Goal: Information Seeking & Learning: Check status

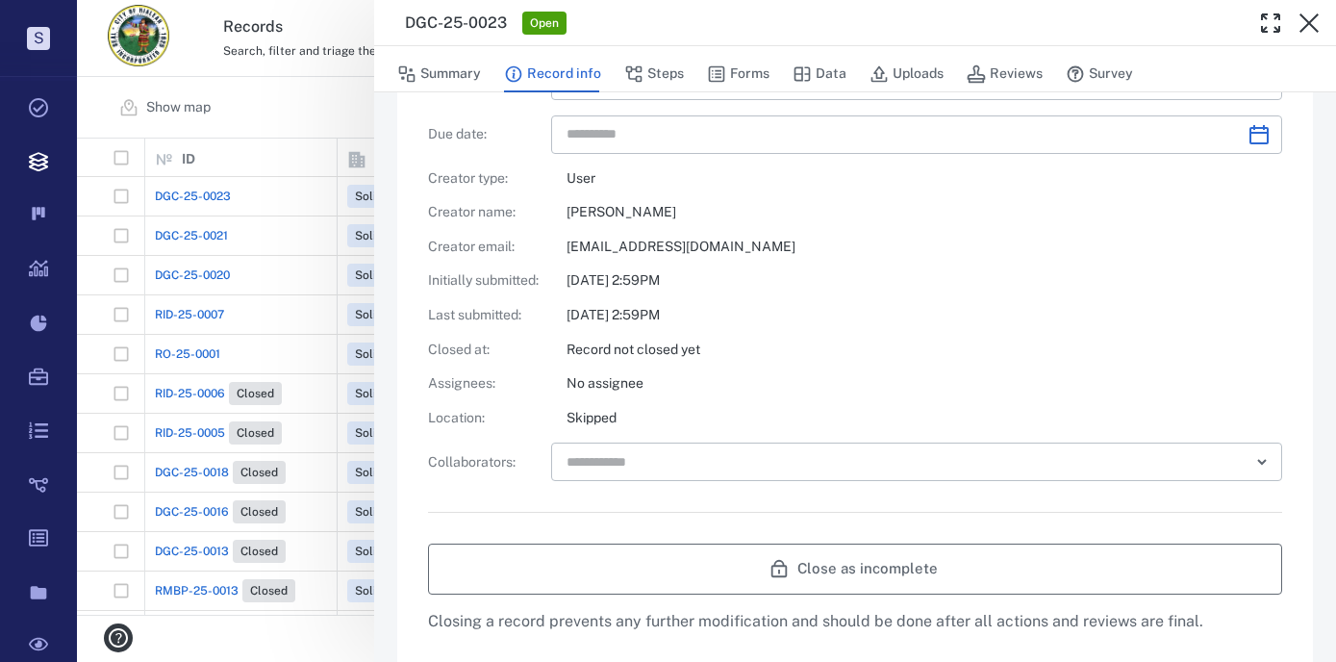
scroll to position [385, 0]
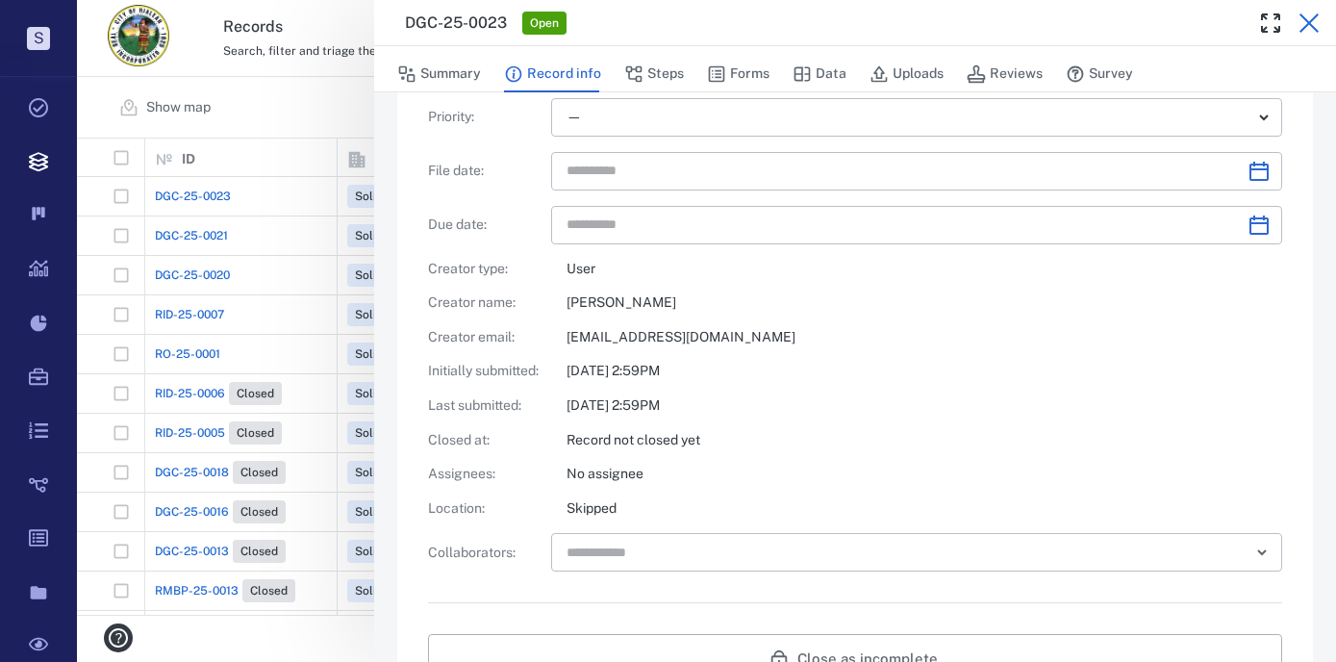
click at [1314, 27] on icon "button" at bounding box center [1309, 22] width 19 height 19
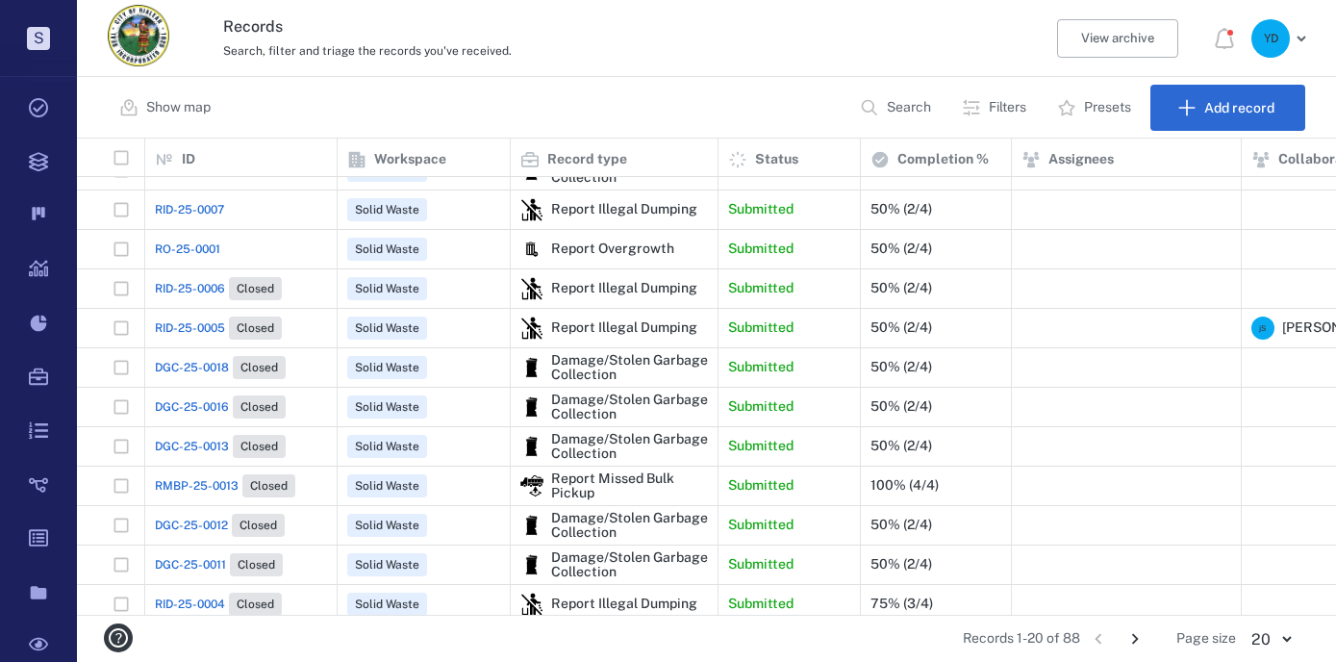
scroll to position [96, 0]
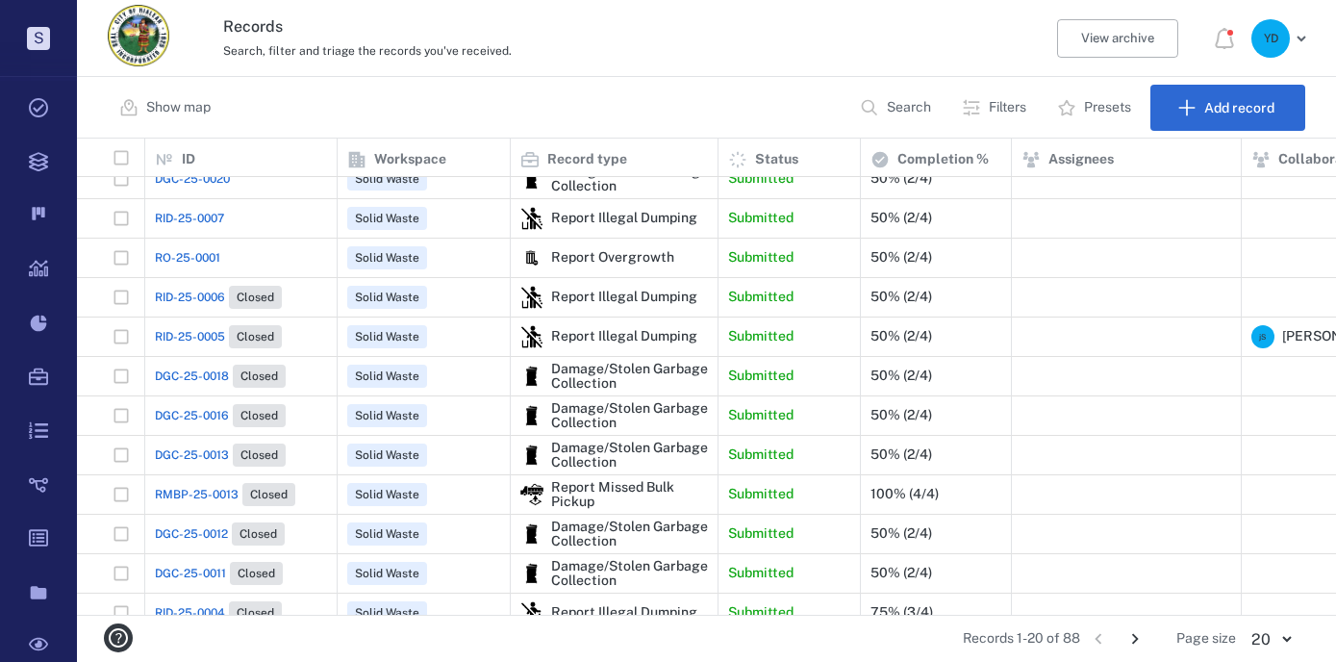
click at [187, 255] on span "RO-25-0001" at bounding box center [187, 257] width 65 height 17
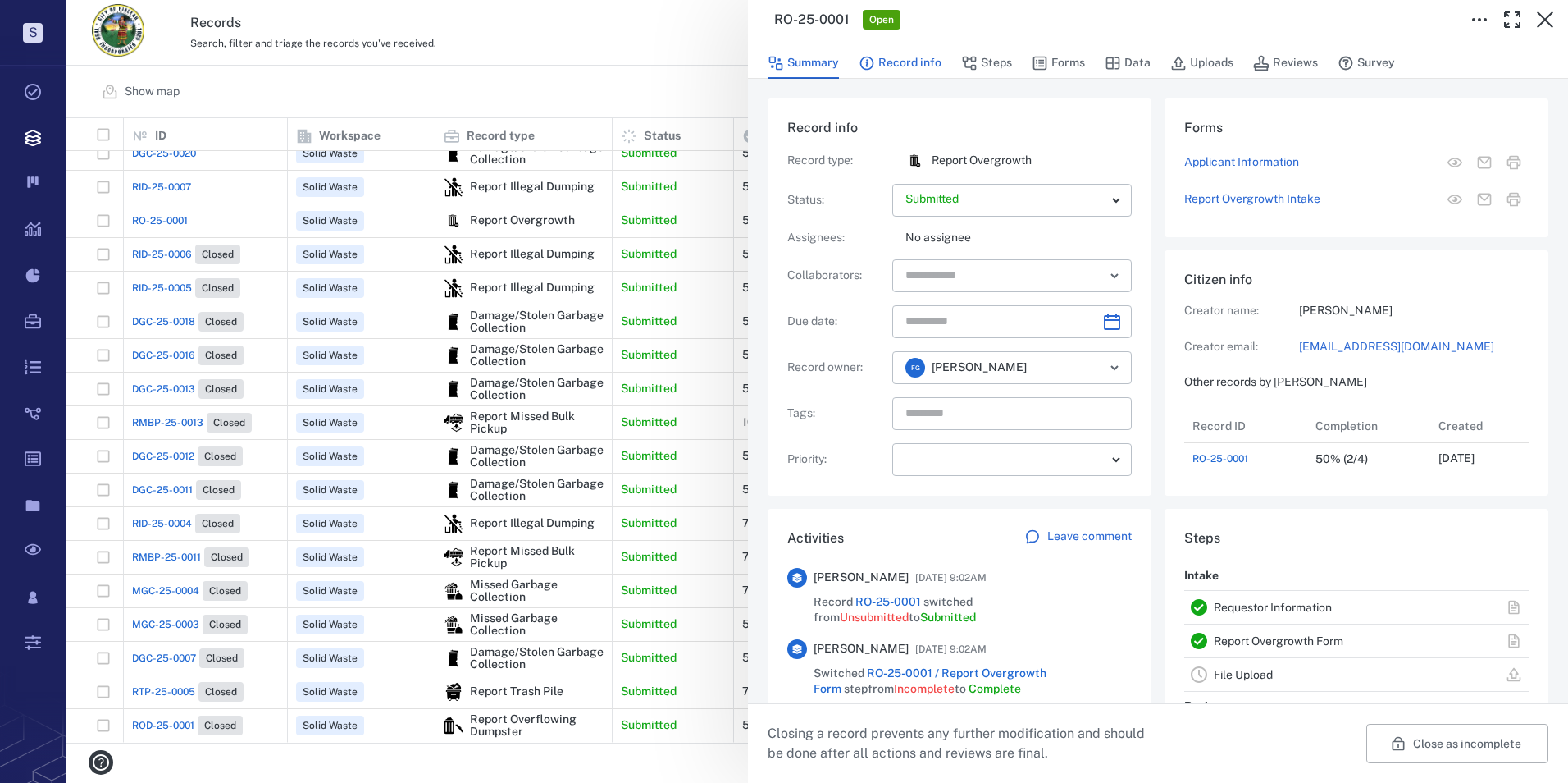
click at [904, 56] on button "Record info" at bounding box center [900, 63] width 83 height 32
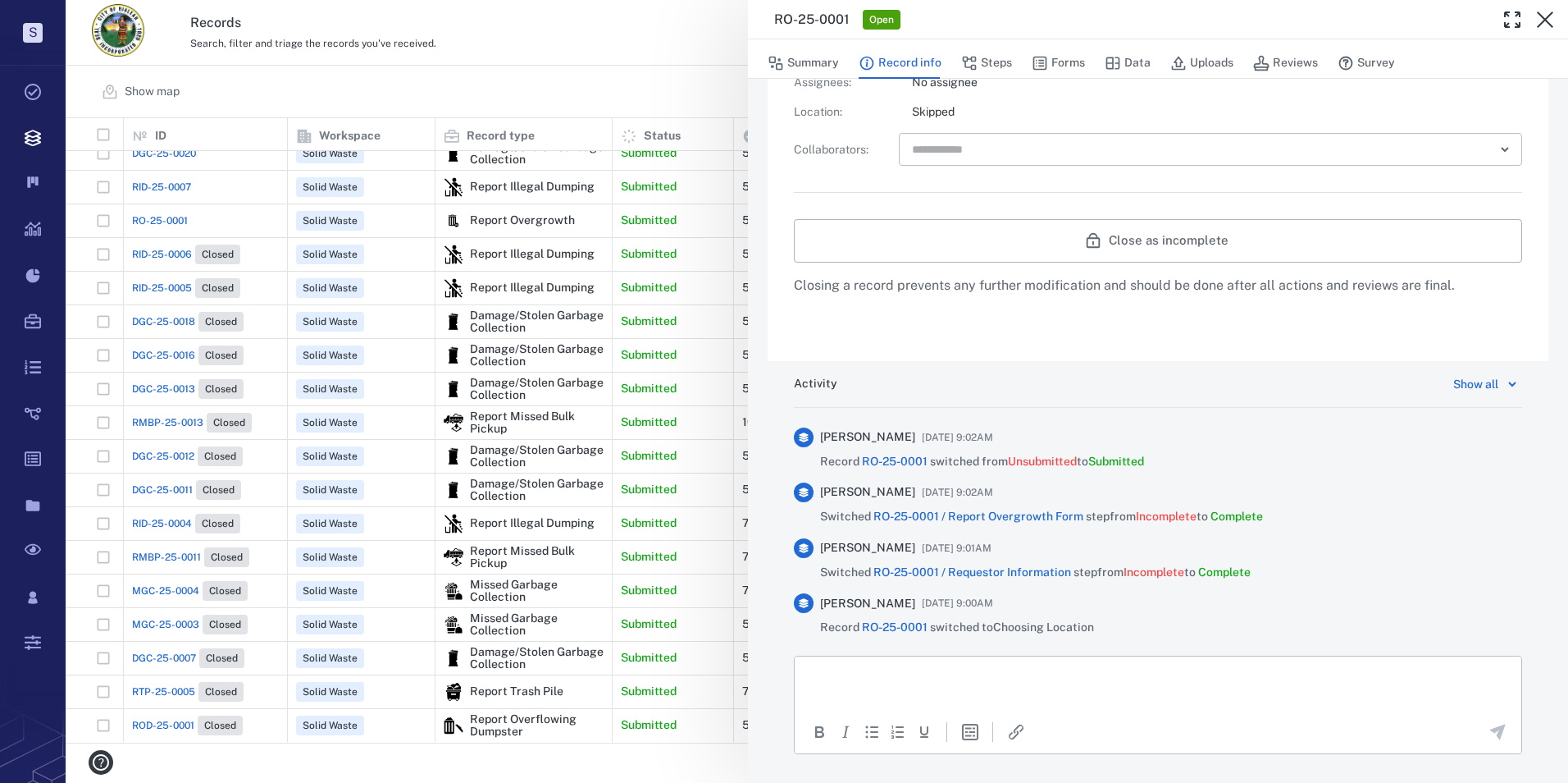
scroll to position [706, 0]
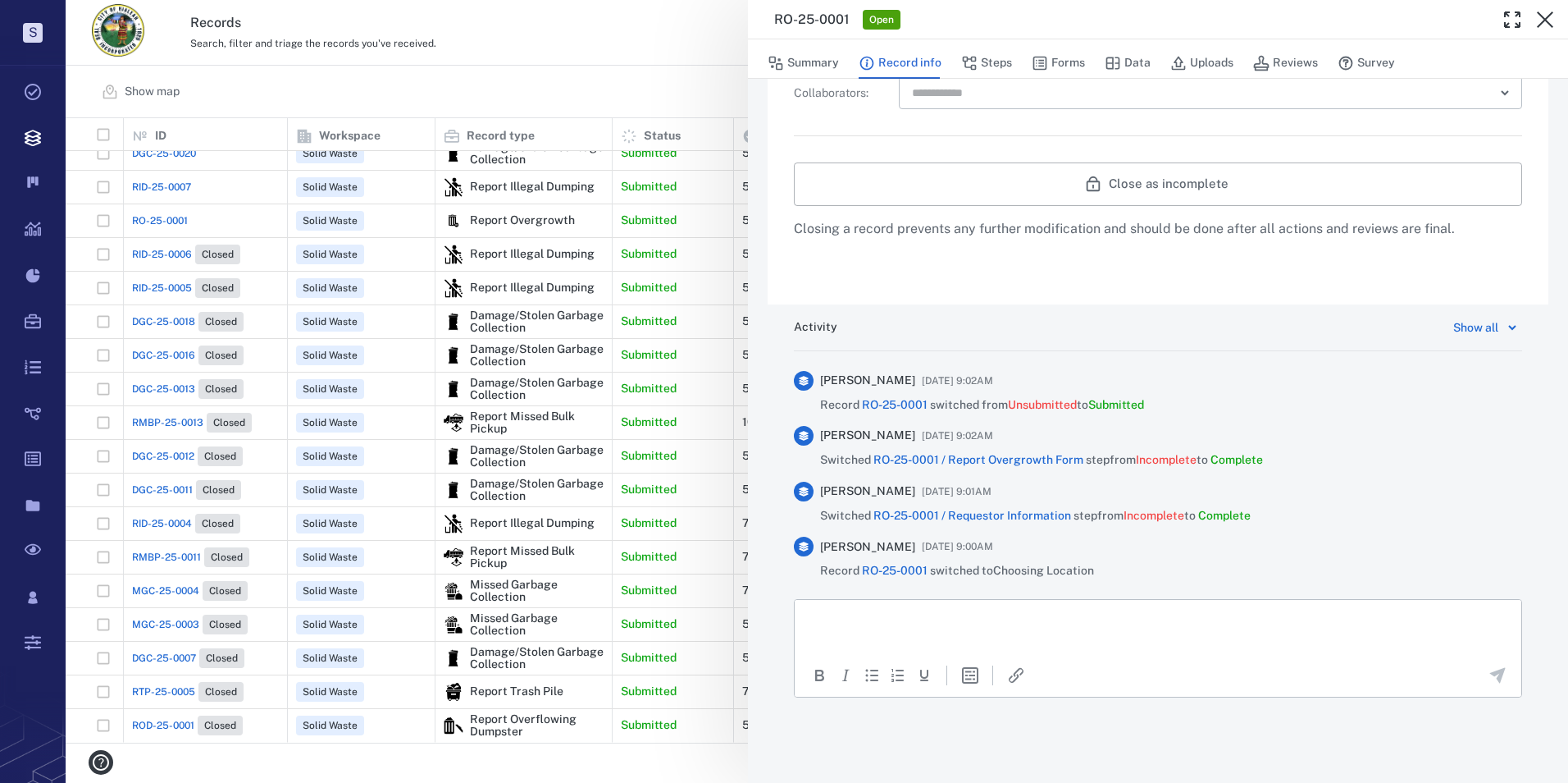
click at [965, 461] on span "RO-25-0001 / Report Overgrowth Form" at bounding box center [978, 459] width 210 height 13
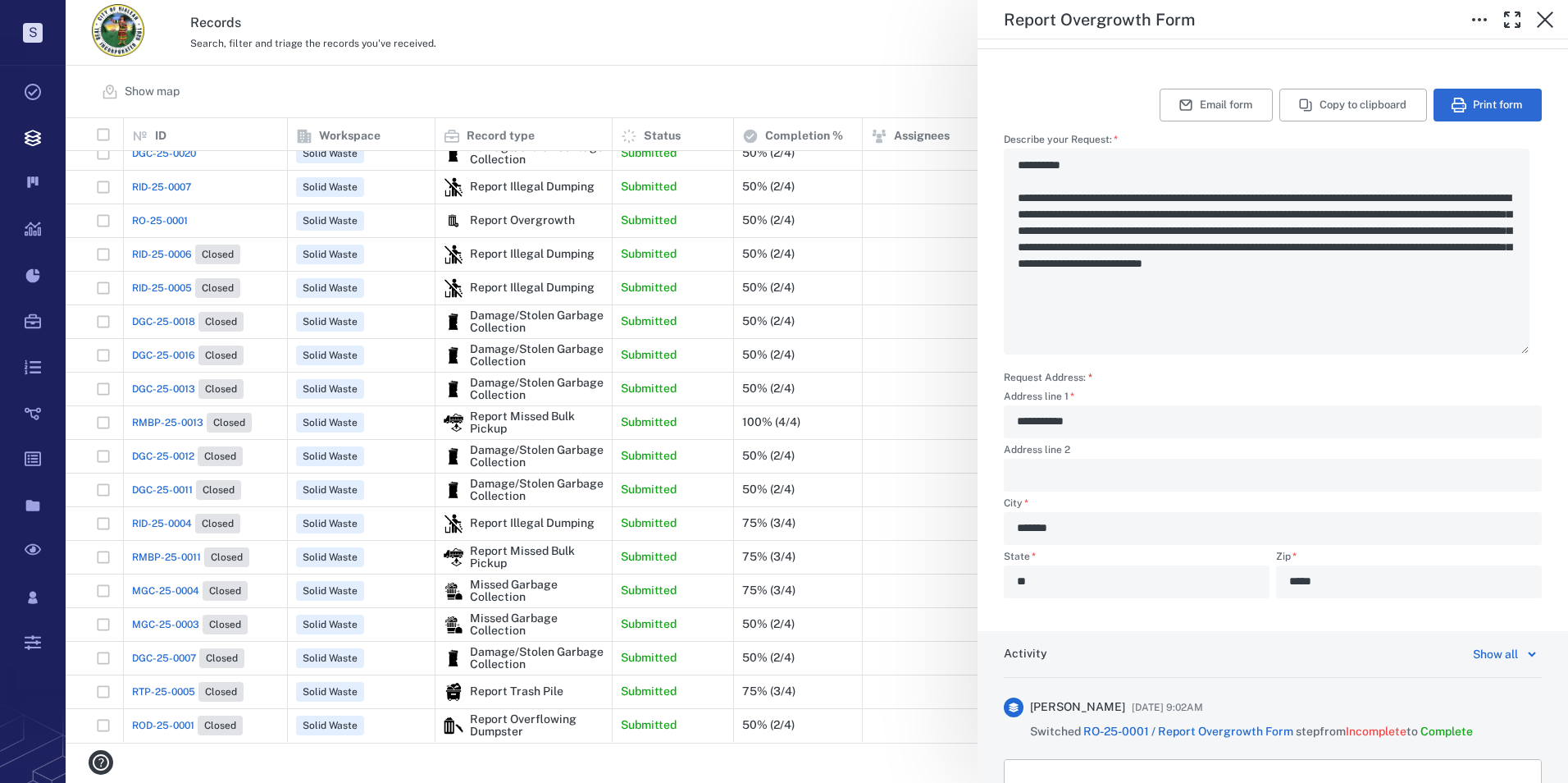
scroll to position [328, 0]
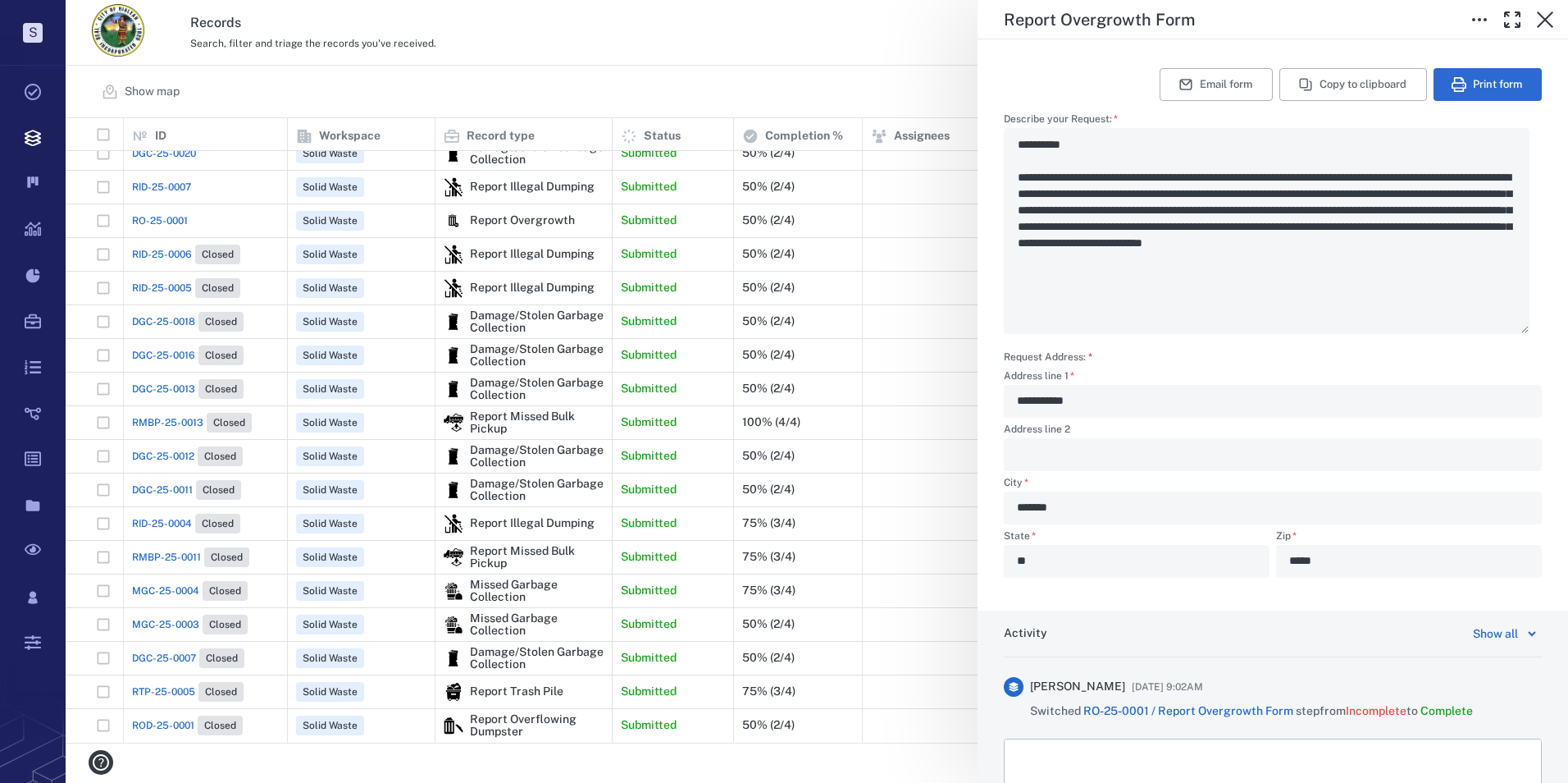
click at [1014, 399] on div "**********" at bounding box center [1272, 401] width 538 height 32
click at [1138, 27] on icon "button" at bounding box center [1545, 20] width 20 height 20
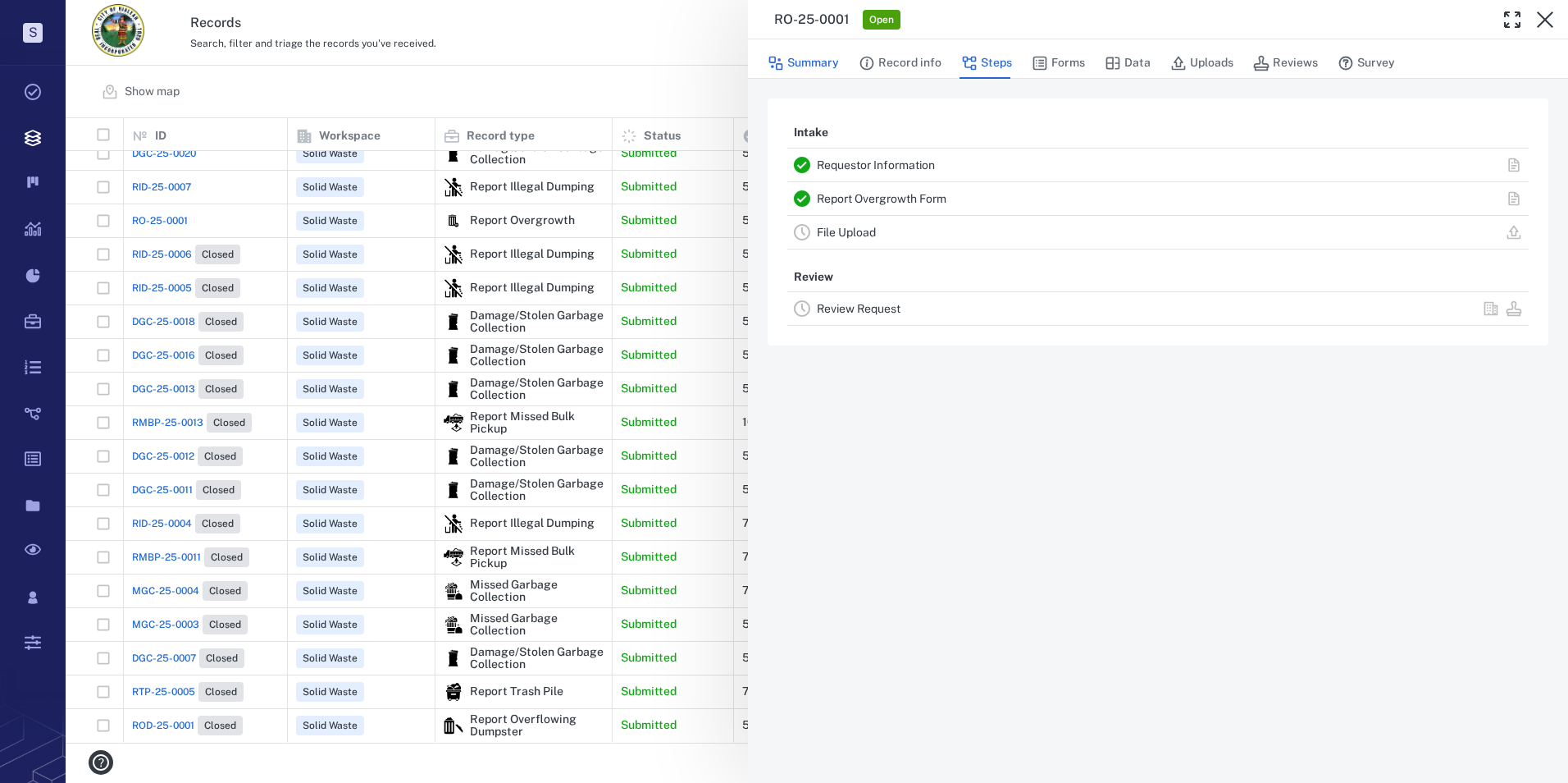
click at [823, 64] on button "Summary" at bounding box center [803, 63] width 72 height 32
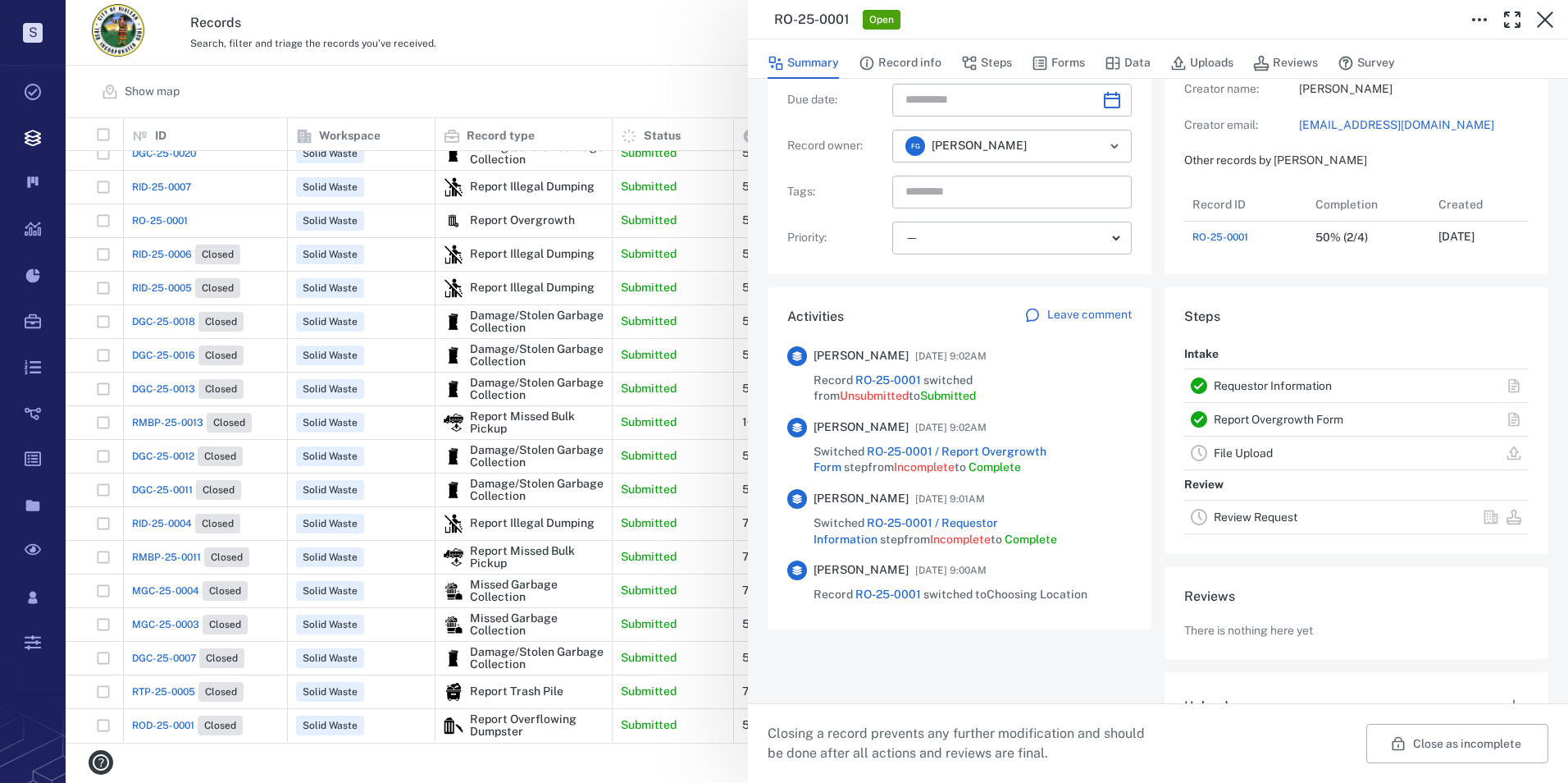
scroll to position [310, 0]
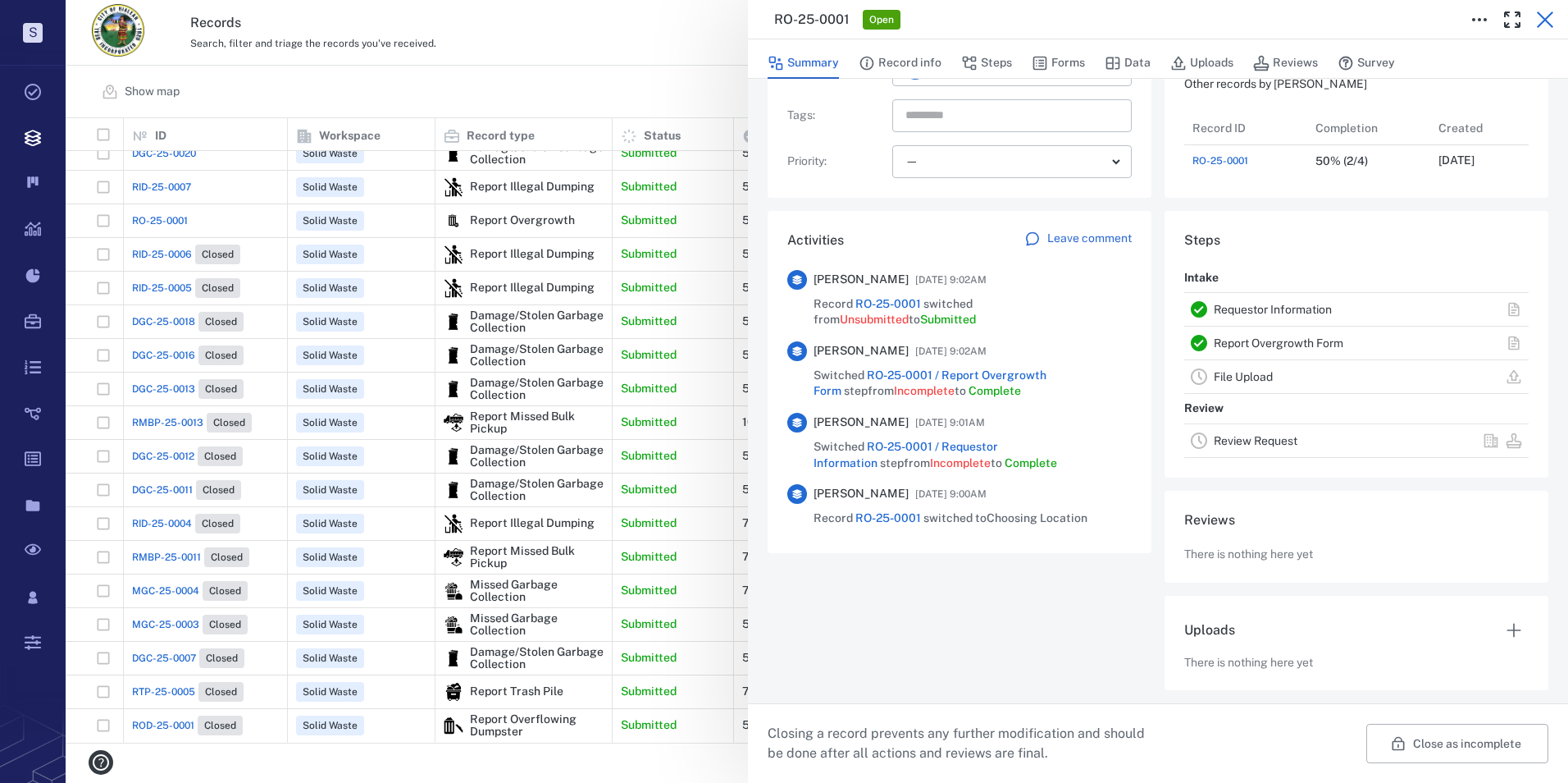
click at [1138, 19] on icon "button" at bounding box center [1545, 20] width 20 height 20
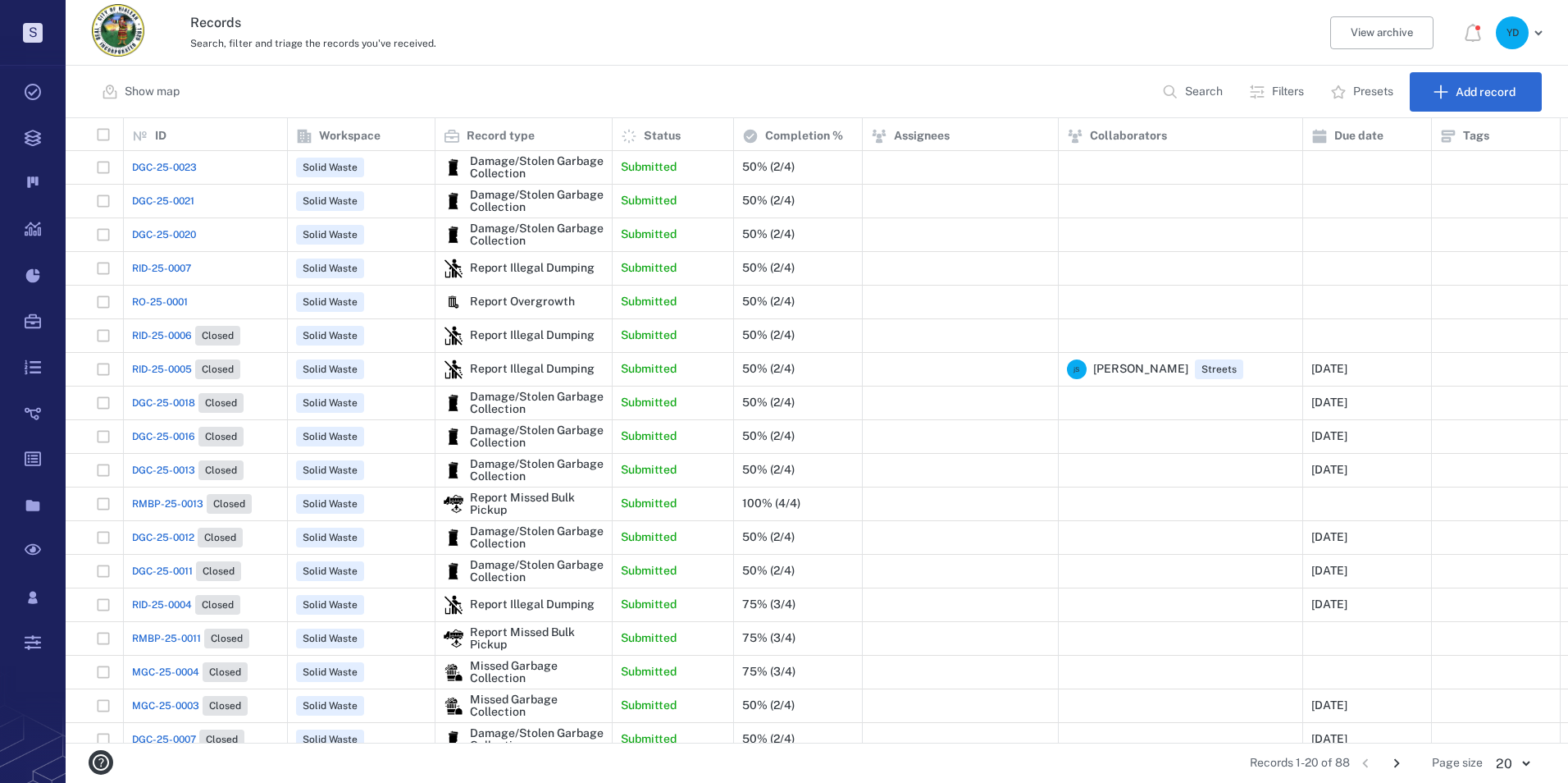
click at [163, 267] on span "RID-25-0007" at bounding box center [161, 268] width 59 height 14
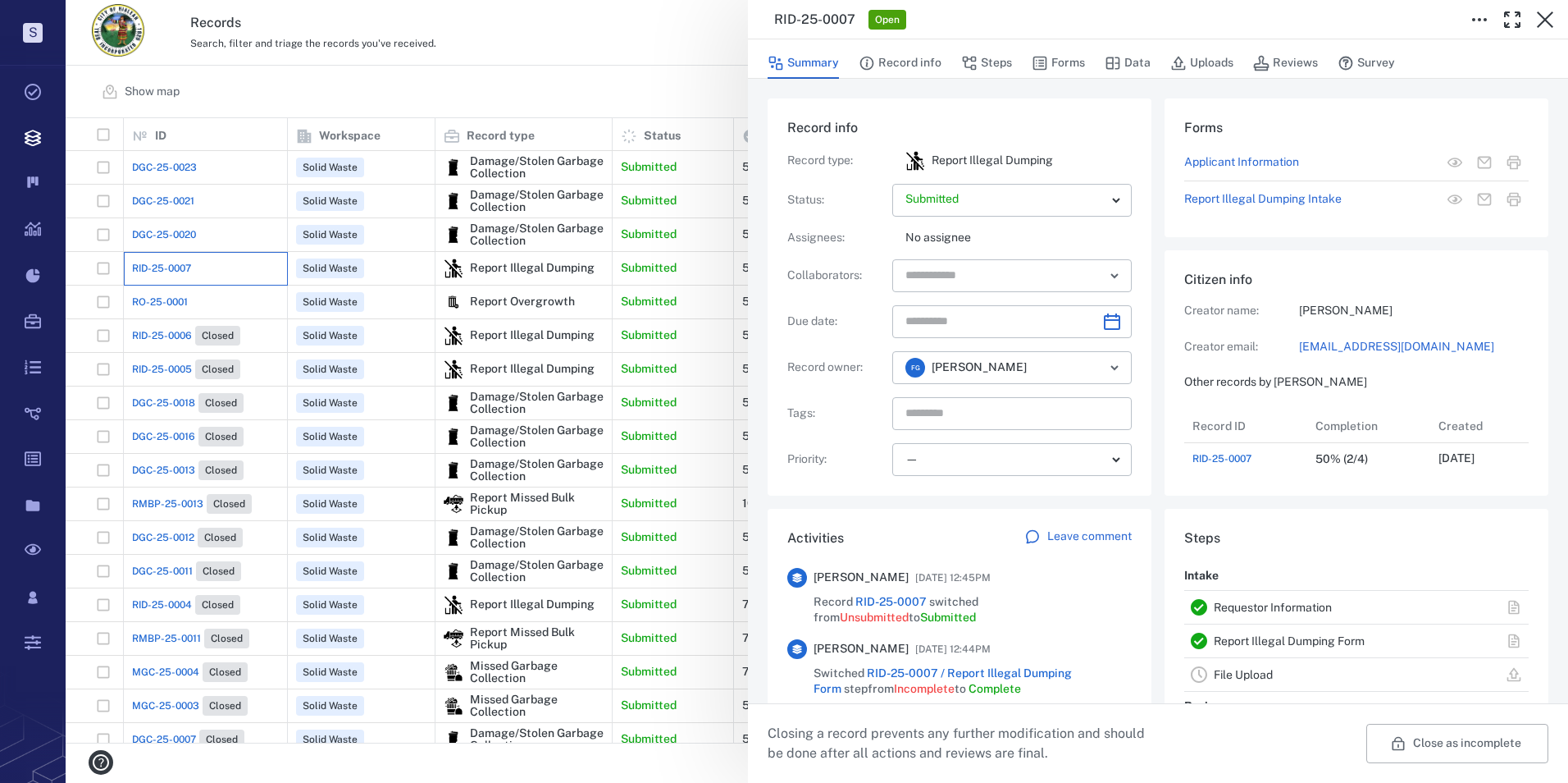
scroll to position [66, 326]
click at [926, 61] on button "Record info" at bounding box center [900, 63] width 83 height 32
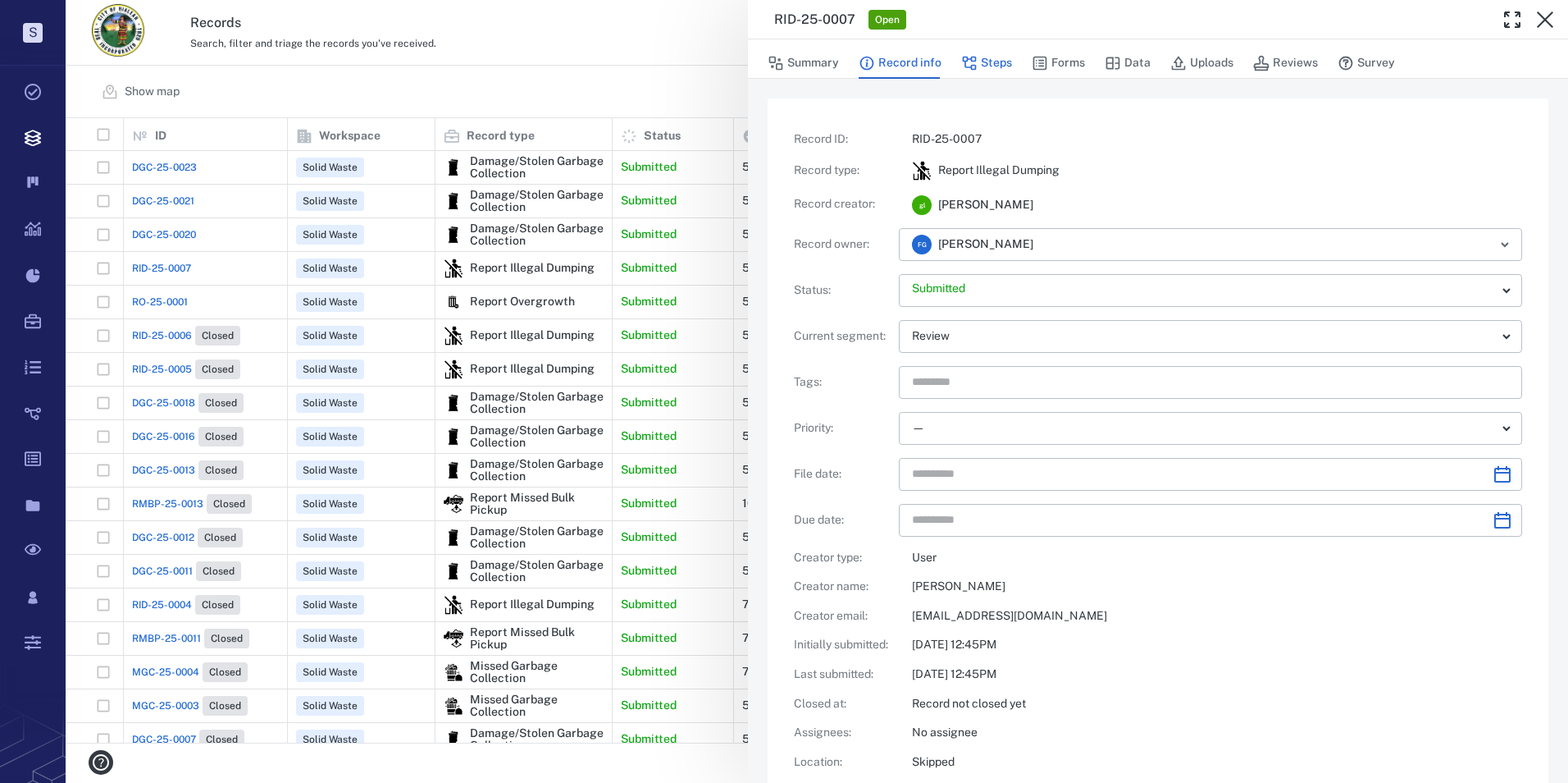
click at [1001, 72] on button "Steps" at bounding box center [987, 63] width 51 height 32
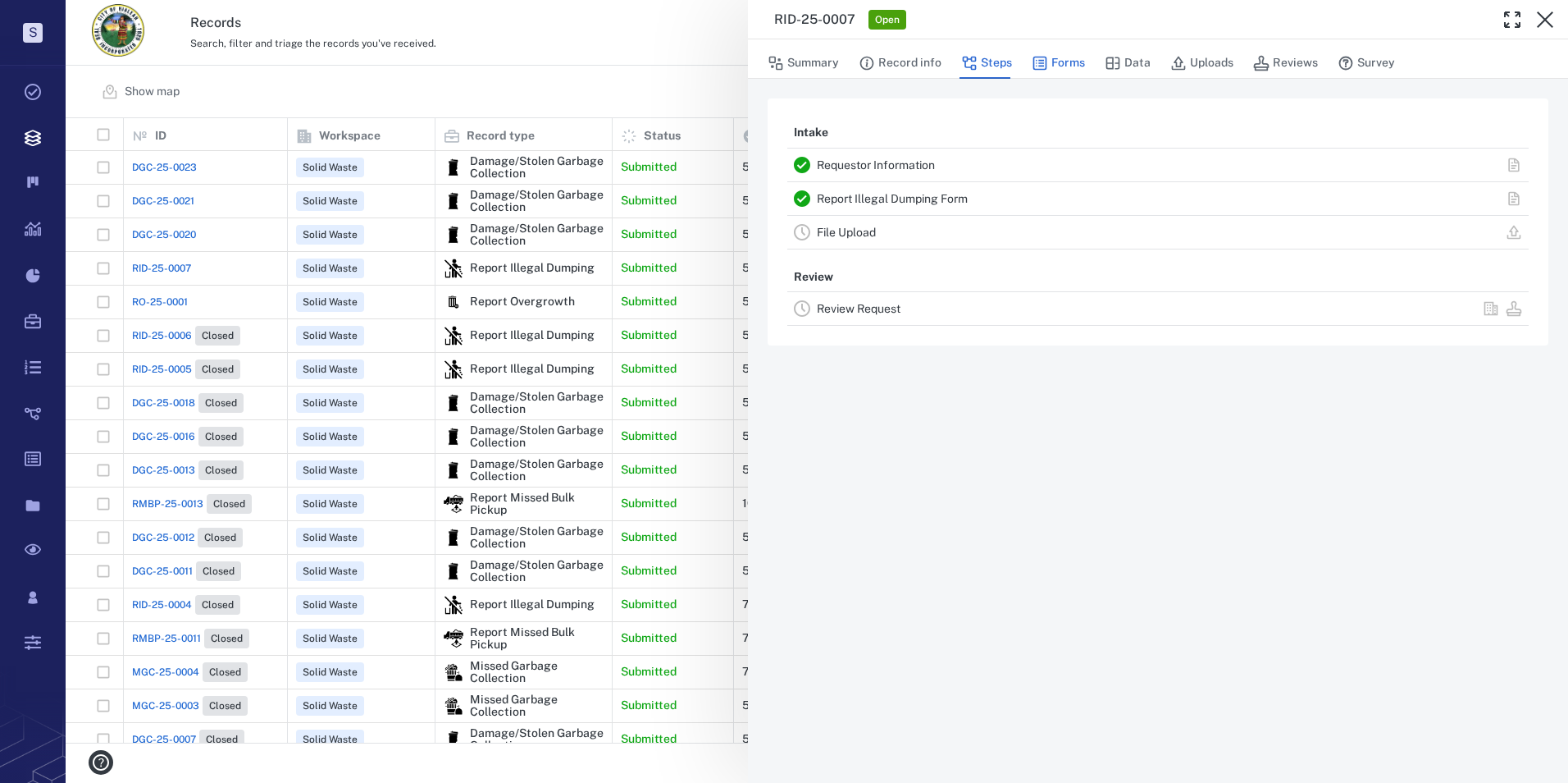
click at [1033, 72] on button "Forms" at bounding box center [1058, 63] width 54 height 32
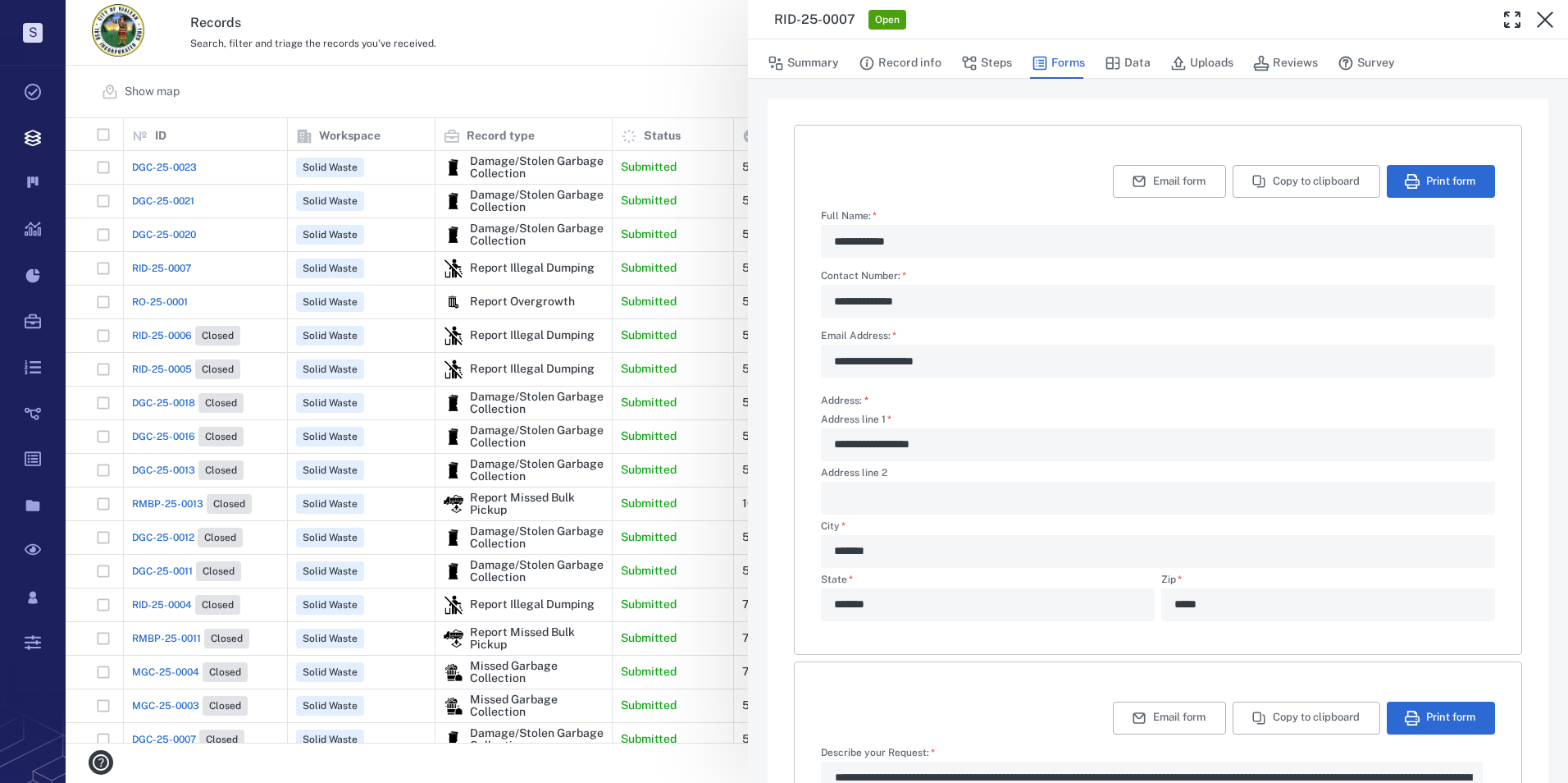
type textarea "*"
click at [1125, 60] on button "Data" at bounding box center [1128, 63] width 46 height 32
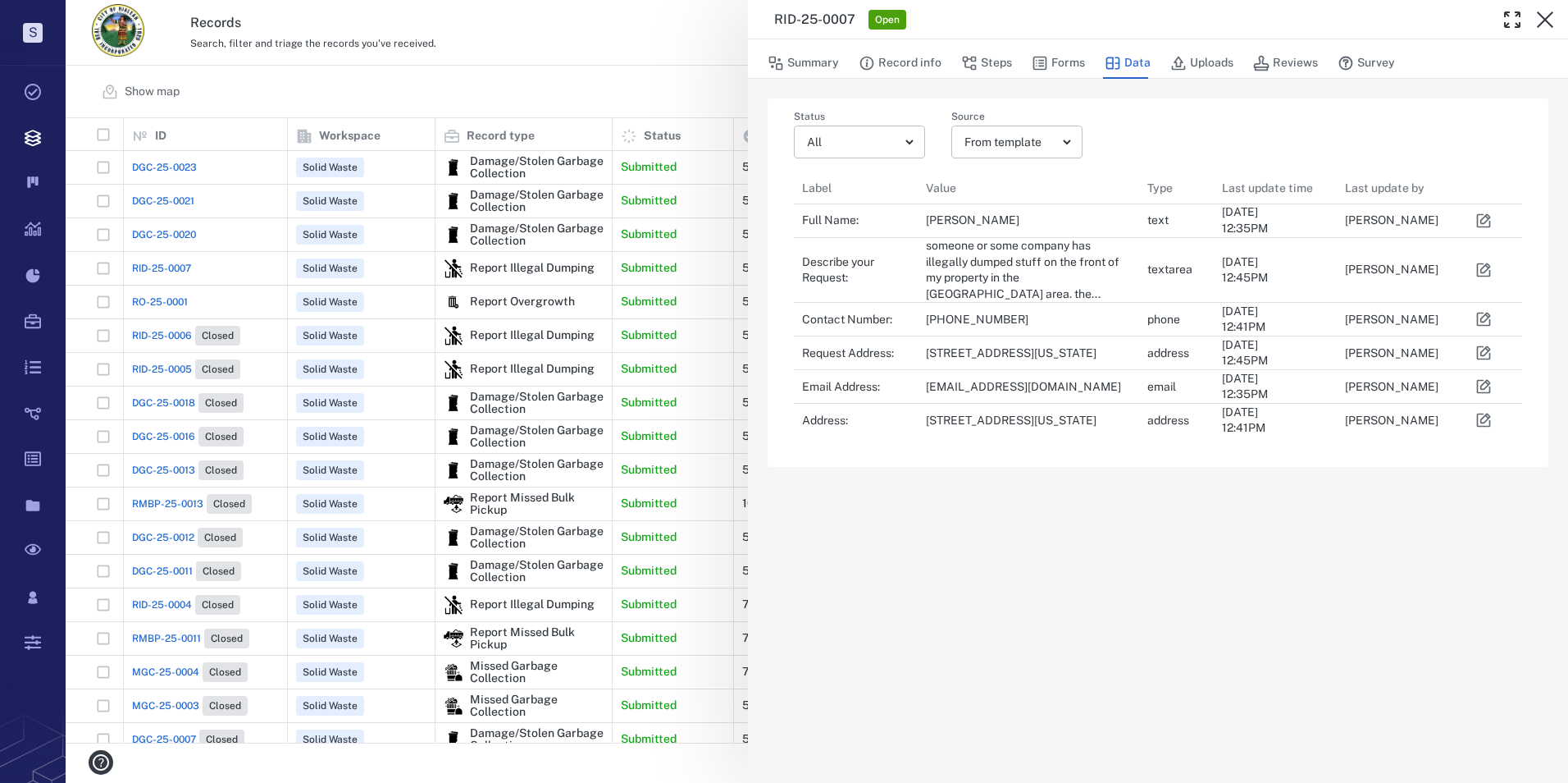
scroll to position [13, 13]
click at [1138, 18] on icon "button" at bounding box center [1545, 19] width 16 height 16
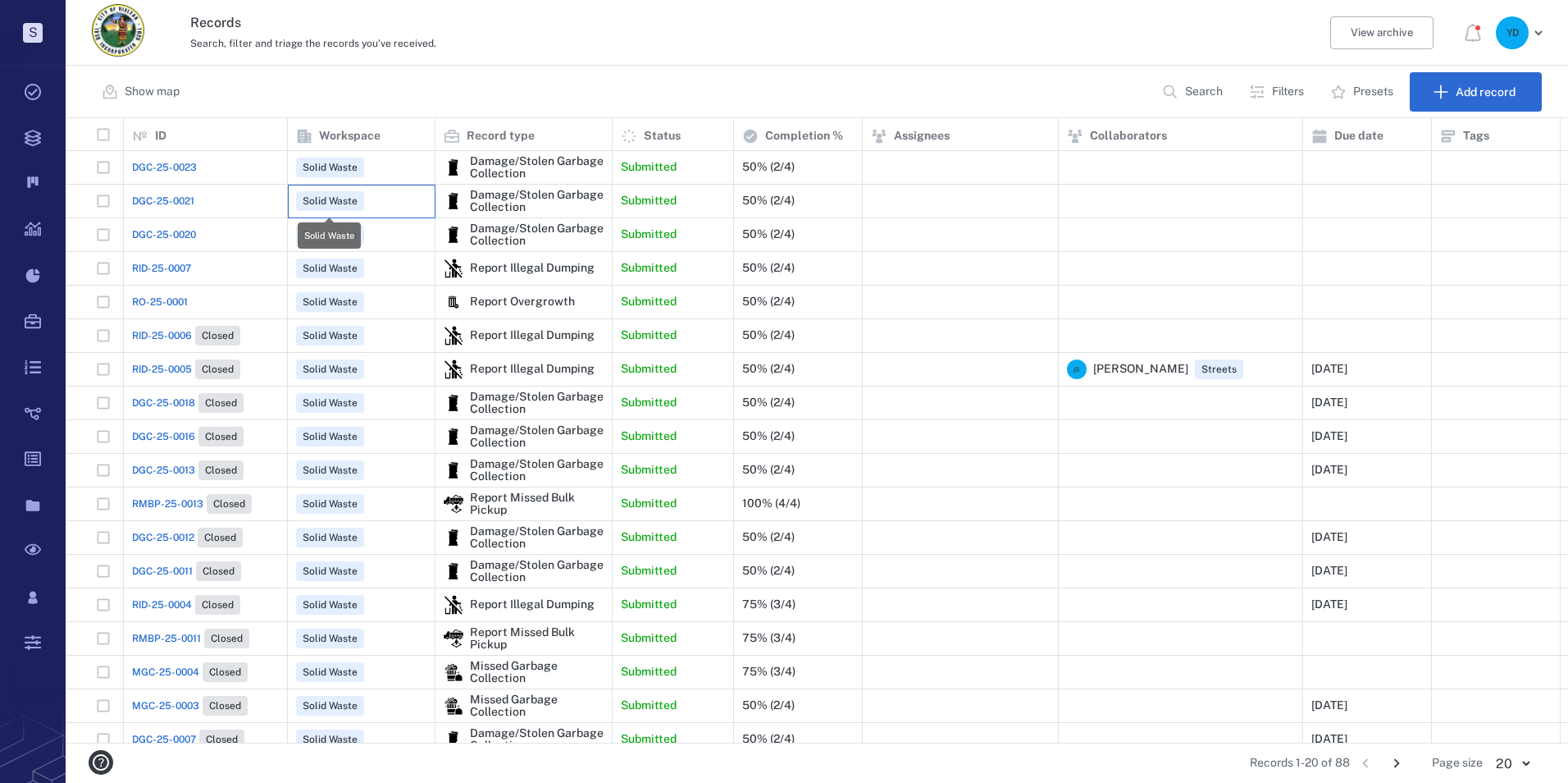
click at [334, 200] on span "Solid Waste" at bounding box center [330, 201] width 61 height 14
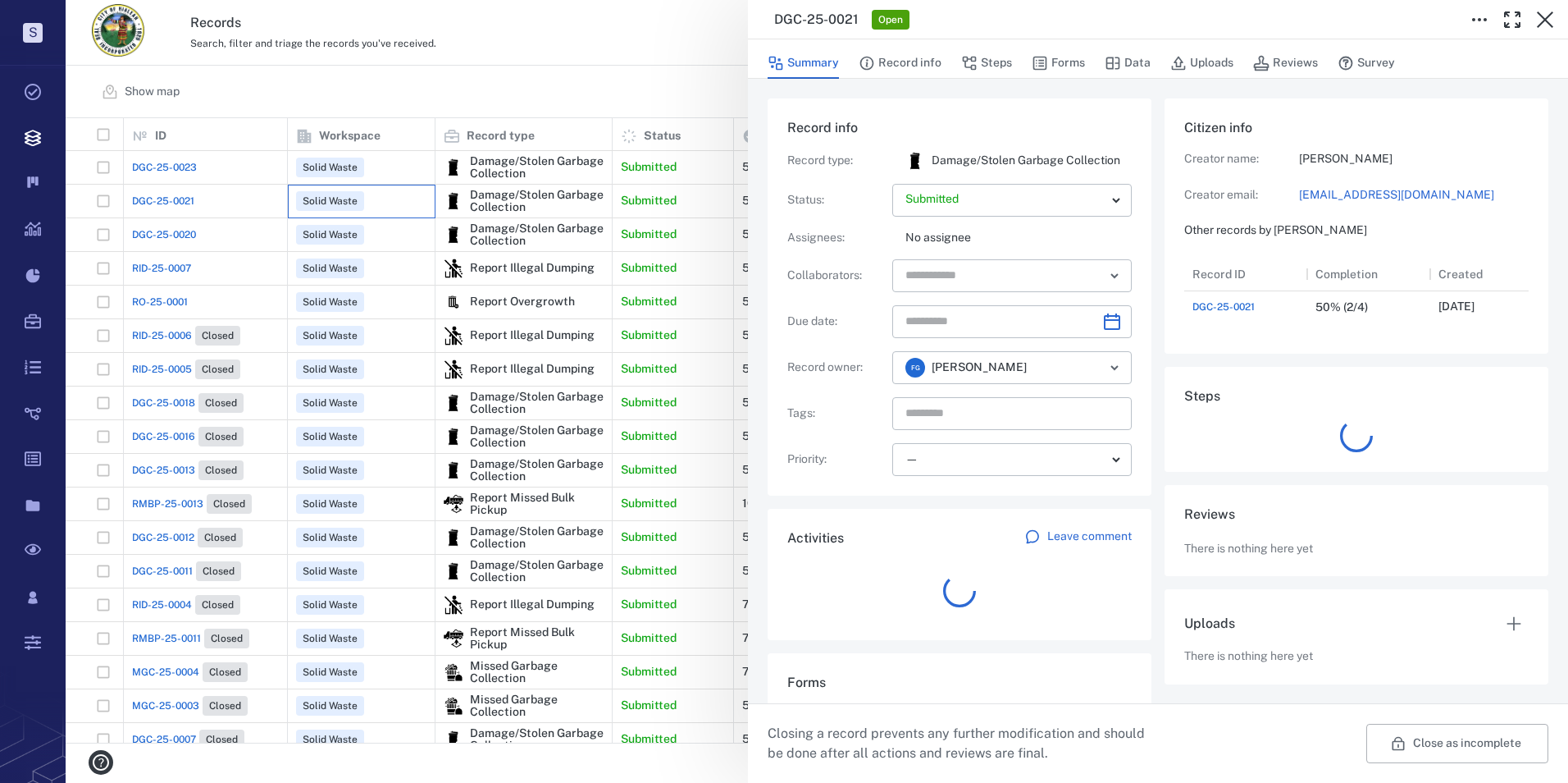
scroll to position [66, 326]
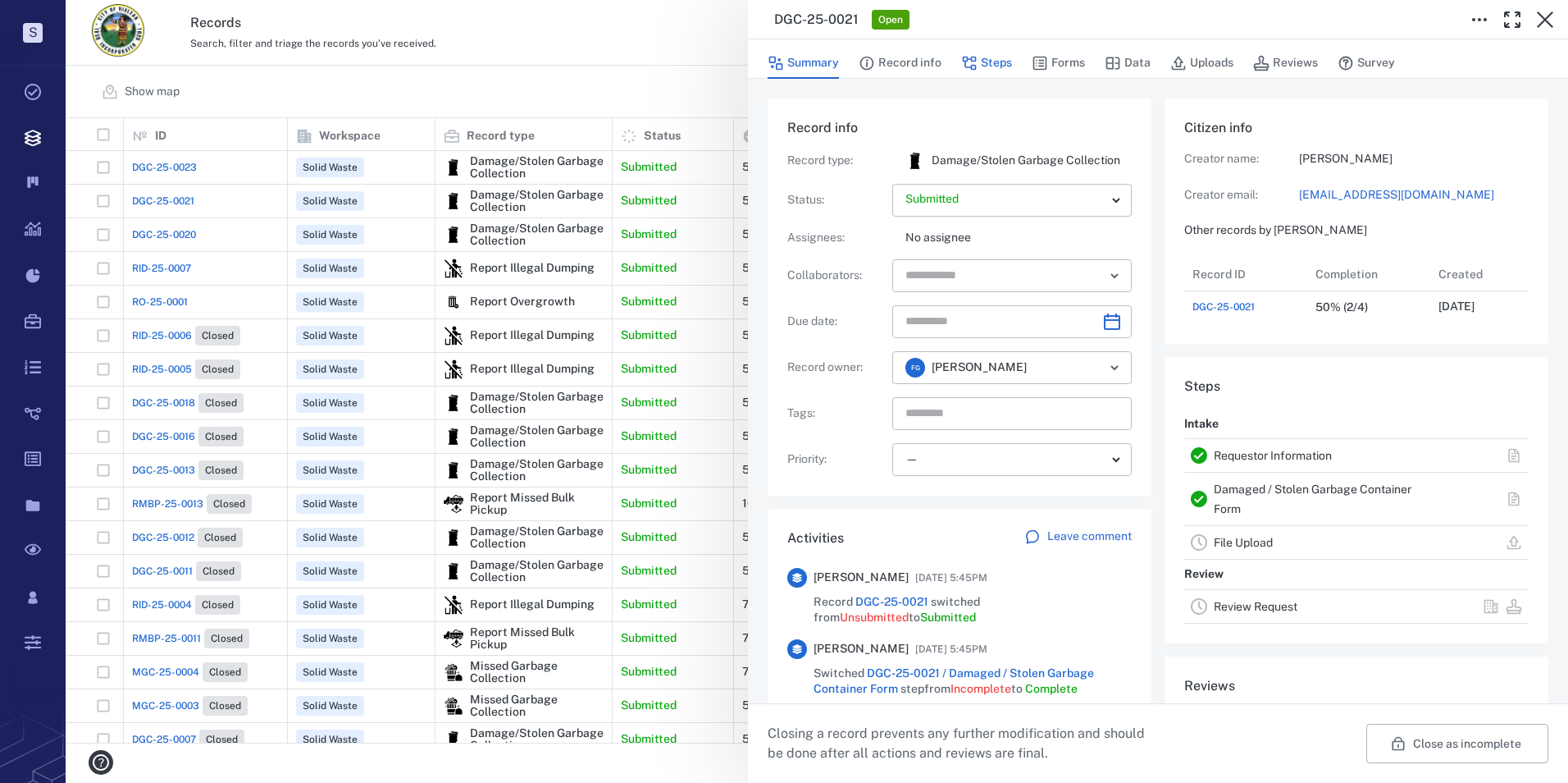
click at [994, 67] on button "Steps" at bounding box center [987, 63] width 51 height 32
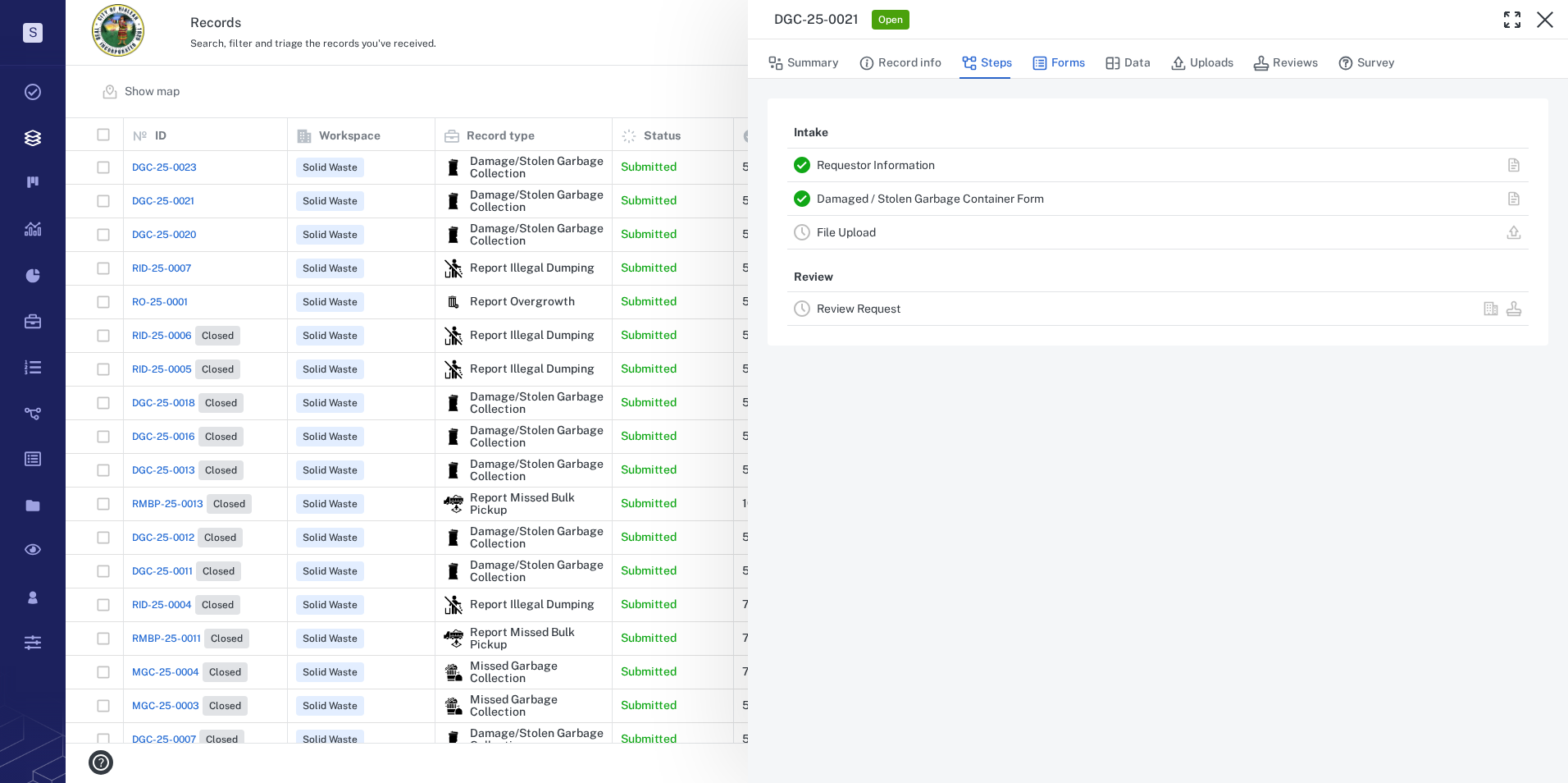
click at [1045, 67] on icon "button" at bounding box center [1040, 63] width 14 height 14
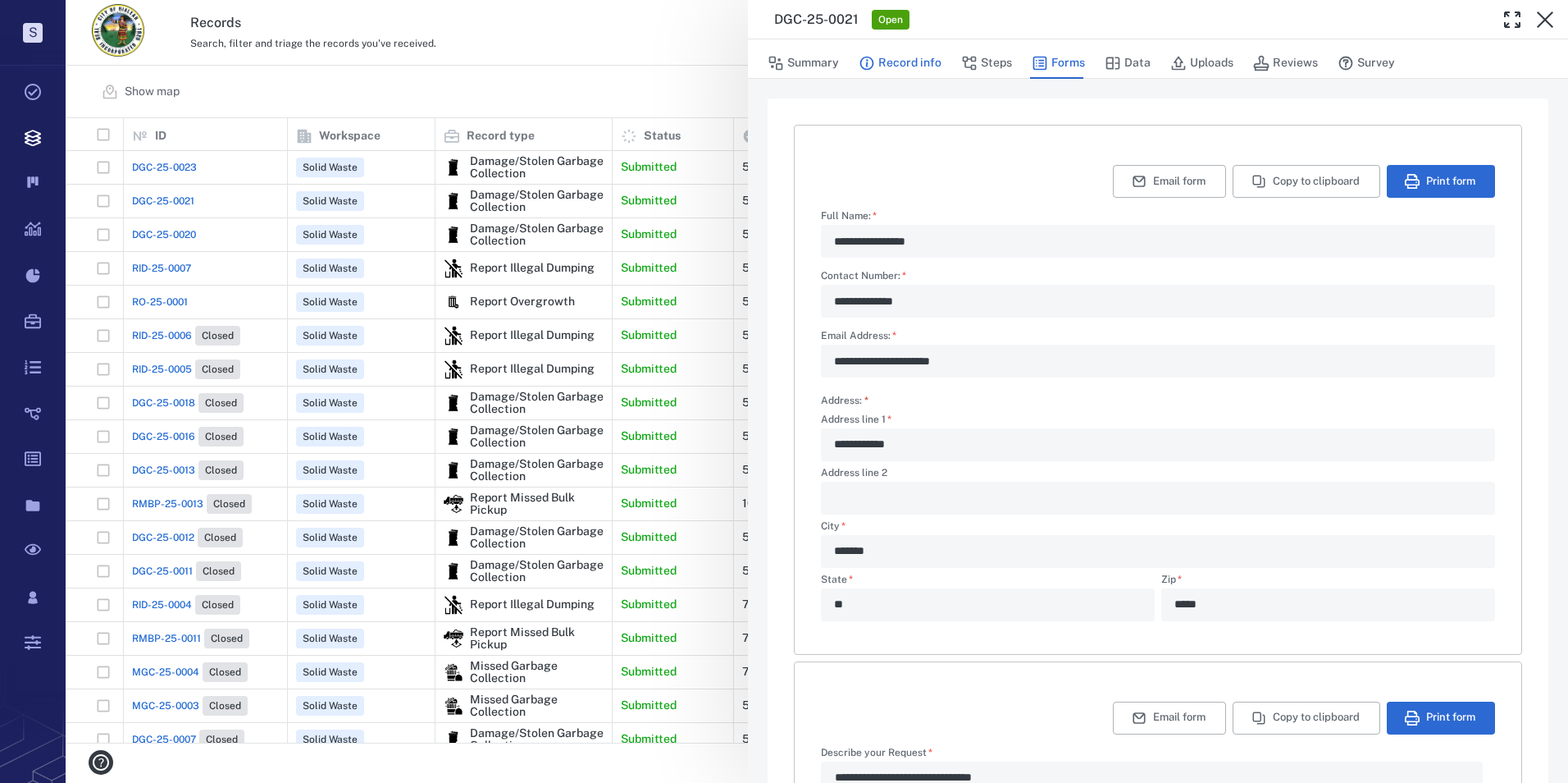
click at [917, 55] on button "Record info" at bounding box center [900, 63] width 83 height 32
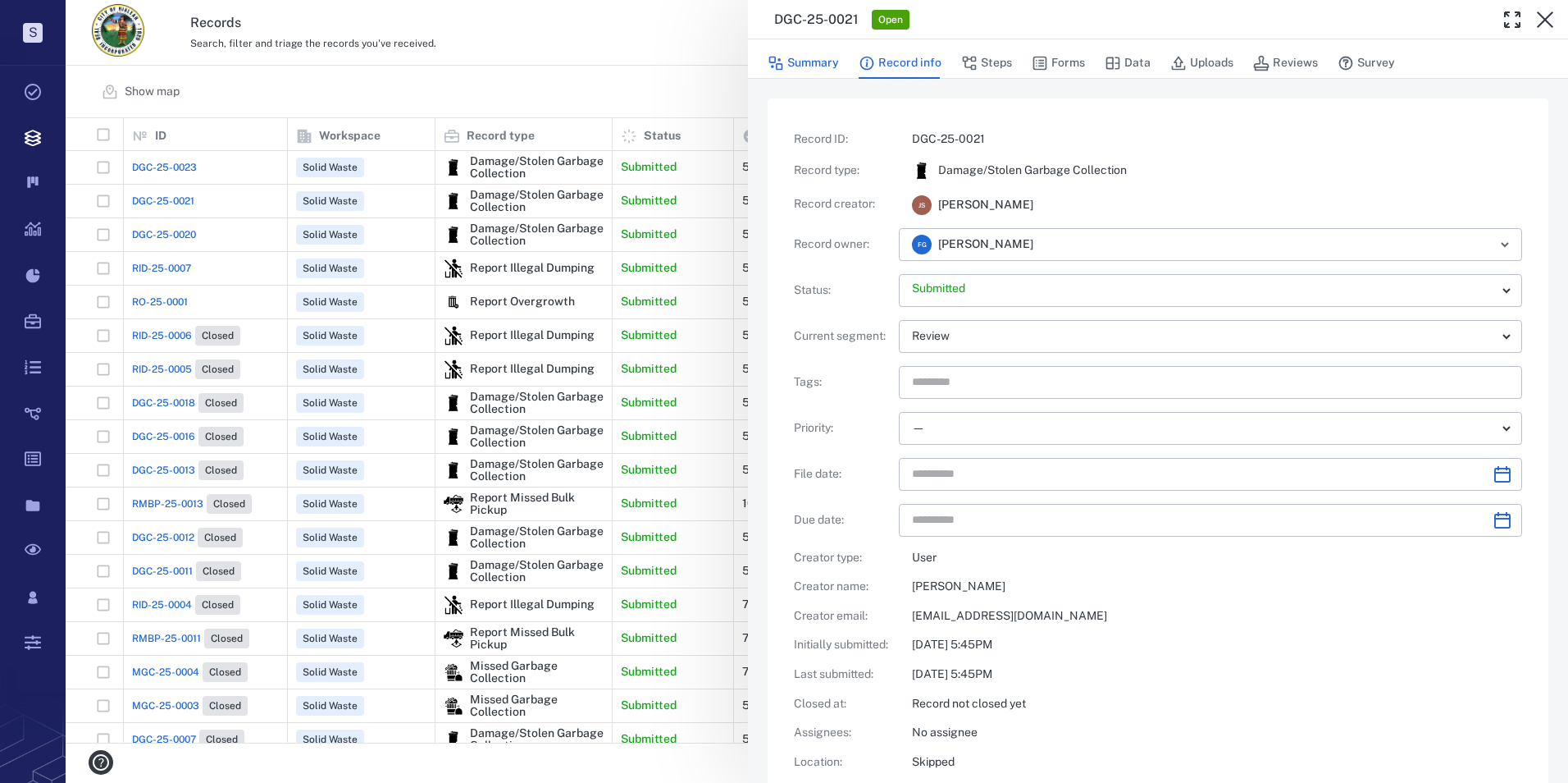
click at [826, 65] on button "Summary" at bounding box center [803, 63] width 72 height 32
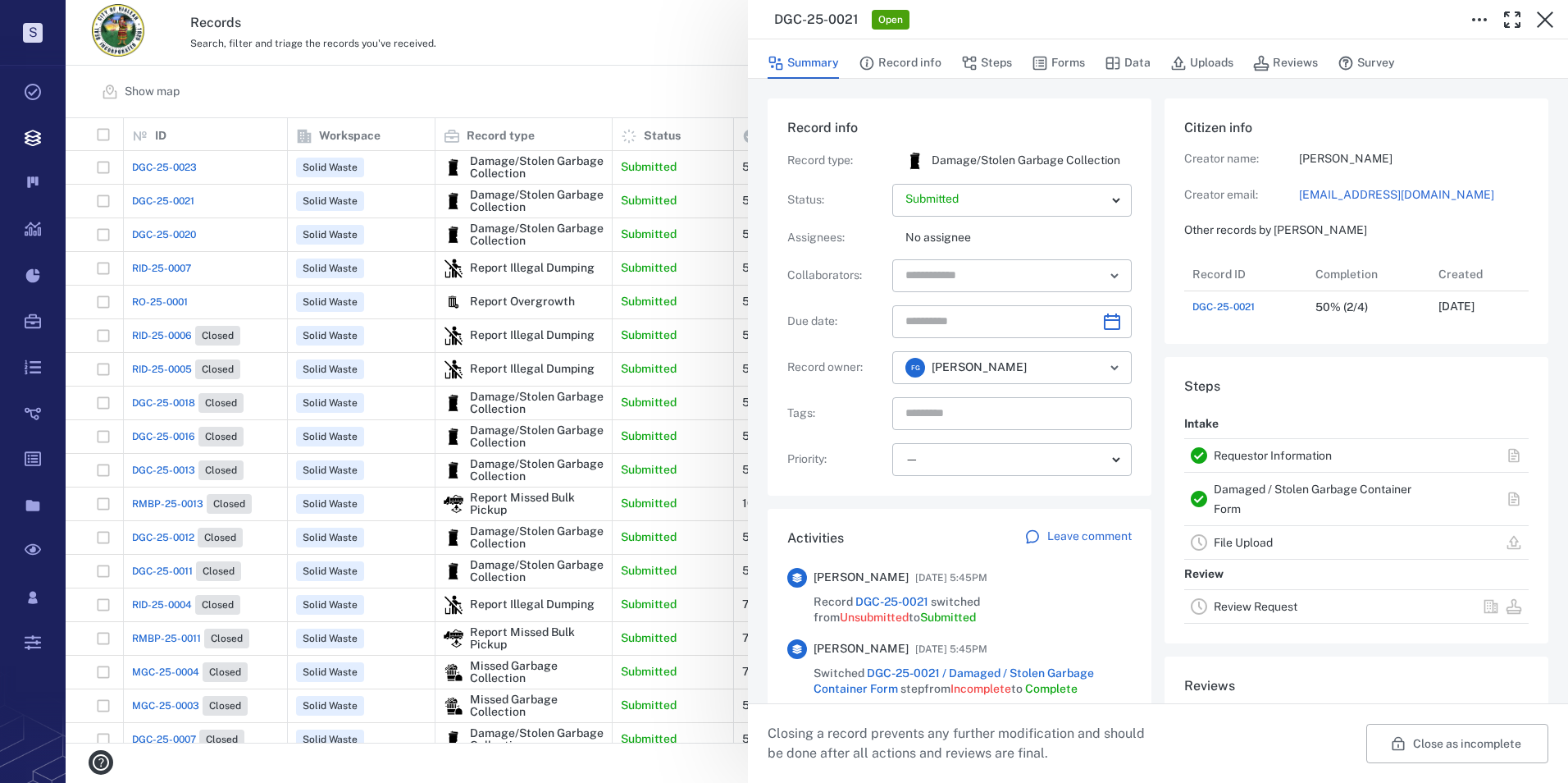
scroll to position [66, 326]
click at [1114, 54] on button "Data" at bounding box center [1128, 63] width 46 height 32
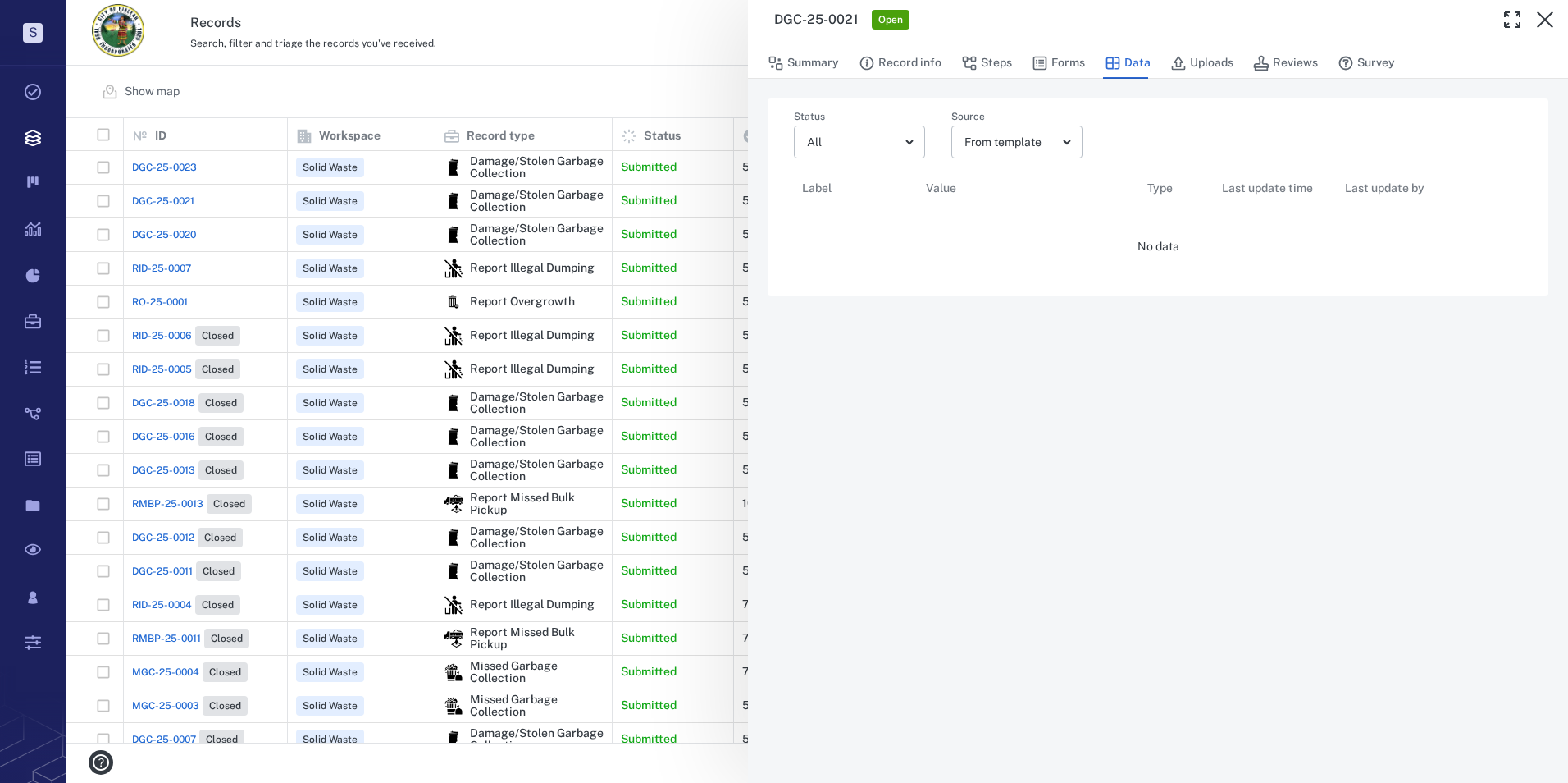
scroll to position [13, 13]
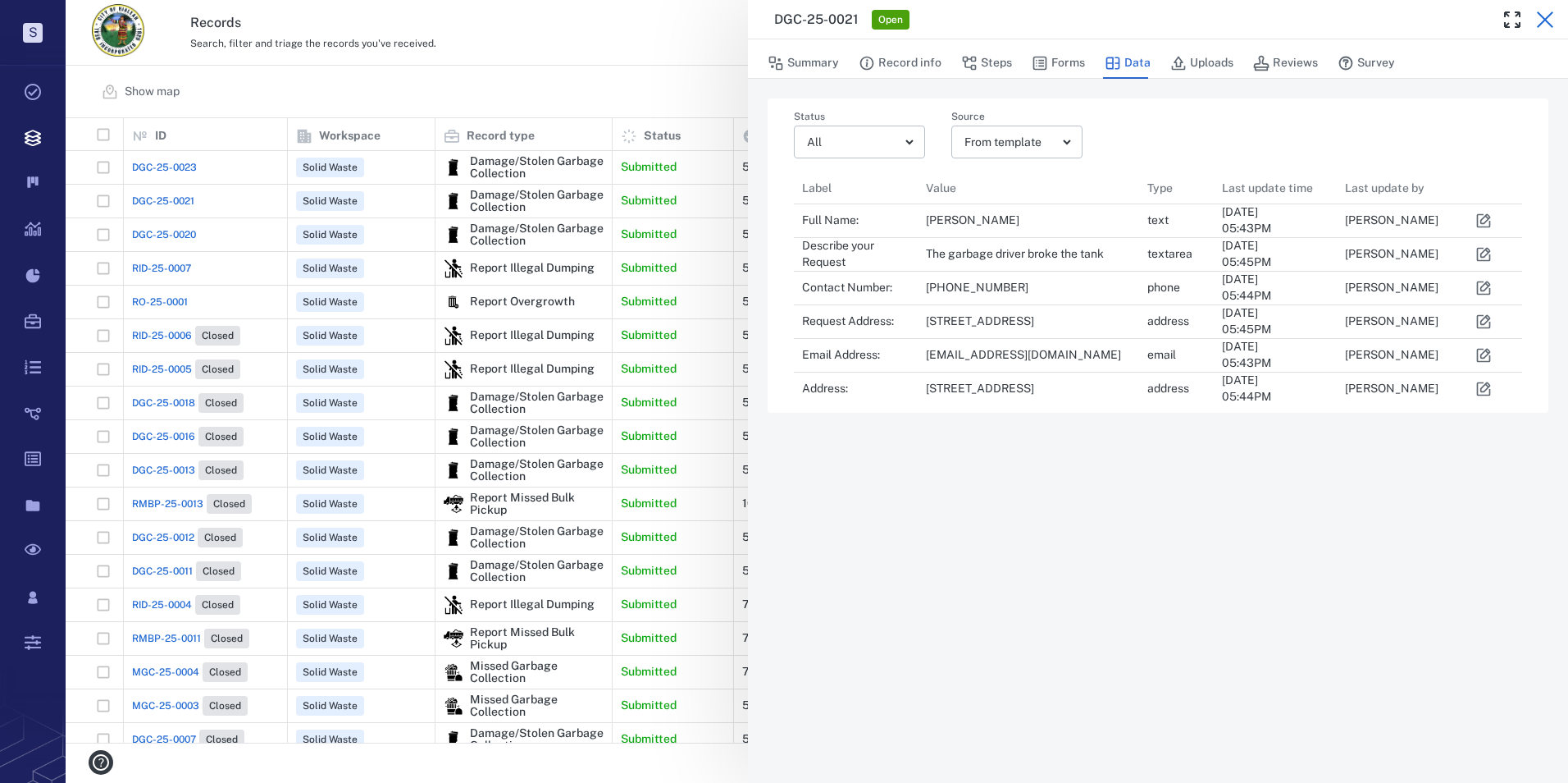
click at [1138, 21] on icon "button" at bounding box center [1545, 20] width 20 height 20
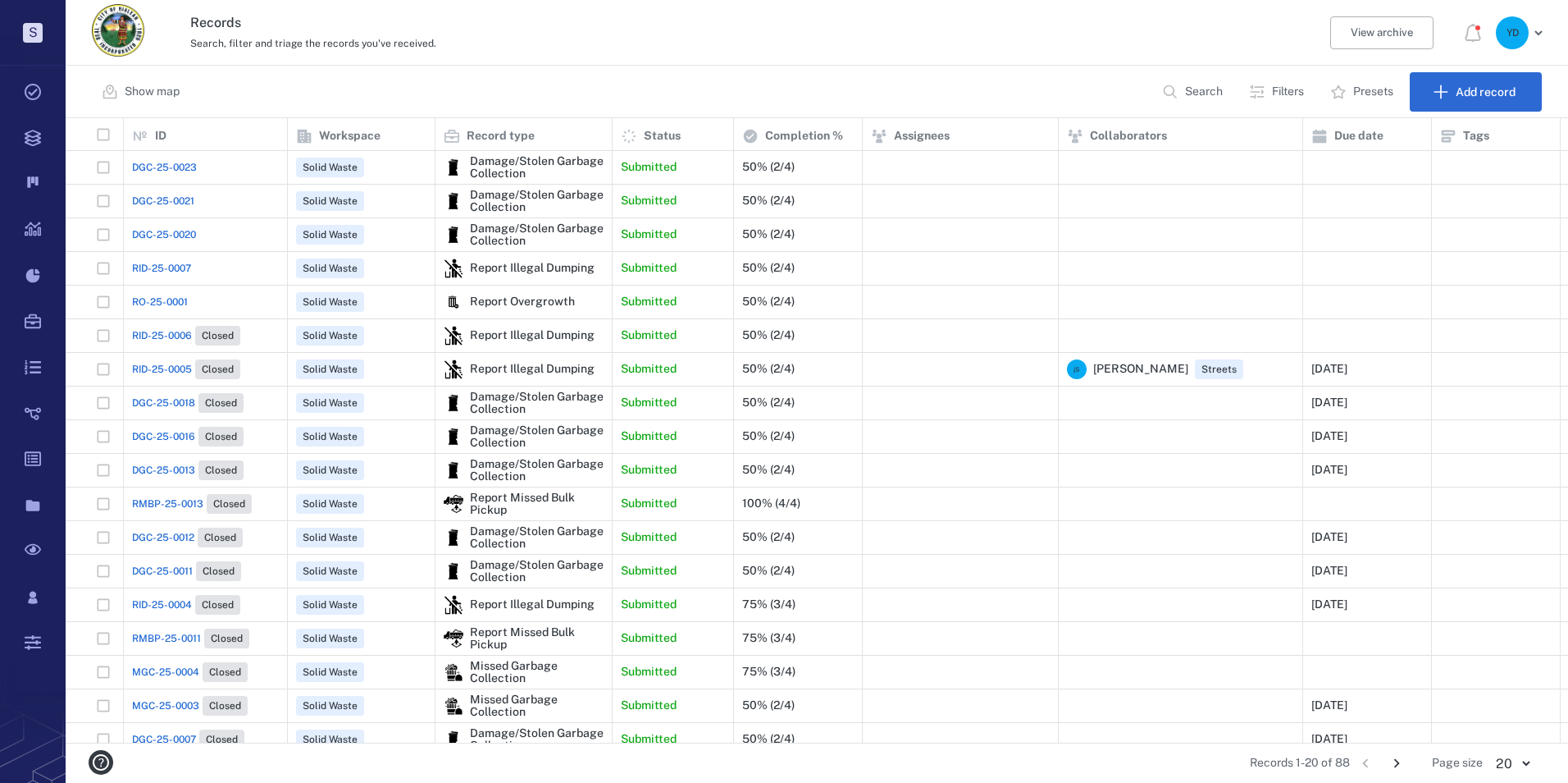
click at [162, 305] on span "RO-25-0001" at bounding box center [159, 301] width 55 height 14
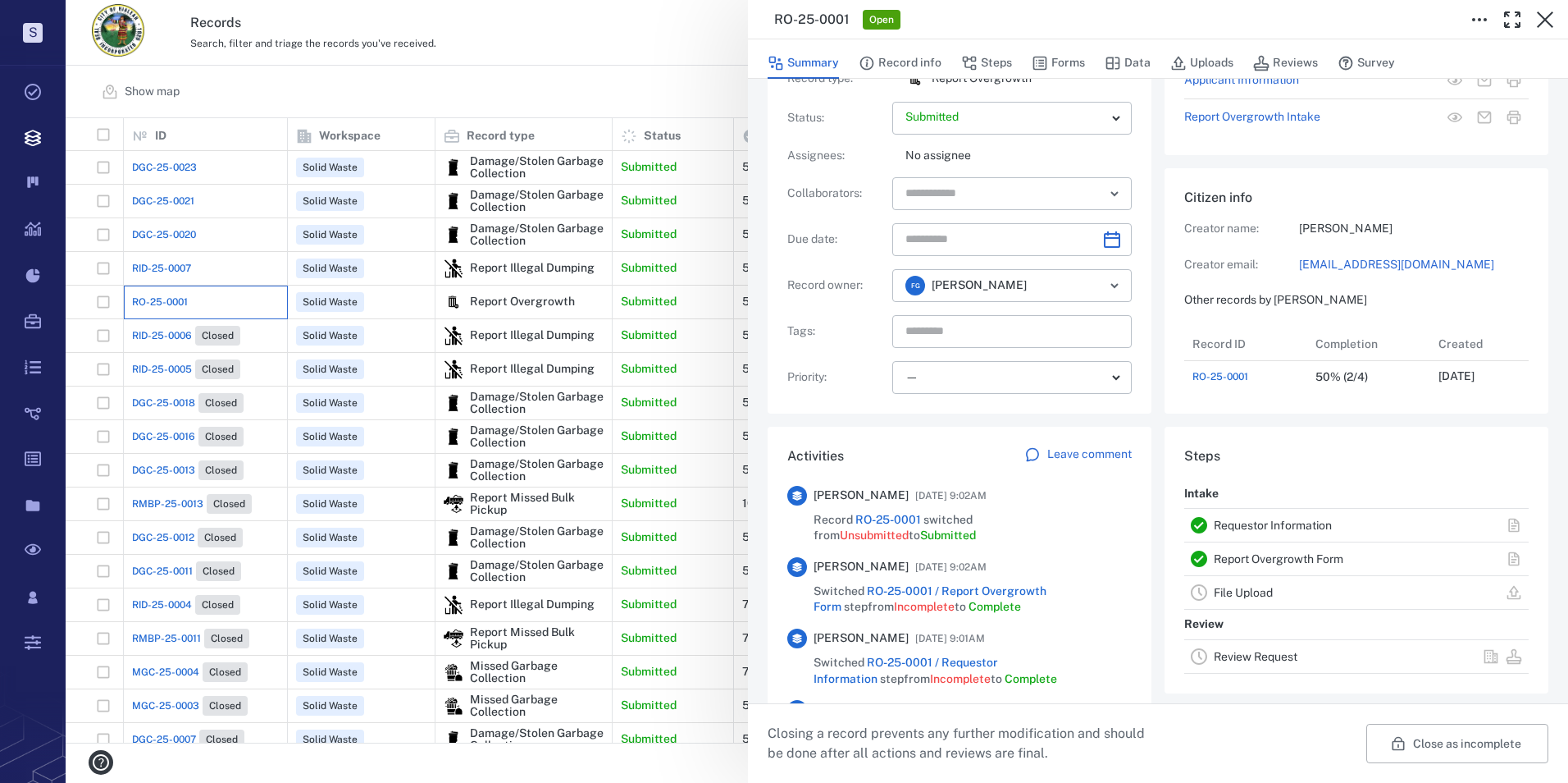
scroll to position [310, 0]
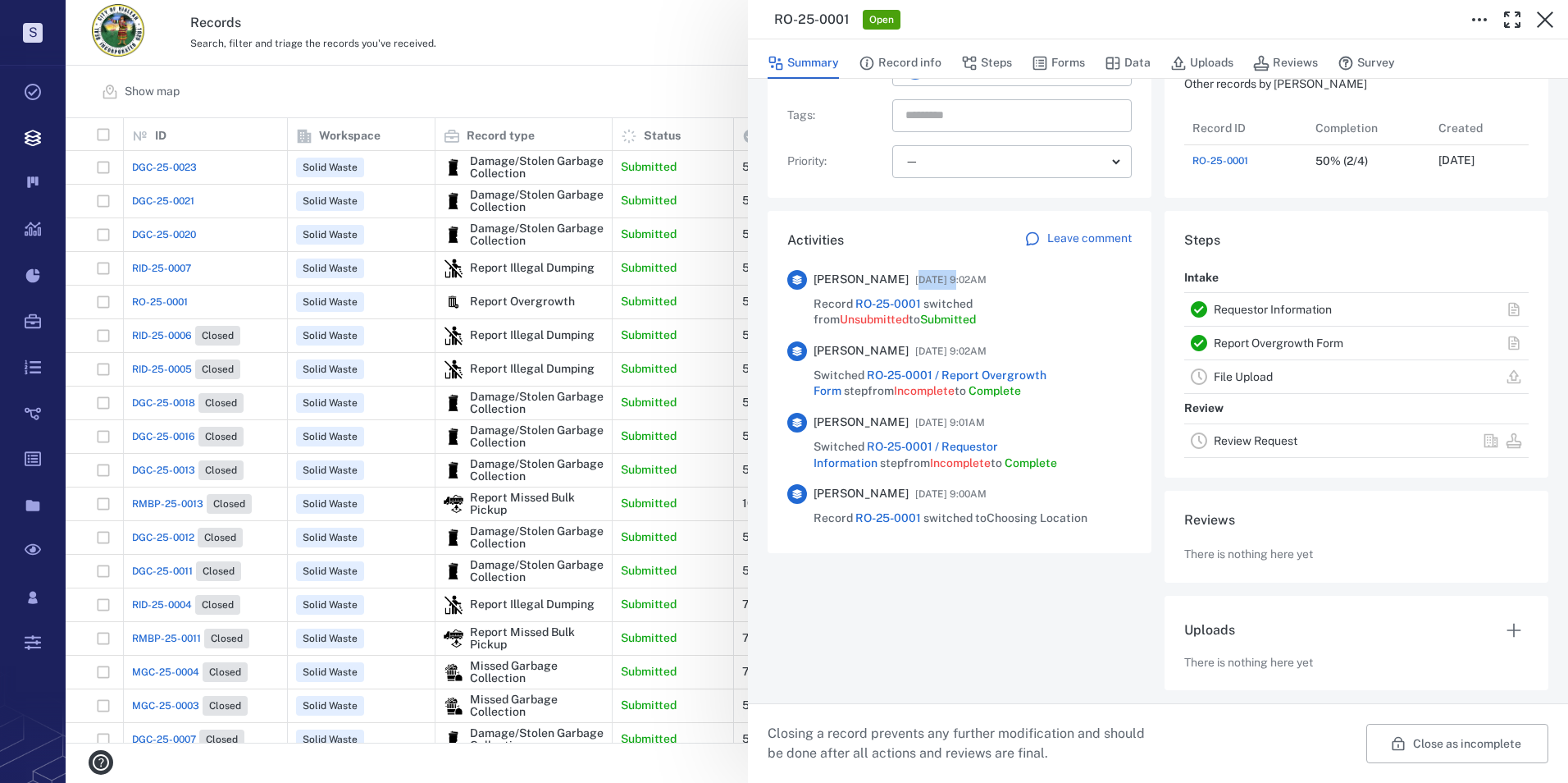
drag, startPoint x: 917, startPoint y: 268, endPoint x: 952, endPoint y: 264, distance: 35.2
click at [952, 270] on span "[DATE] 9:02AM" at bounding box center [952, 279] width 72 height 20
drag, startPoint x: 952, startPoint y: 264, endPoint x: 940, endPoint y: 319, distance: 56.3
click at [939, 321] on div "[PERSON_NAME] [DATE] 9:02AM Record RO-25-0001 switched from Unsubmitted to Subm…" at bounding box center [959, 299] width 344 height 72
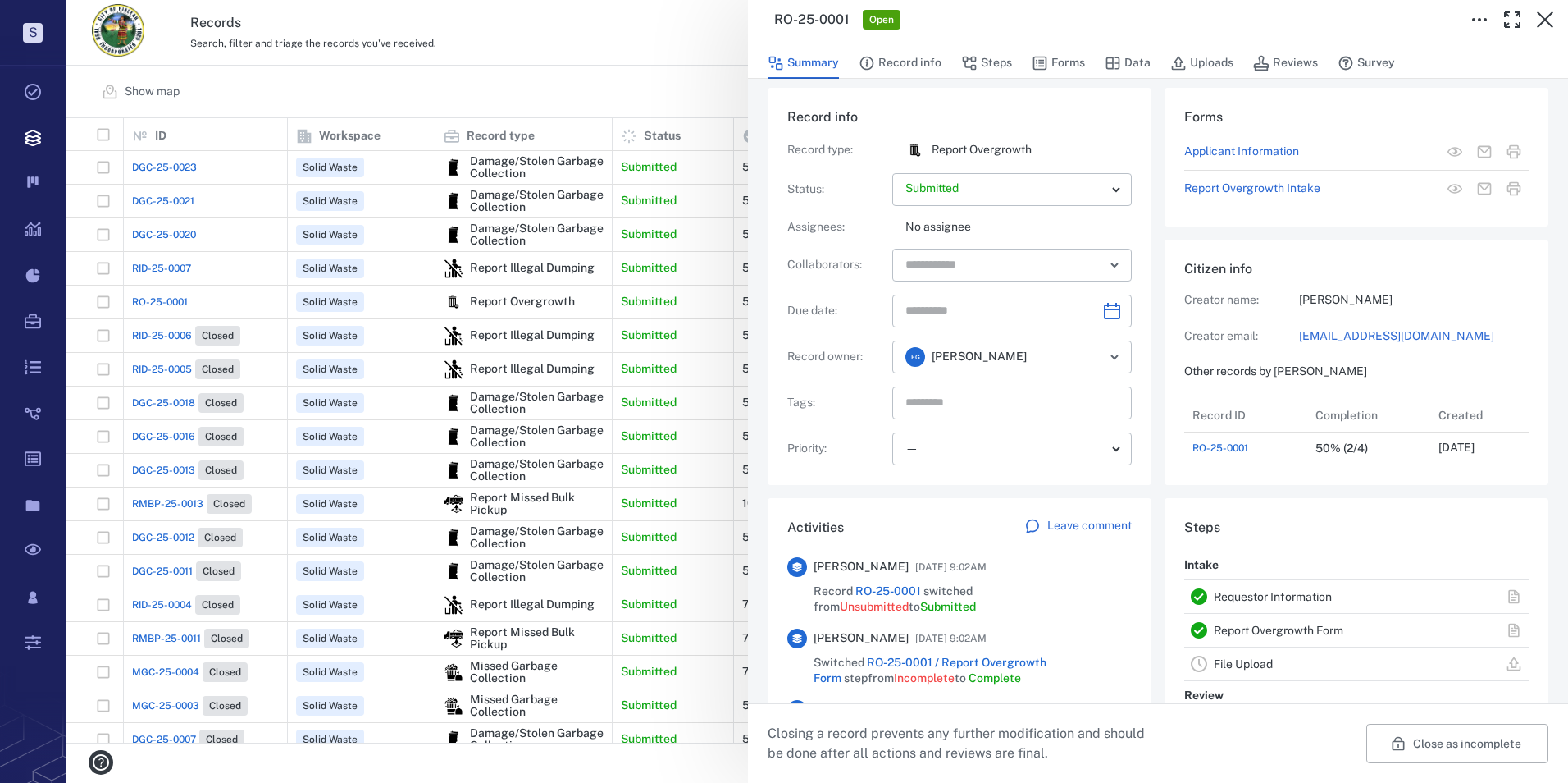
scroll to position [0, 0]
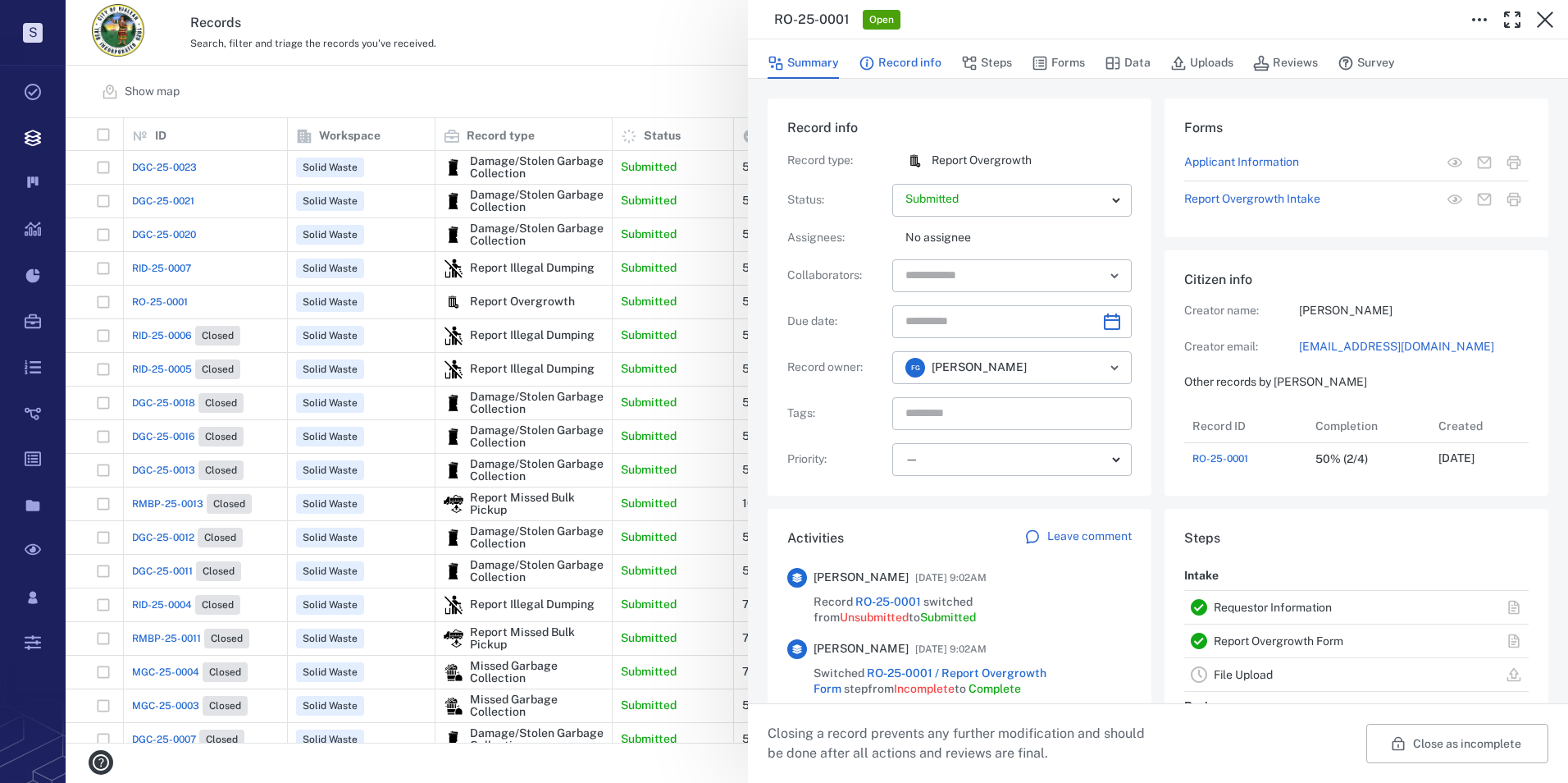
click at [923, 62] on button "Record info" at bounding box center [900, 63] width 83 height 32
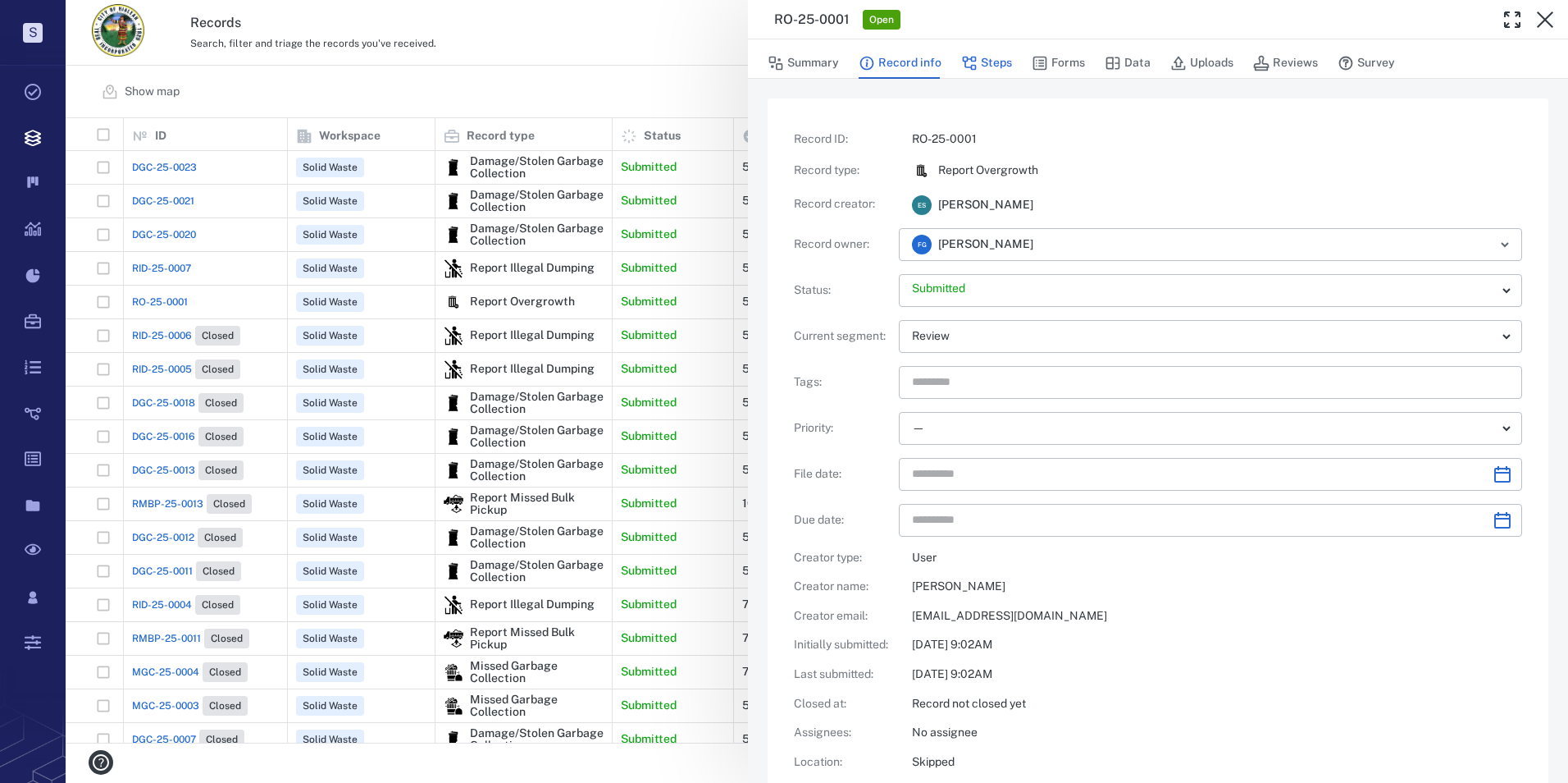
click at [991, 61] on button "Steps" at bounding box center [987, 63] width 51 height 32
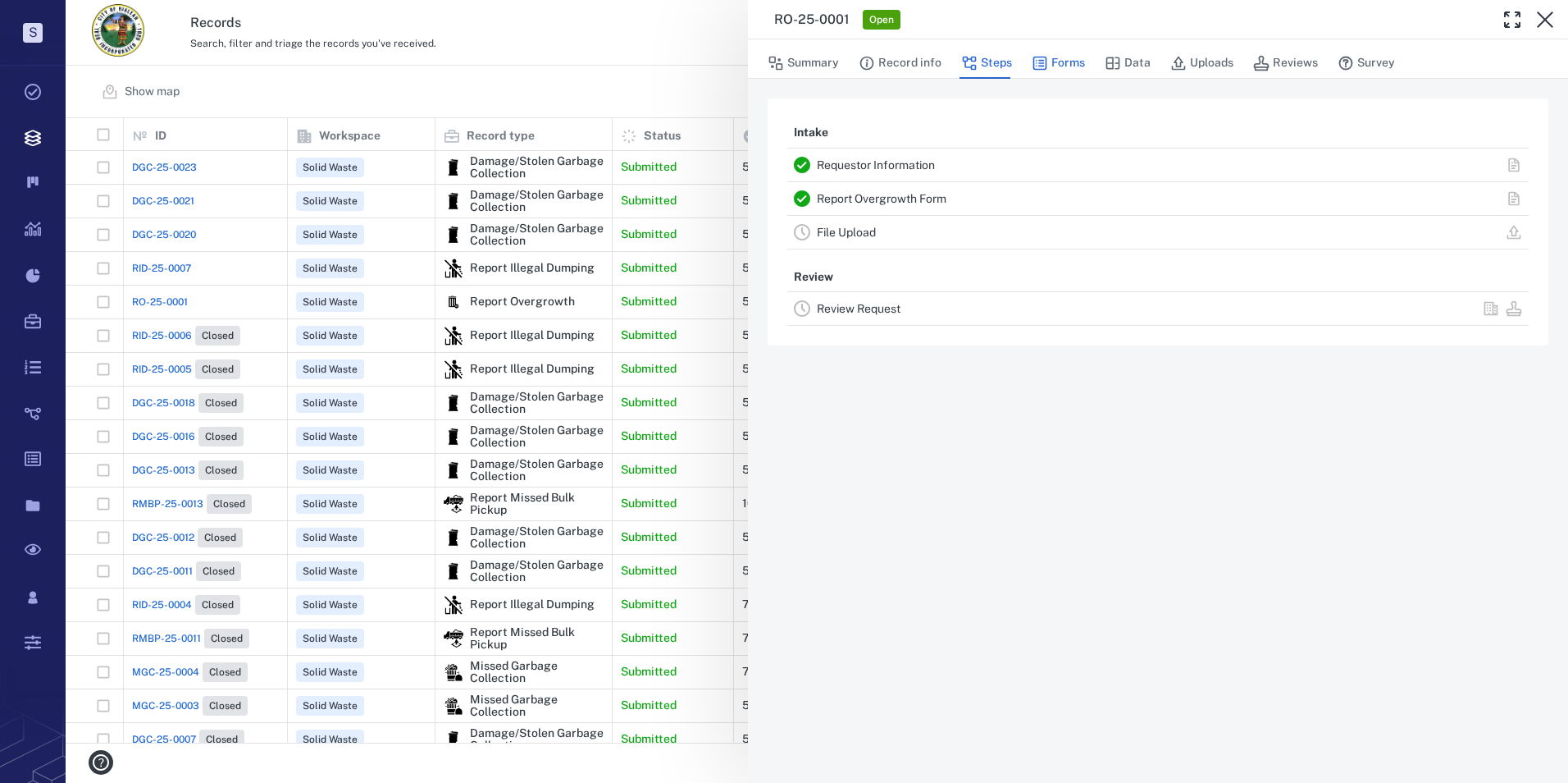
click at [1059, 56] on button "Forms" at bounding box center [1058, 63] width 54 height 32
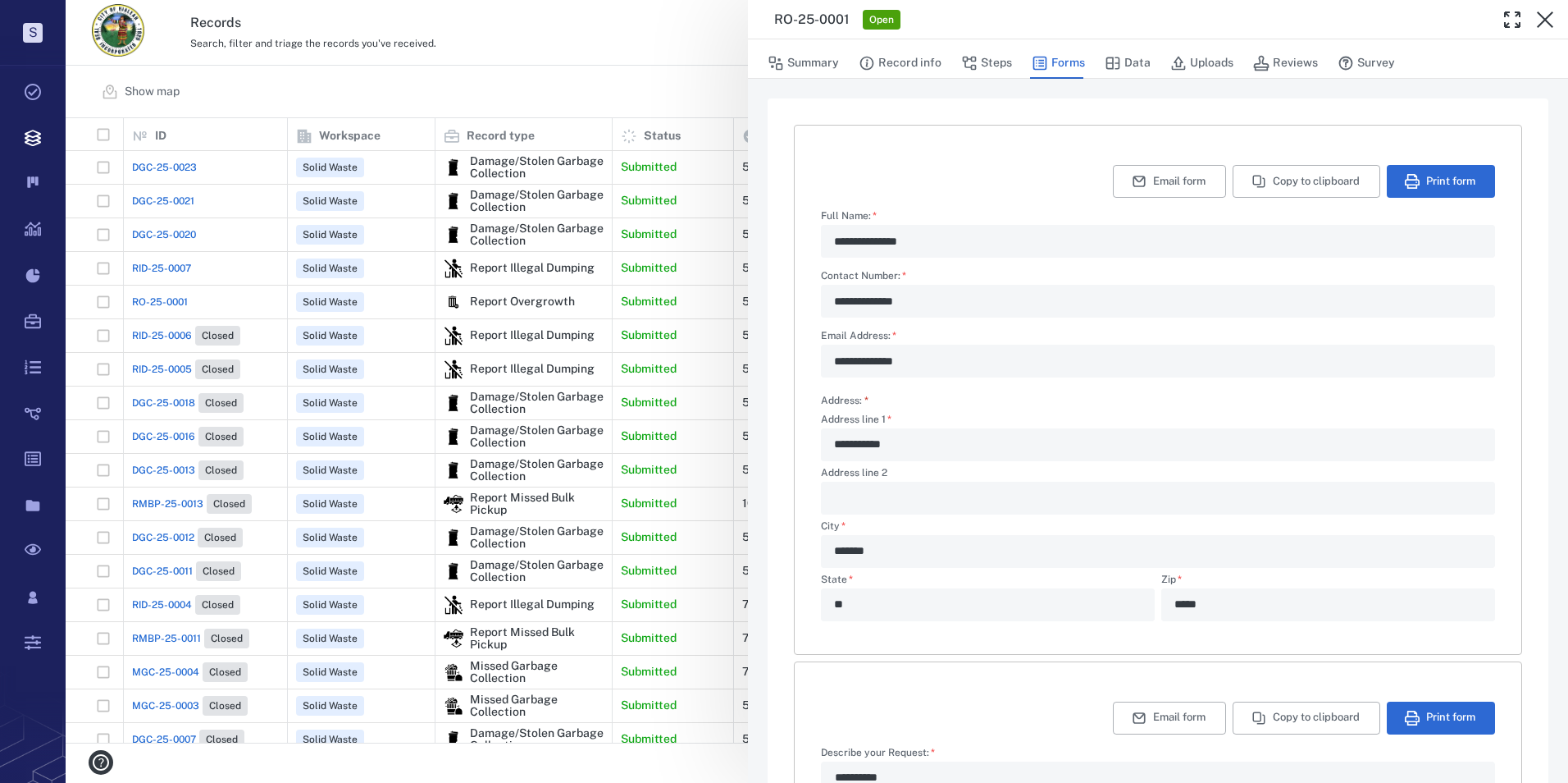
type textarea "*"
click at [1138, 20] on icon "button" at bounding box center [1545, 20] width 20 height 20
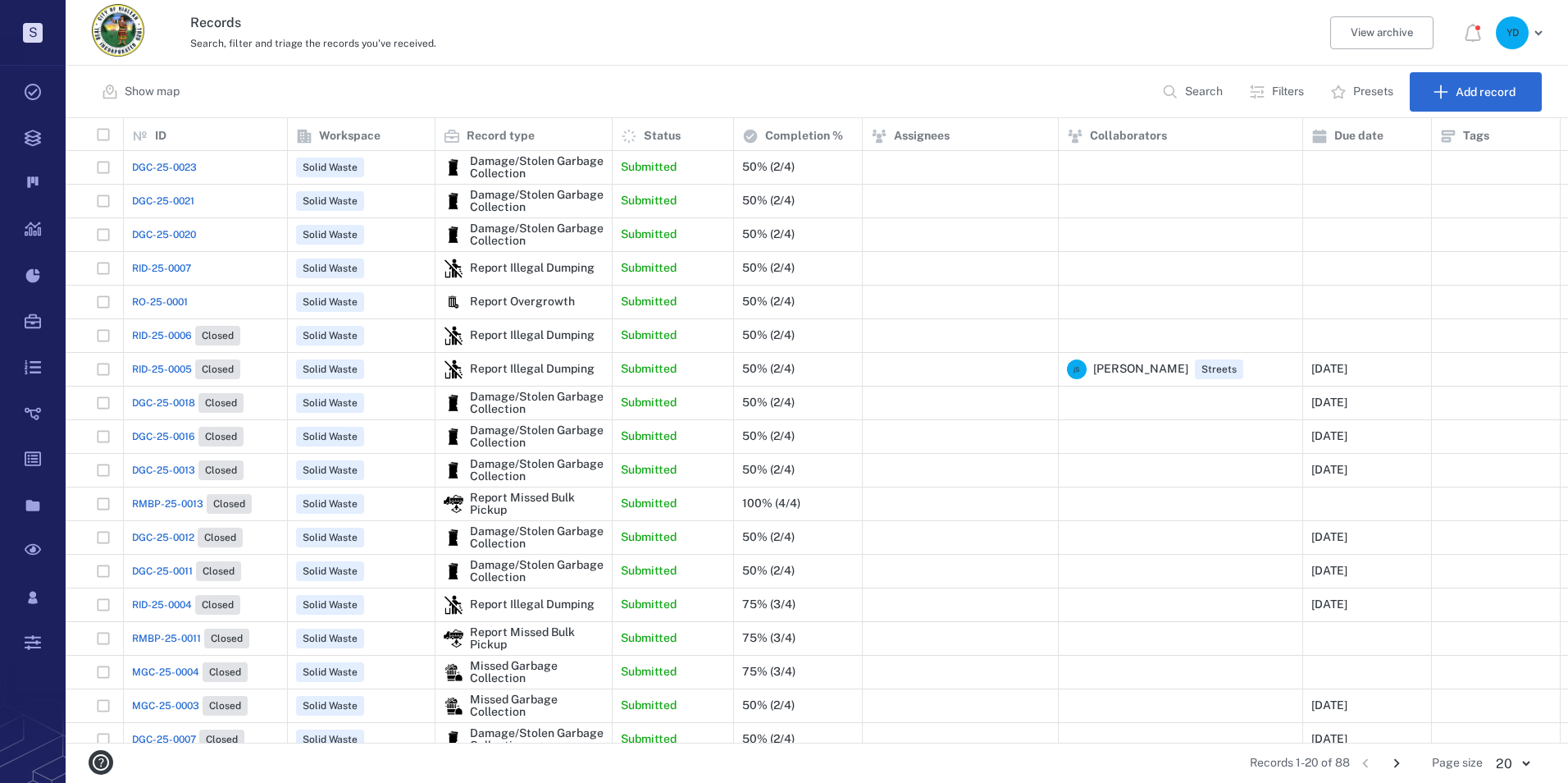
click at [160, 268] on span "RID-25-0007" at bounding box center [161, 268] width 59 height 14
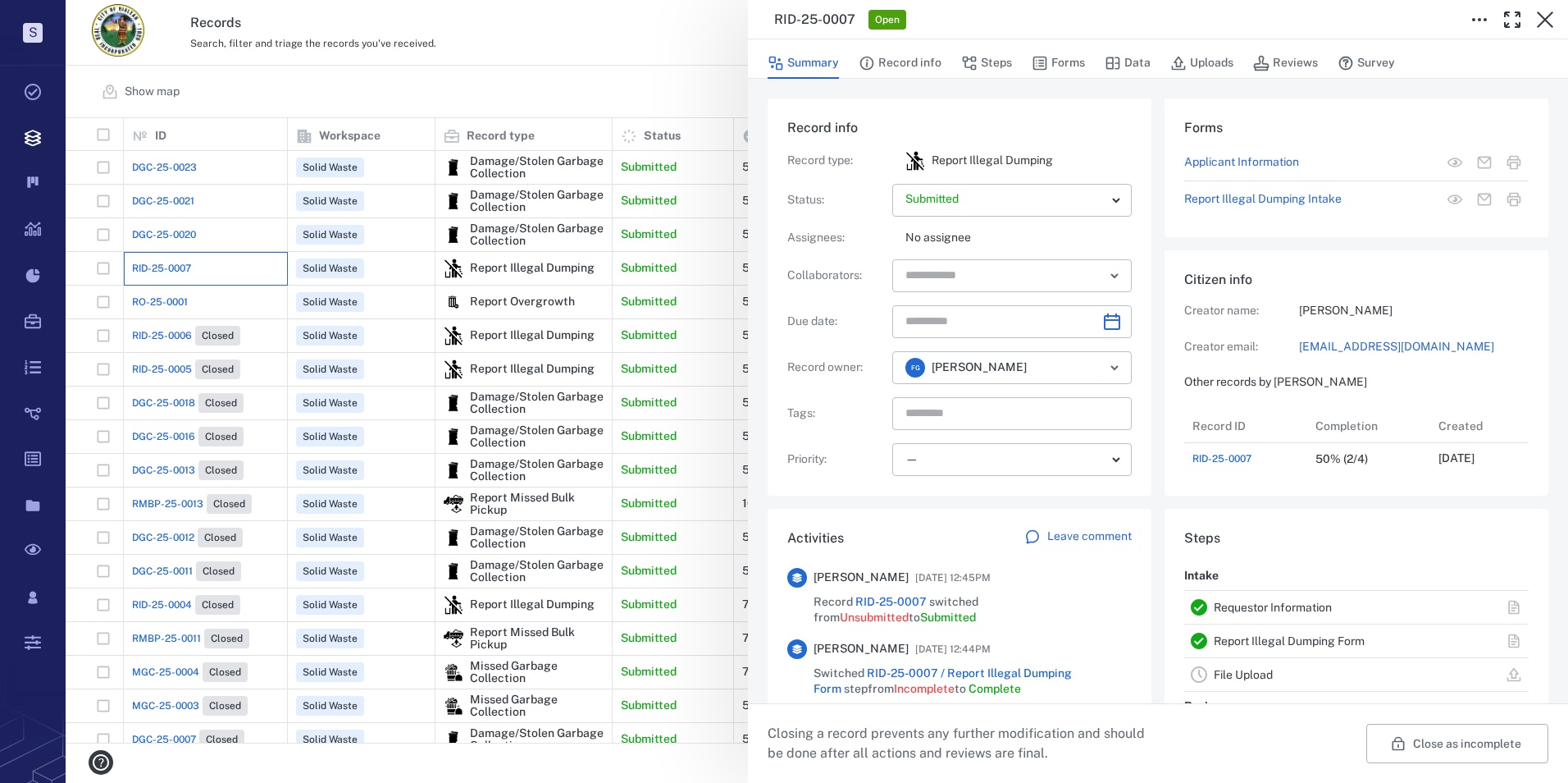
scroll to position [66, 326]
click at [1056, 61] on button "Forms" at bounding box center [1058, 63] width 54 height 32
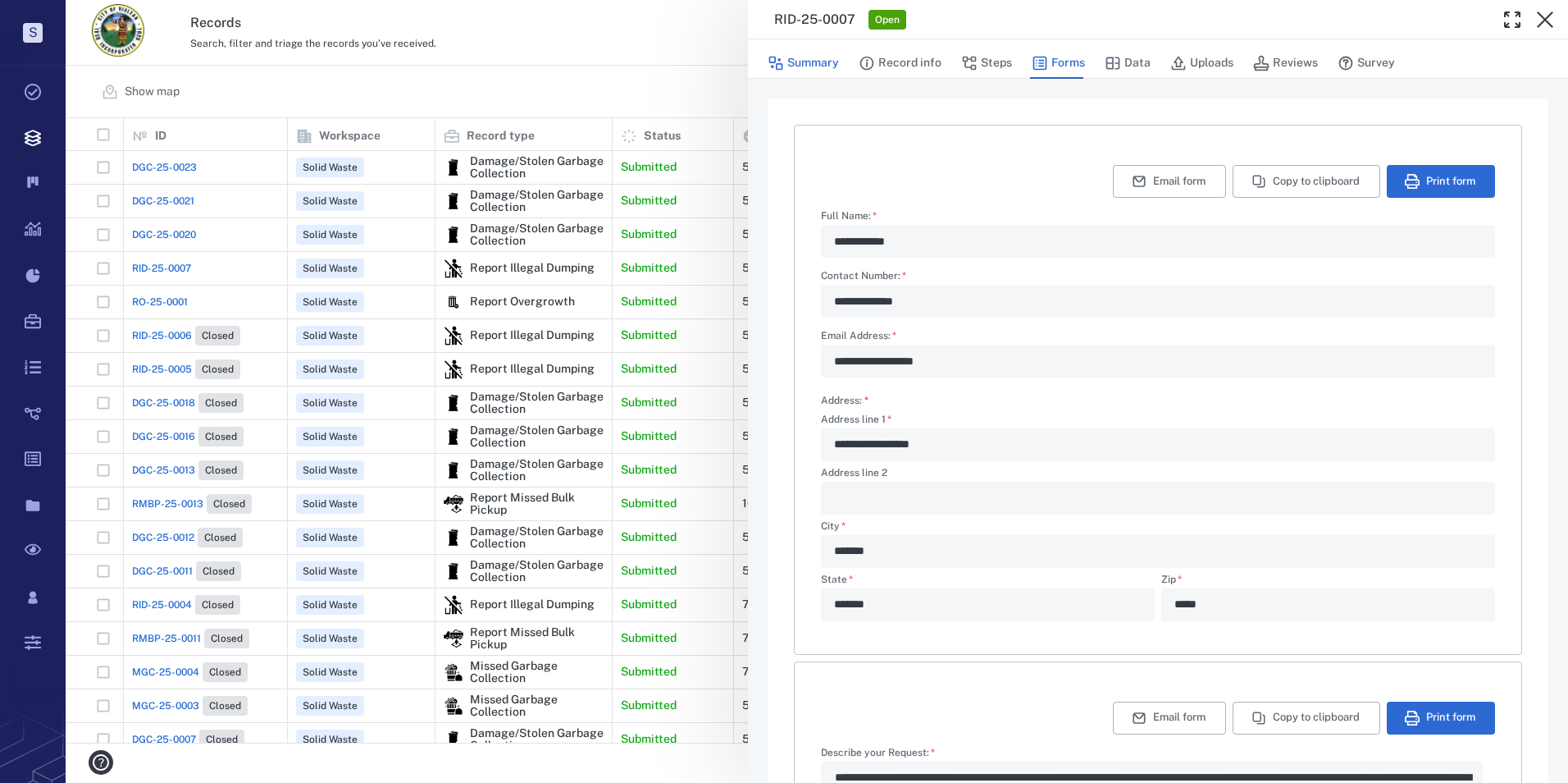
click at [821, 64] on button "Summary" at bounding box center [803, 63] width 72 height 32
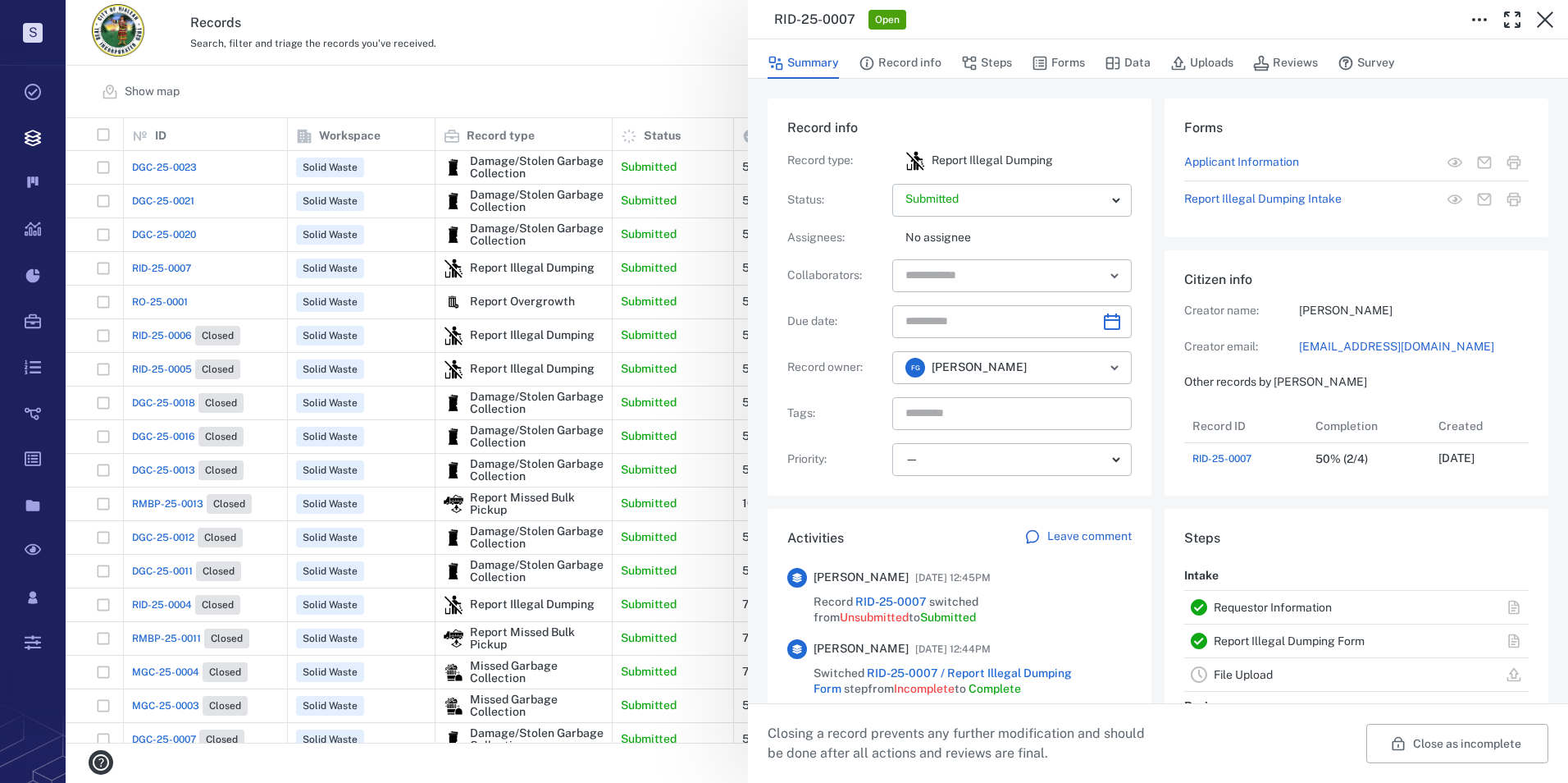
scroll to position [66, 326]
click at [183, 232] on div "RID-25-0007 Open Summary Record info Steps Forms Data Uploads Reviews Survey Re…" at bounding box center [817, 392] width 1502 height 783
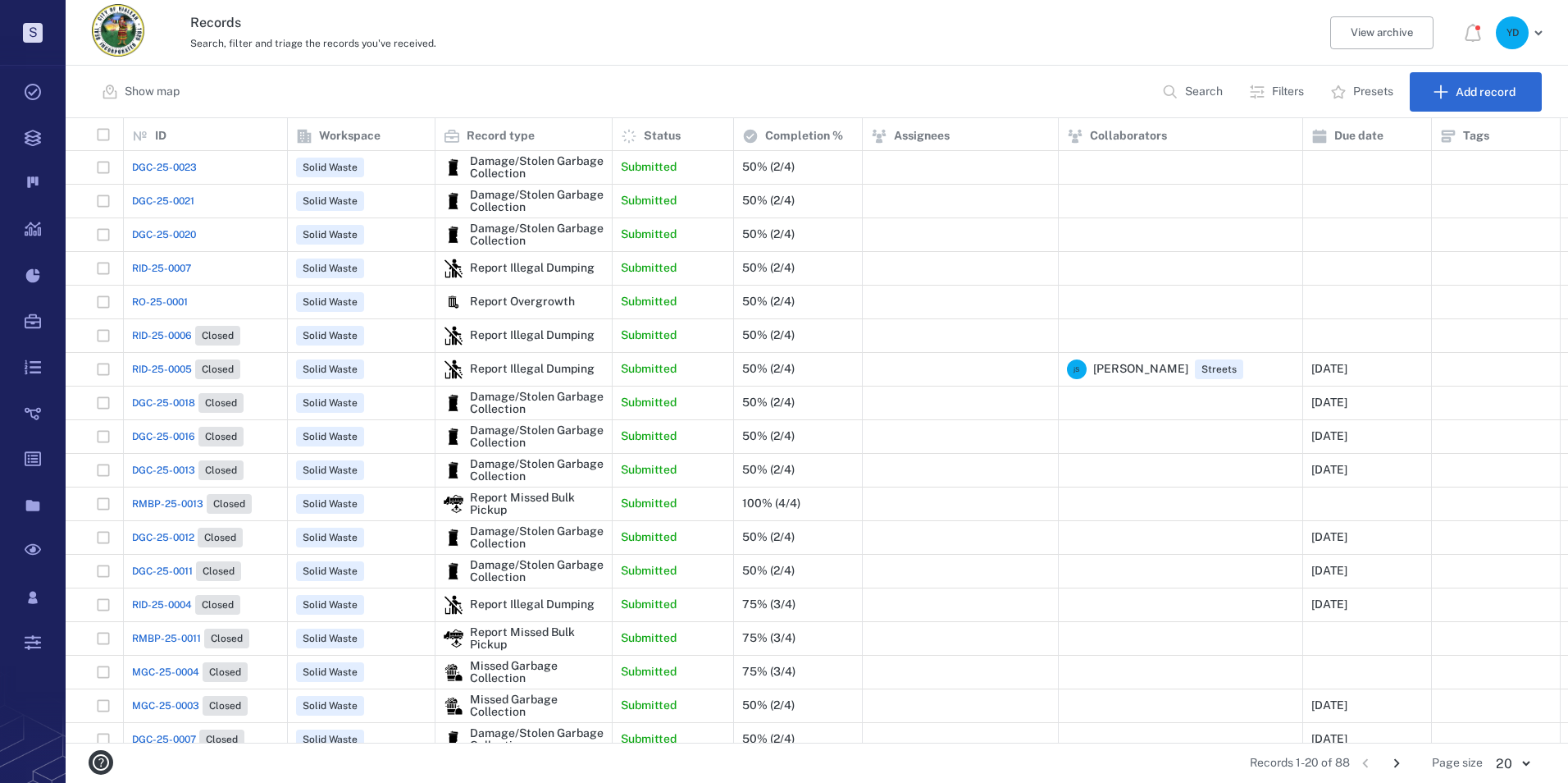
click at [183, 232] on span "DGC-25-0020" at bounding box center [164, 234] width 64 height 14
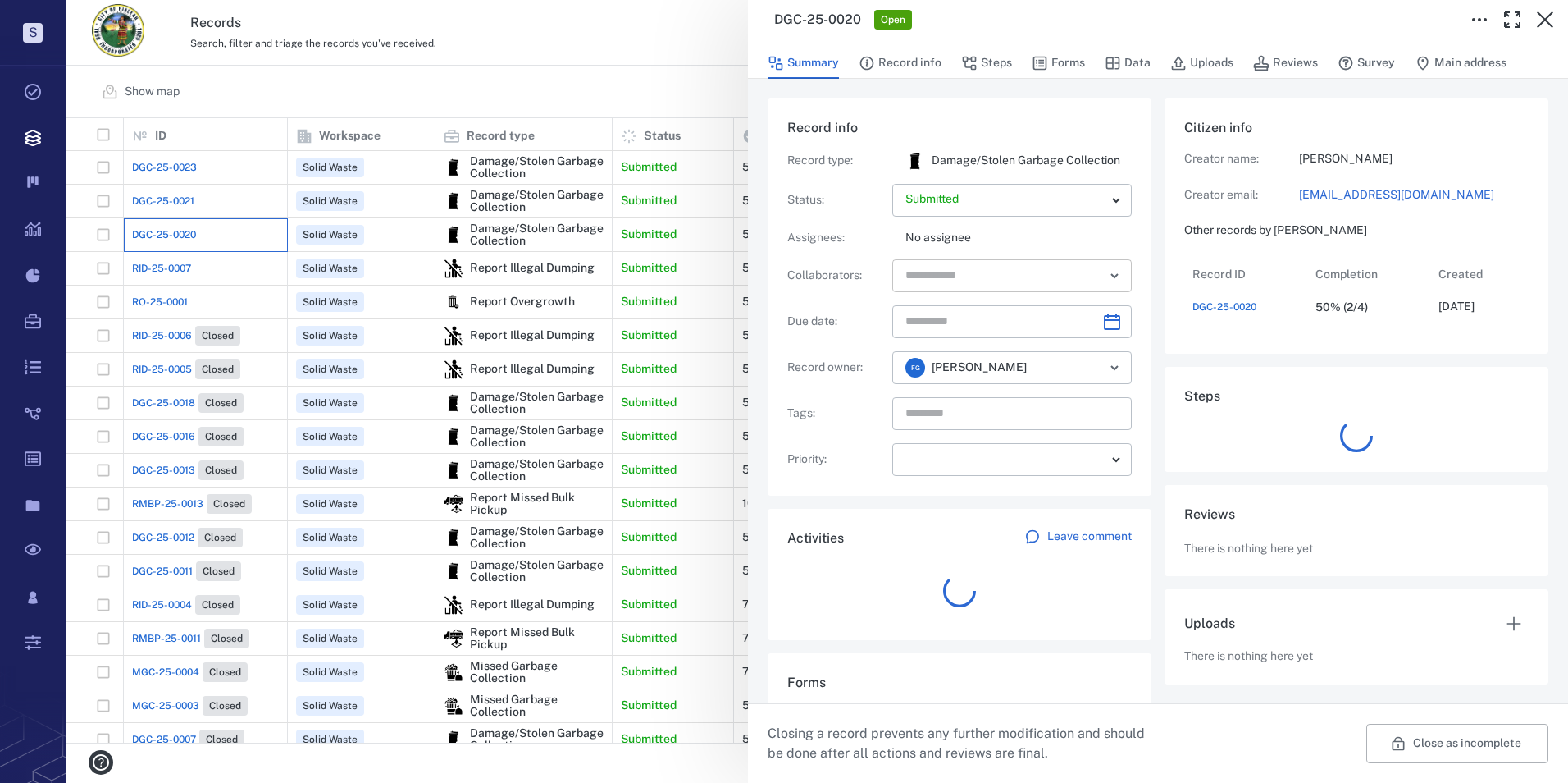
scroll to position [66, 326]
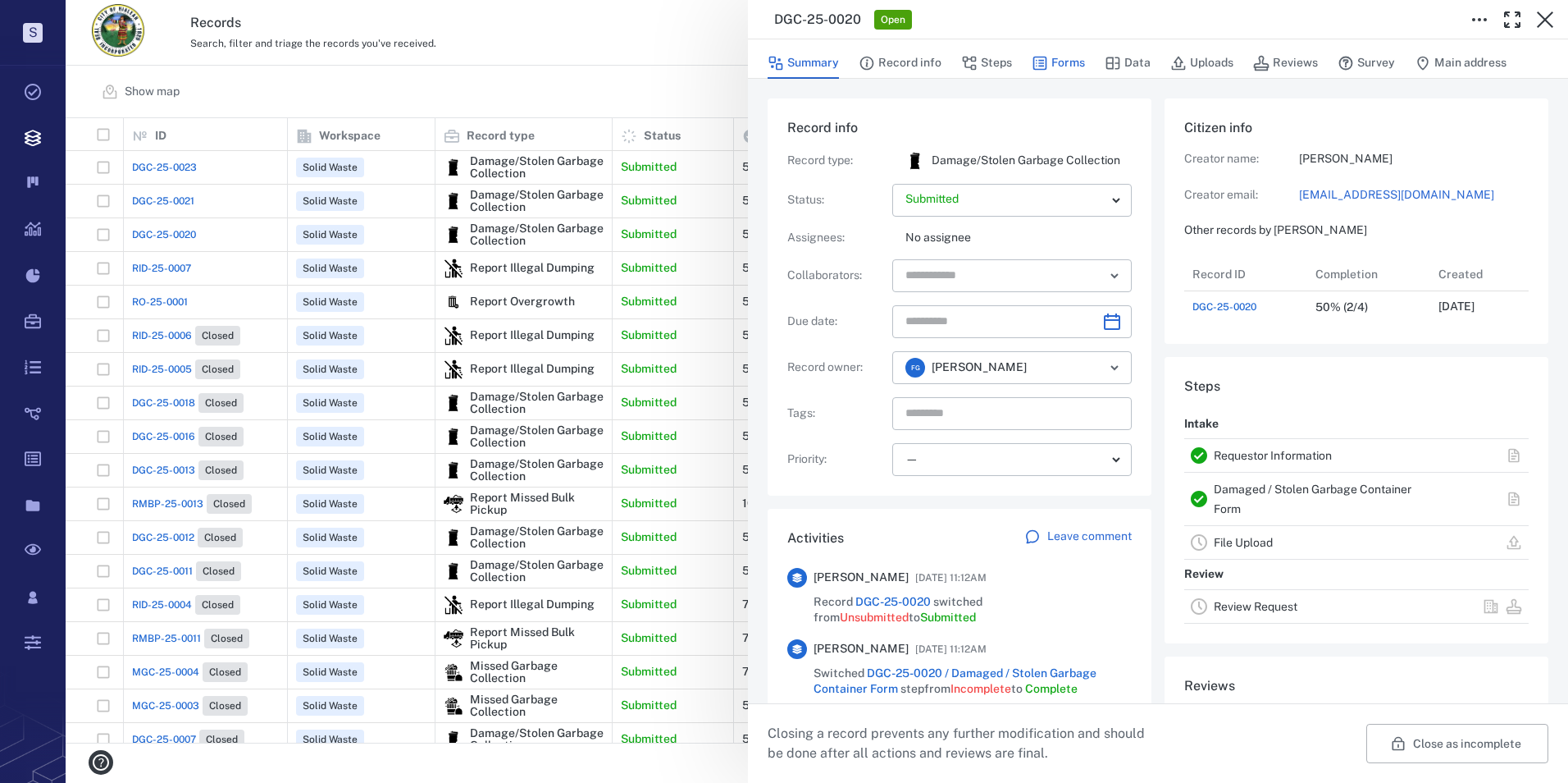
click at [1075, 70] on button "Forms" at bounding box center [1058, 63] width 54 height 32
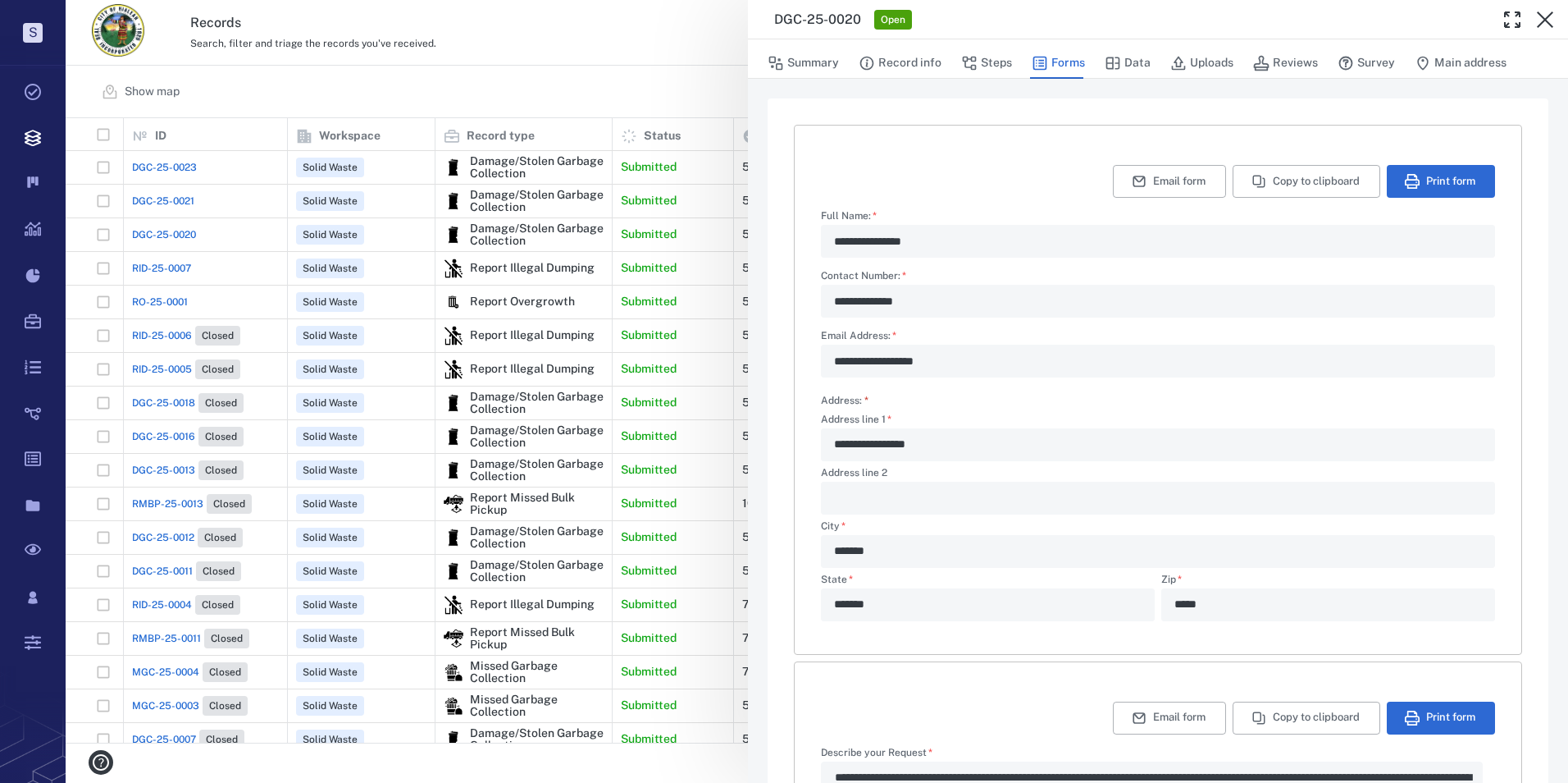
scroll to position [430, 0]
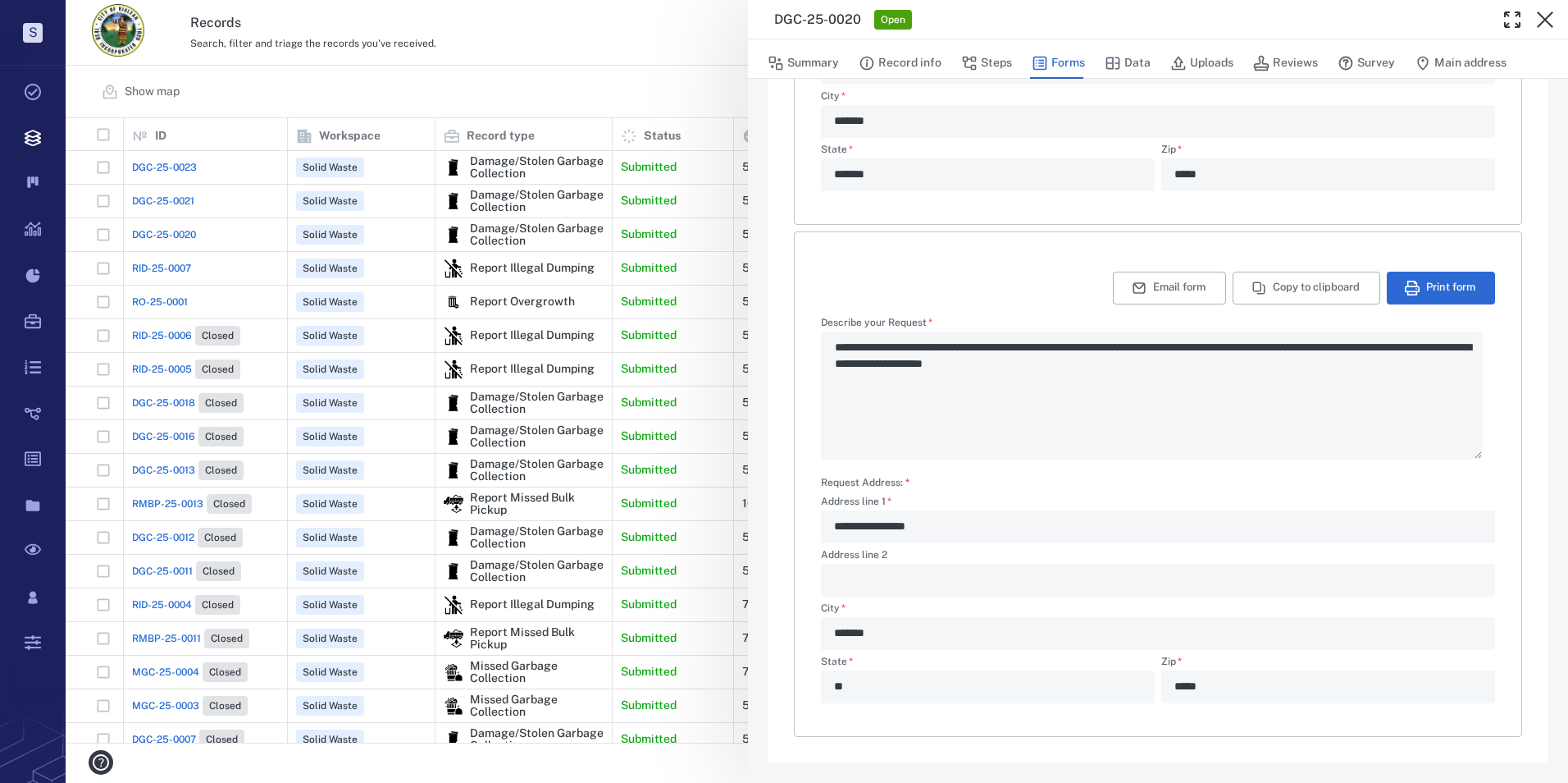
click at [163, 199] on div "**********" at bounding box center [817, 392] width 1502 height 783
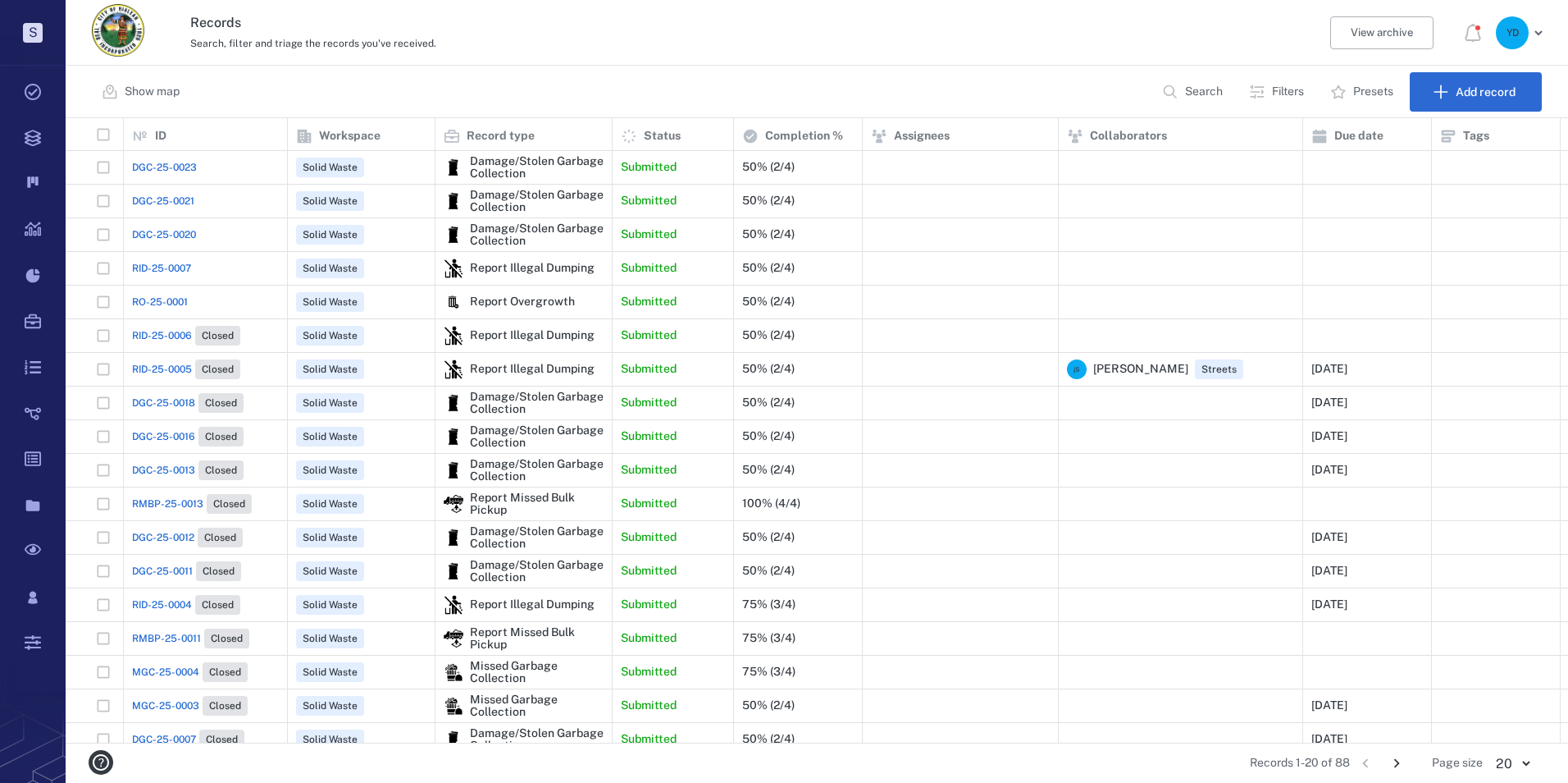
click at [163, 199] on span "DGC-25-0021" at bounding box center [163, 200] width 62 height 14
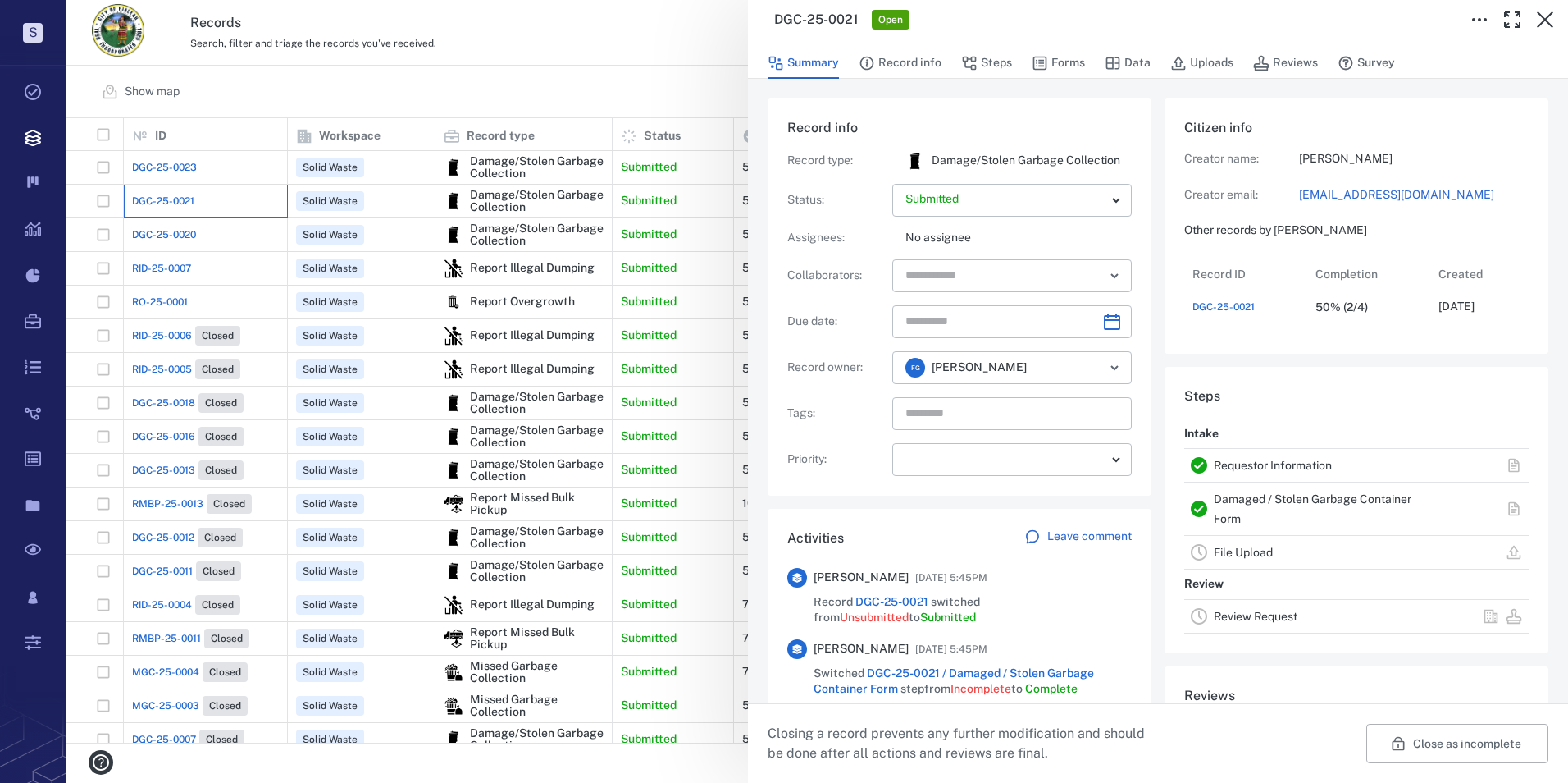
scroll to position [66, 326]
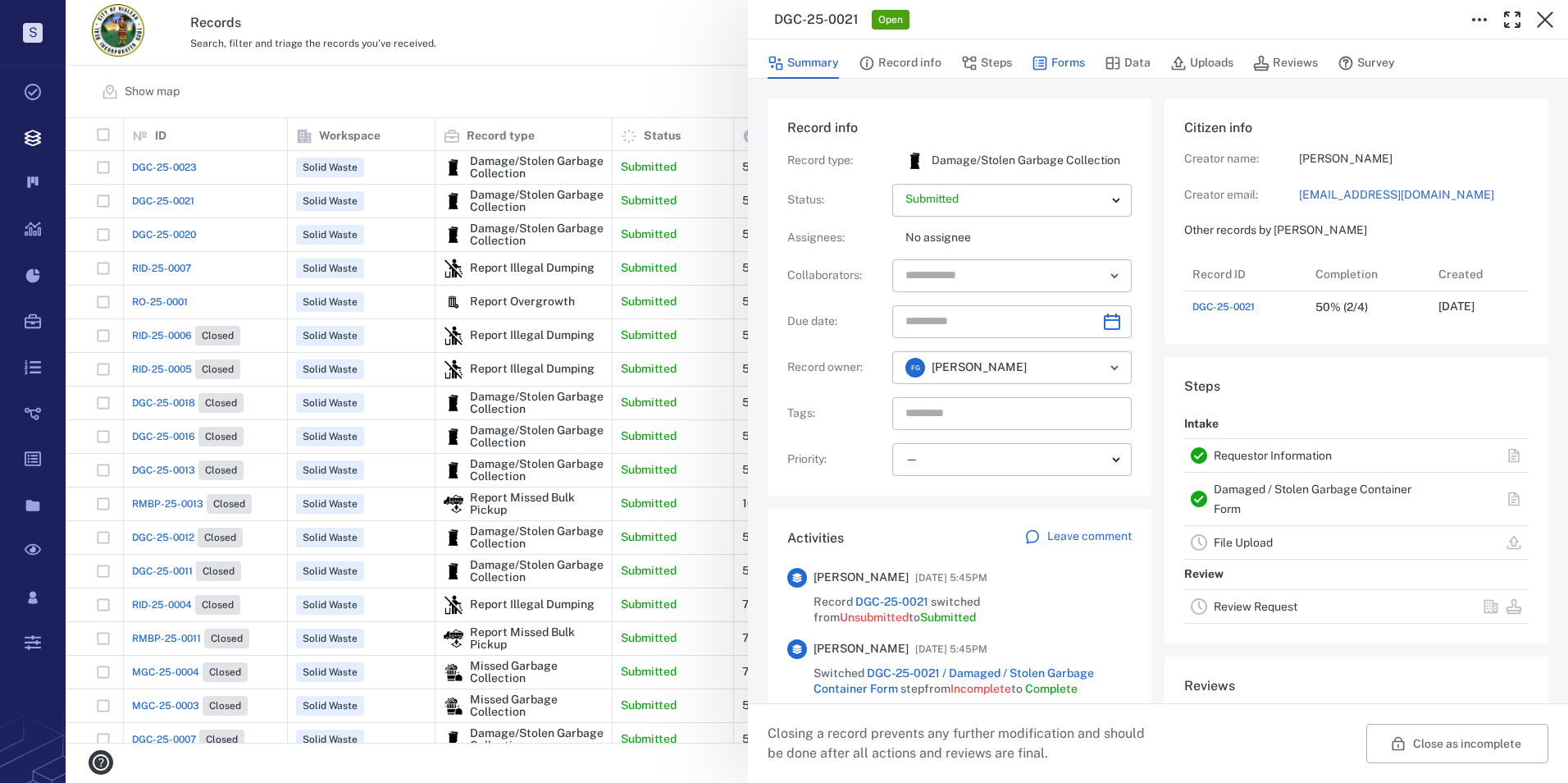
click at [1049, 60] on button "Forms" at bounding box center [1058, 63] width 54 height 32
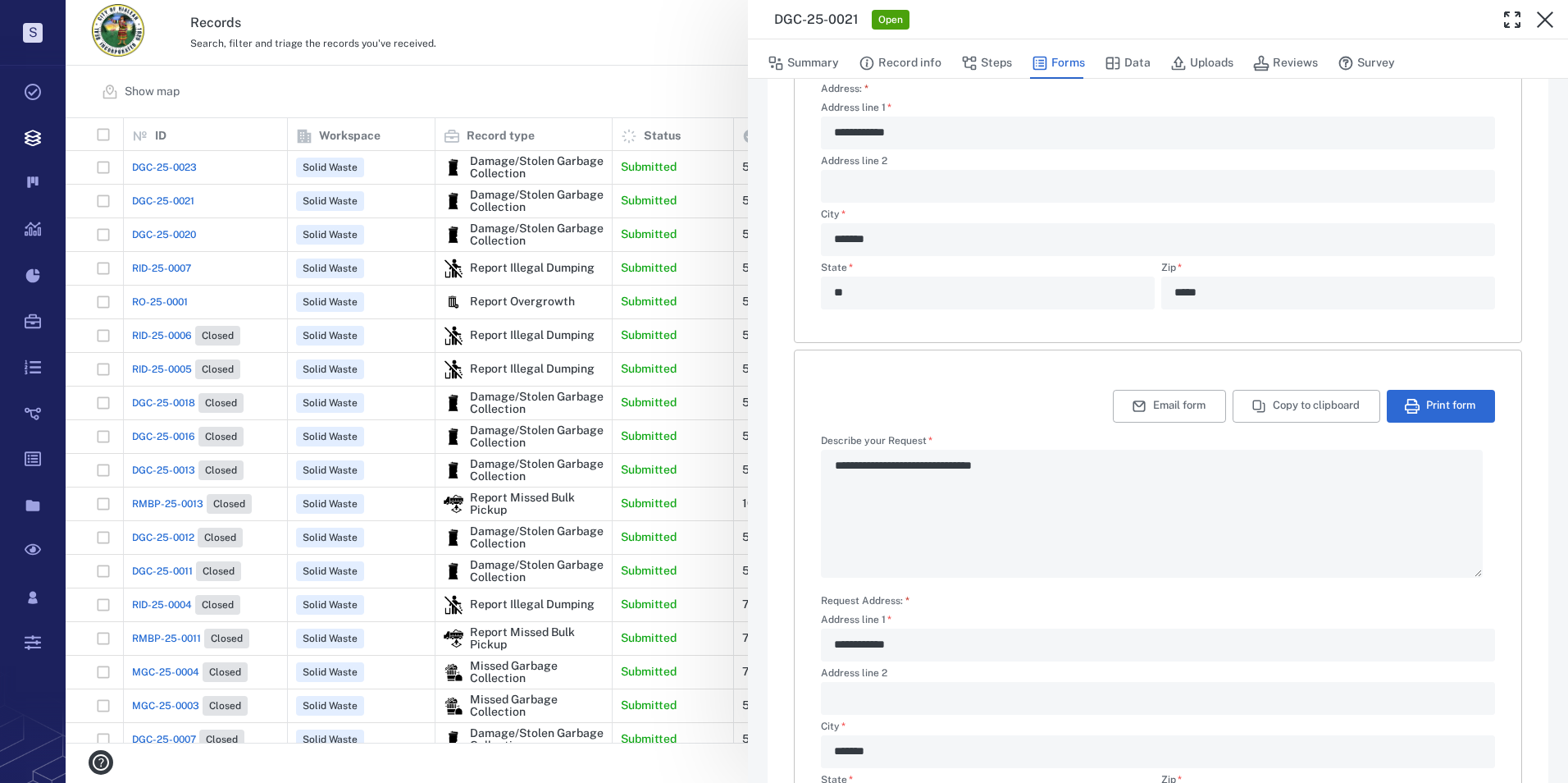
scroll to position [410, 0]
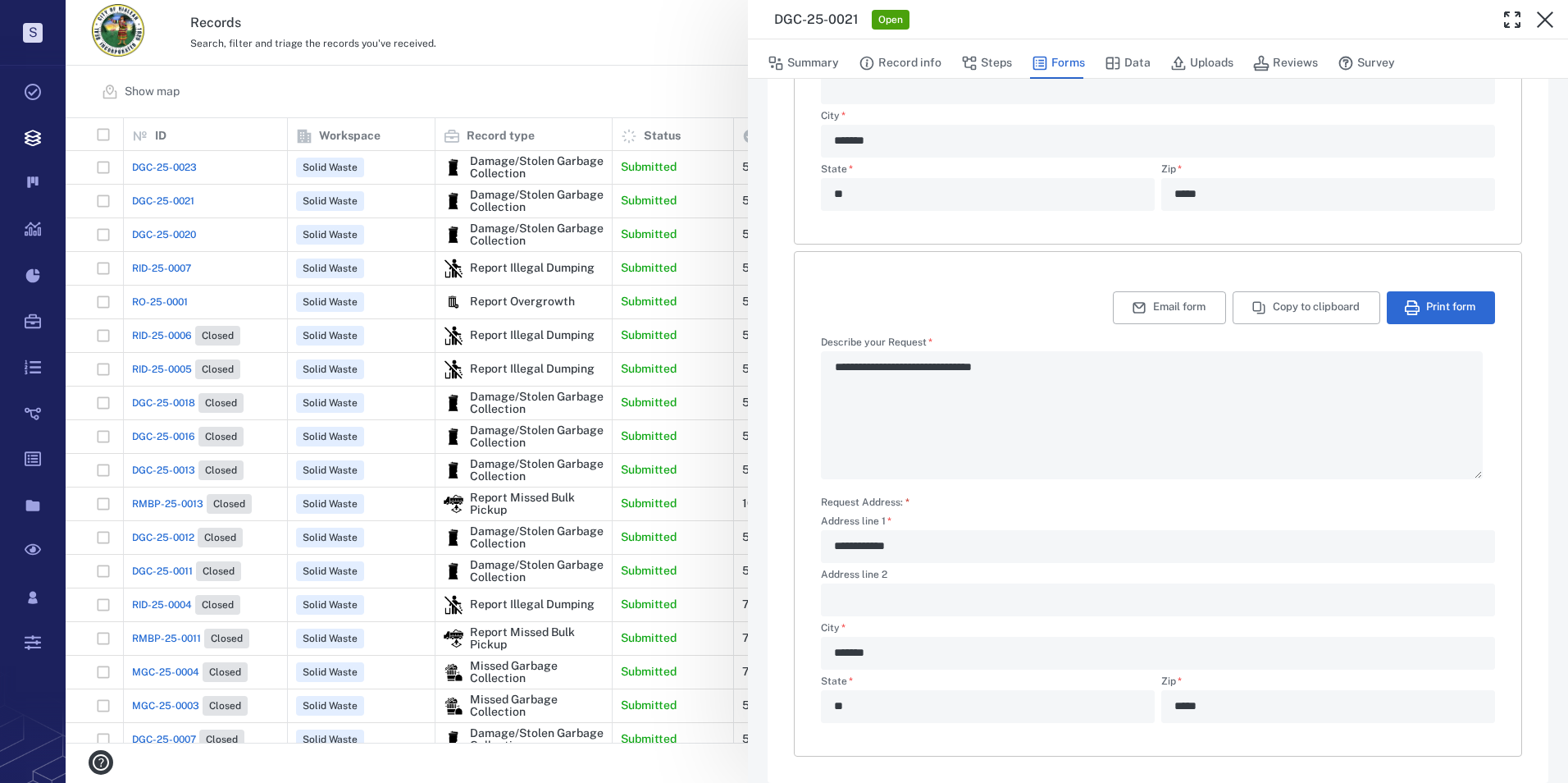
click at [162, 171] on div "**********" at bounding box center [817, 392] width 1502 height 783
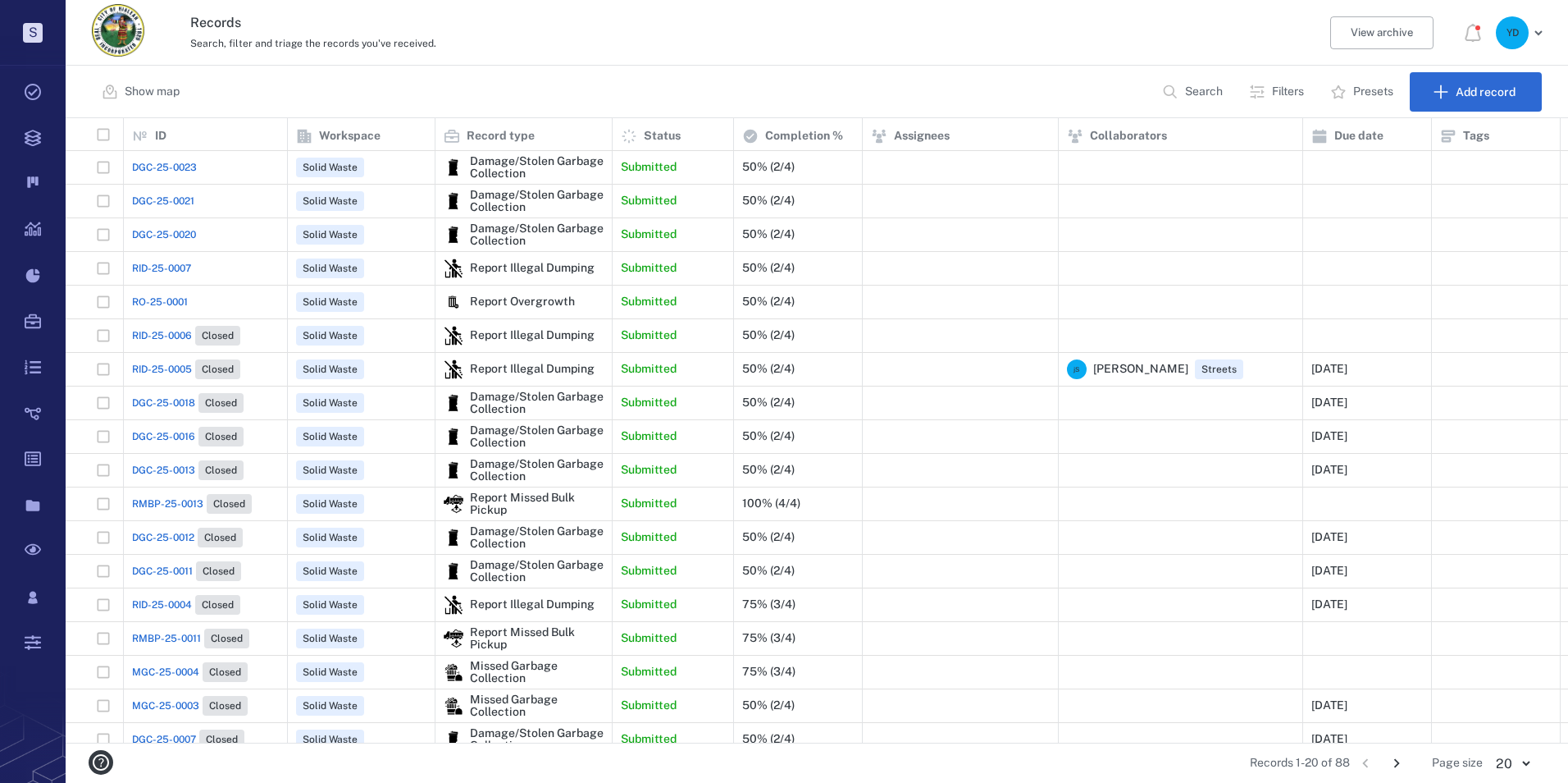
click at [162, 171] on span "DGC-25-0023" at bounding box center [165, 167] width 65 height 14
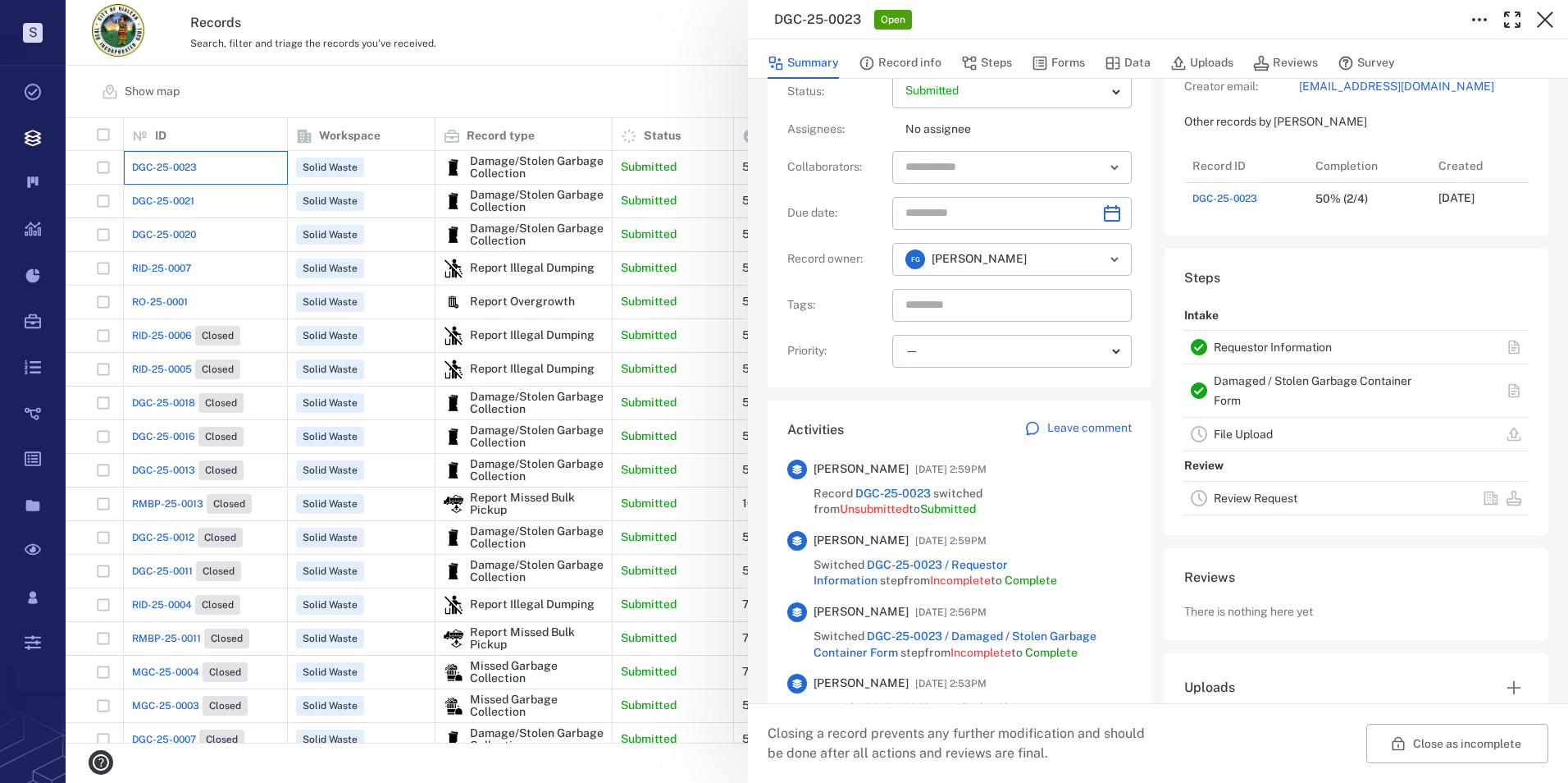
scroll to position [82, 0]
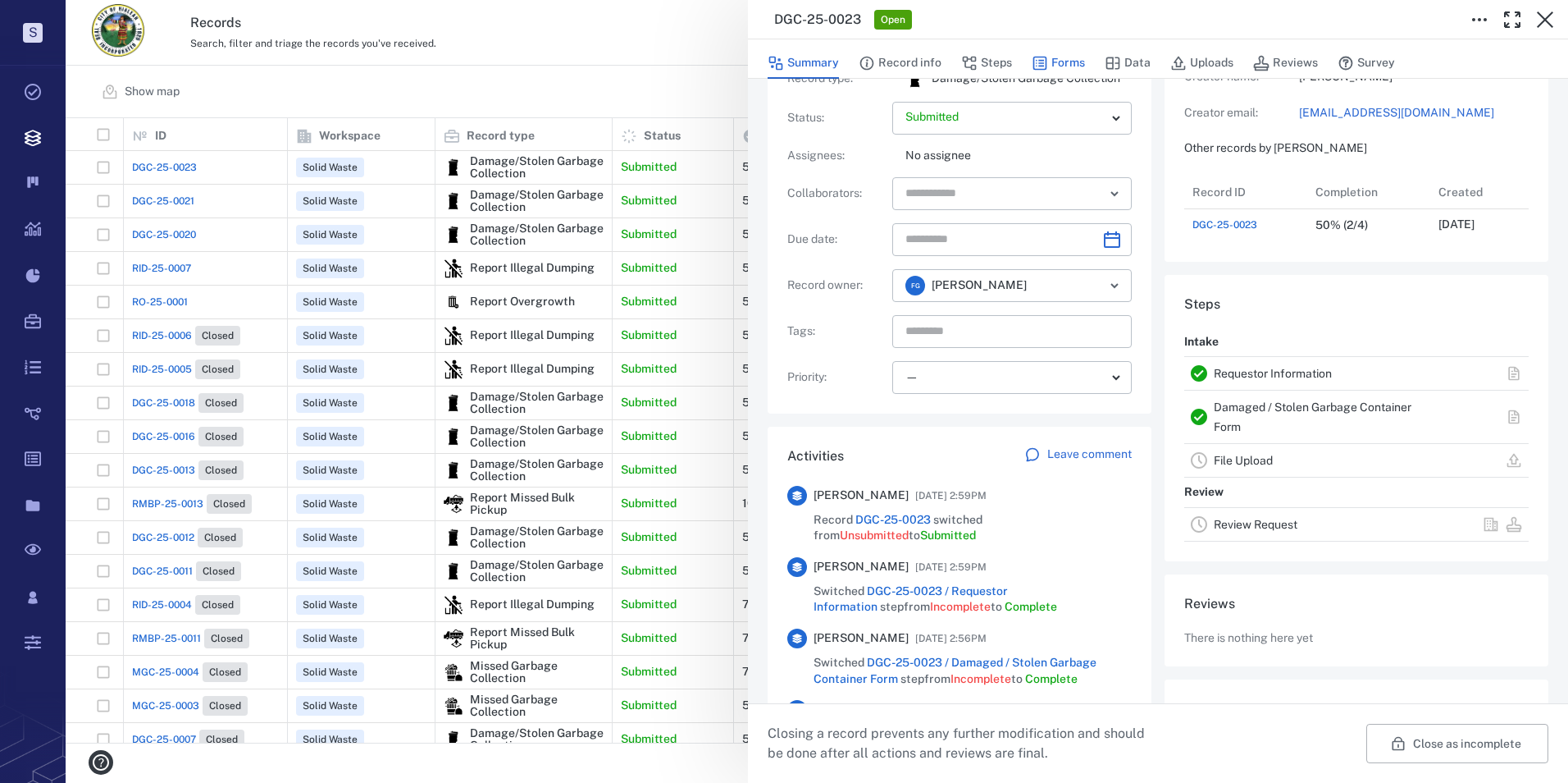
click at [1058, 60] on button "Forms" at bounding box center [1058, 63] width 54 height 32
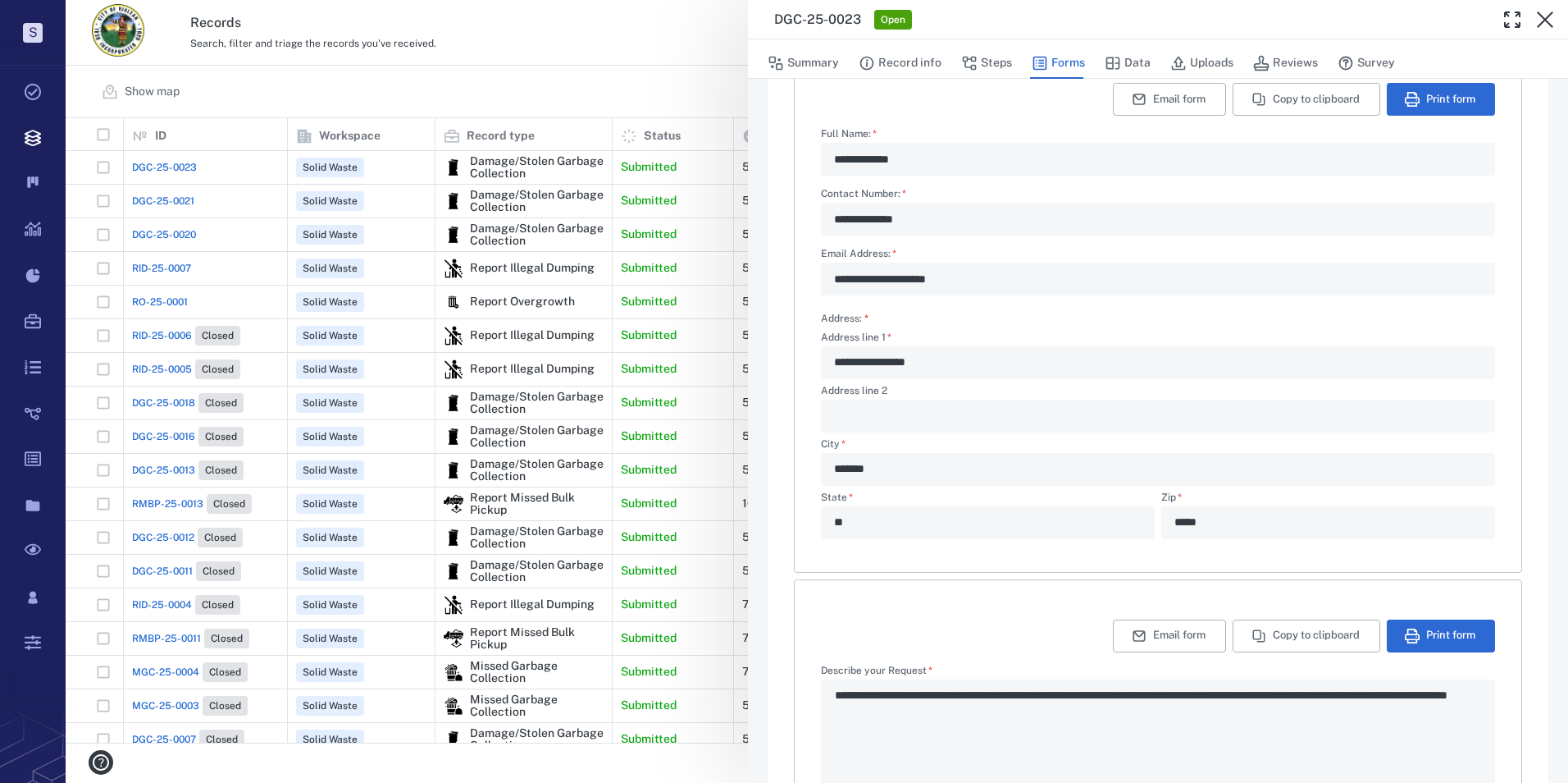
type textarea "*"
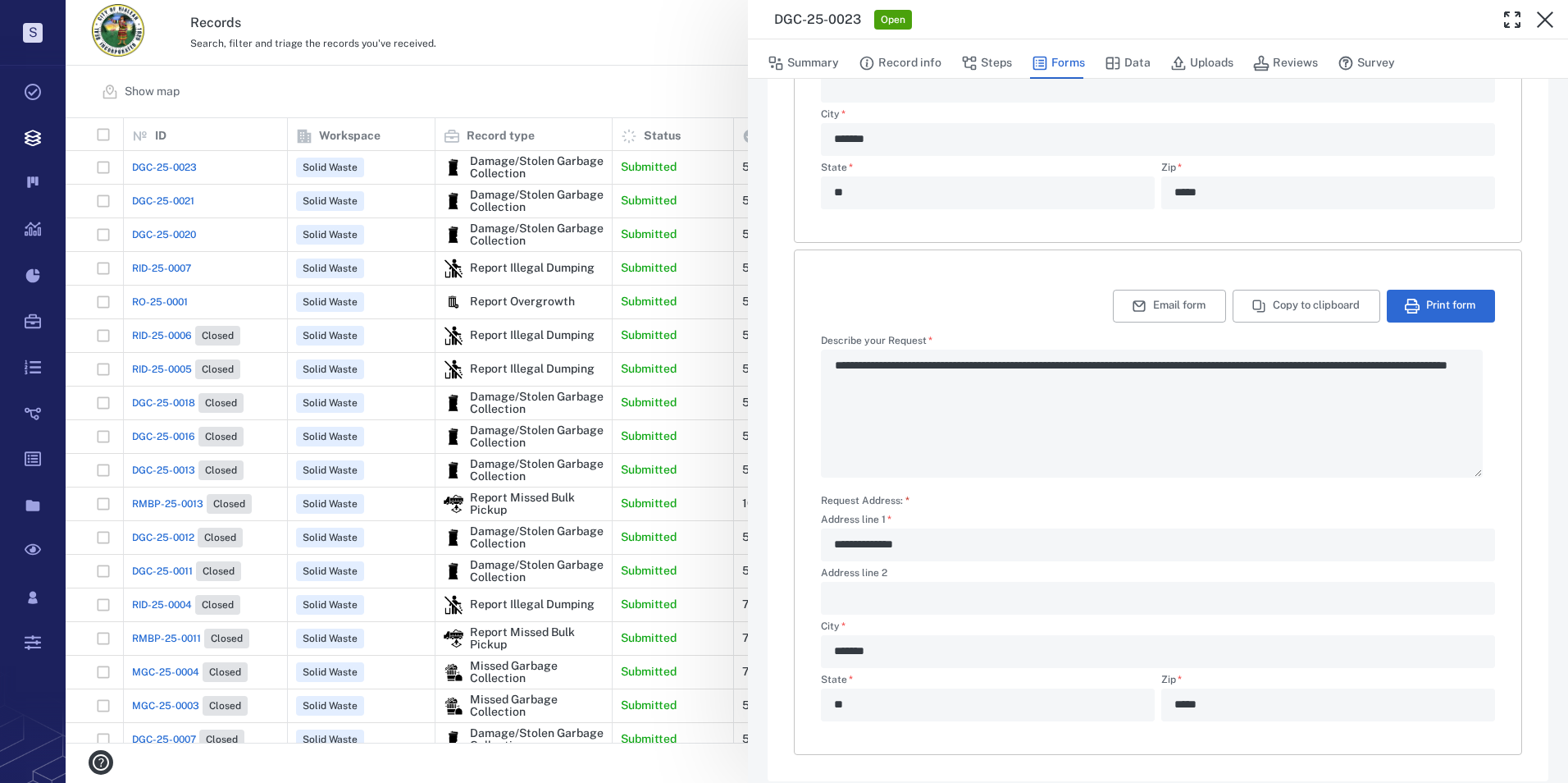
scroll to position [430, 0]
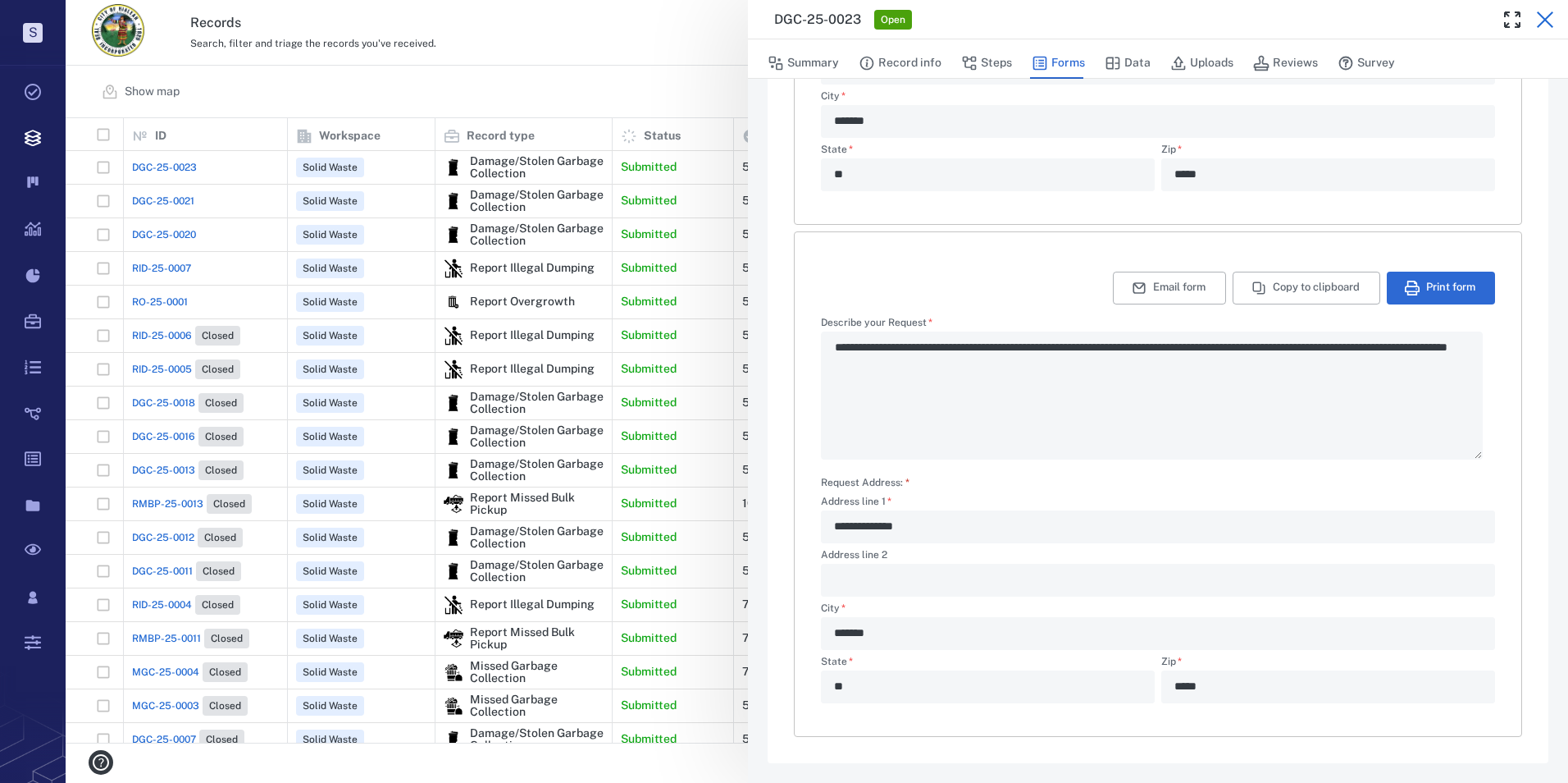
click at [1138, 26] on icon "button" at bounding box center [1545, 20] width 20 height 20
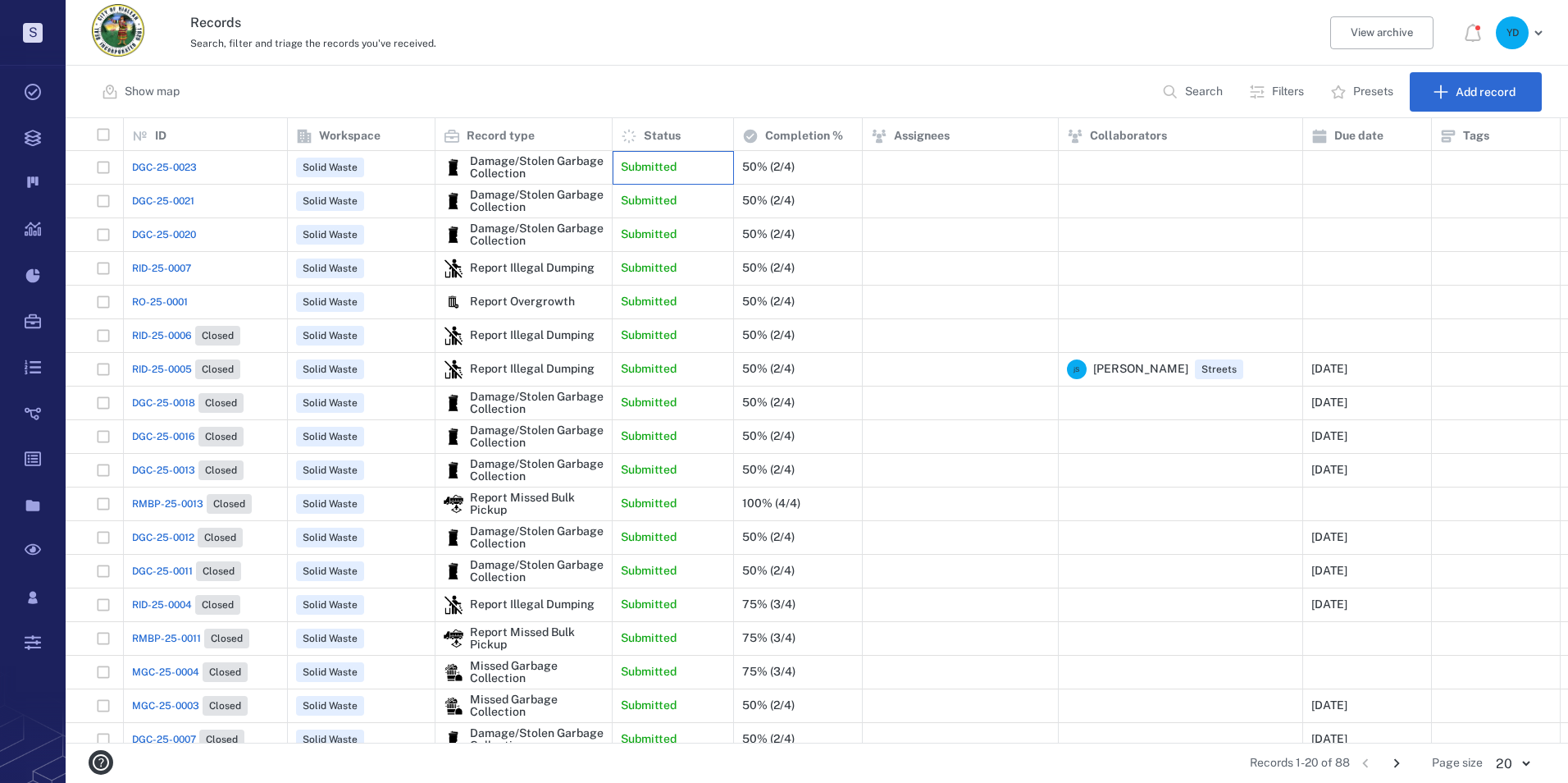
click at [669, 168] on p "Submitted" at bounding box center [648, 167] width 55 height 16
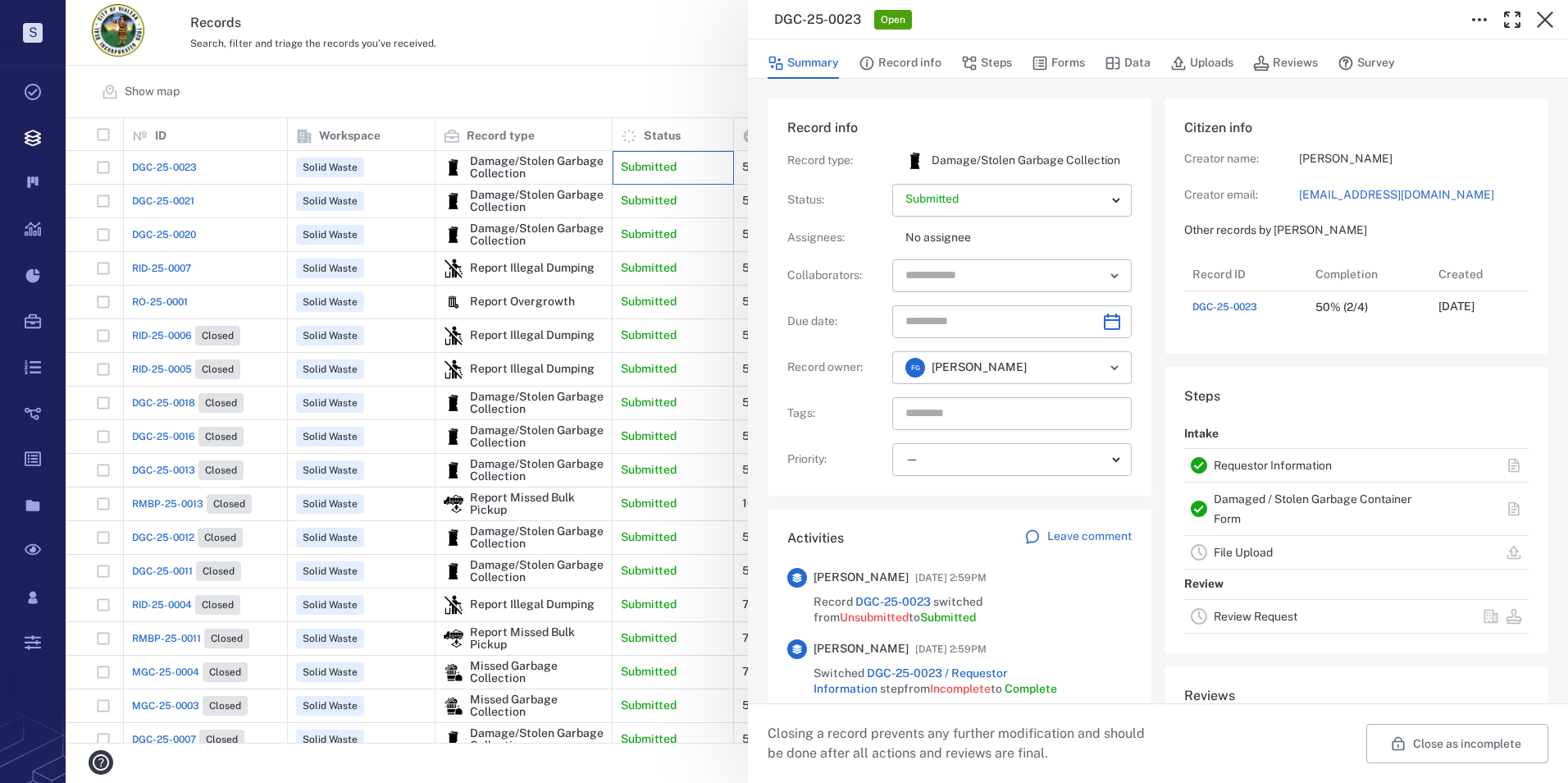
scroll to position [66, 326]
click at [1111, 196] on body "S Tasks Records Boards Dashboard Reports Record types Guide steps Rules Form bu…" at bounding box center [784, 392] width 1568 height 783
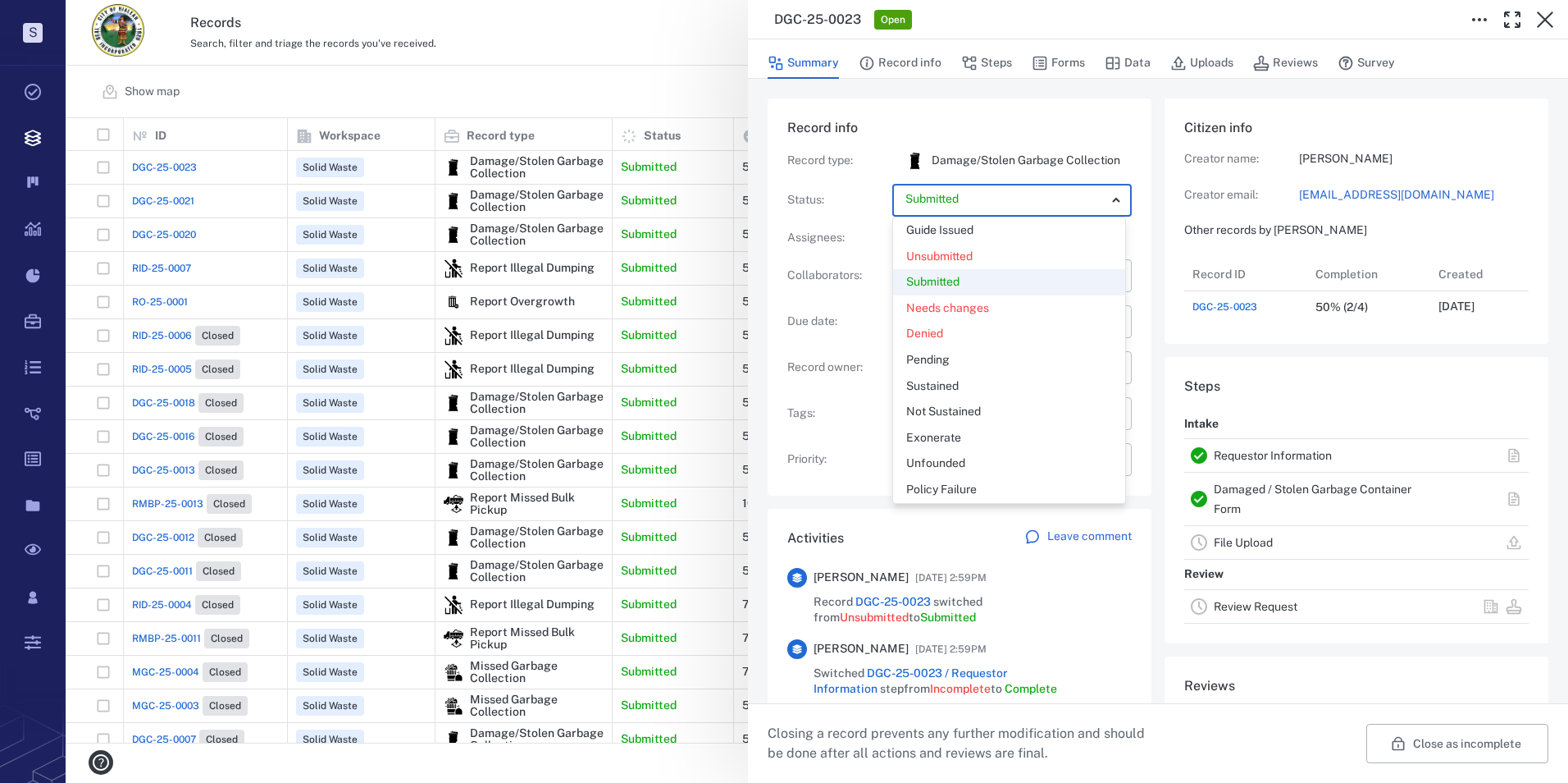
click at [858, 457] on div at bounding box center [784, 392] width 1568 height 783
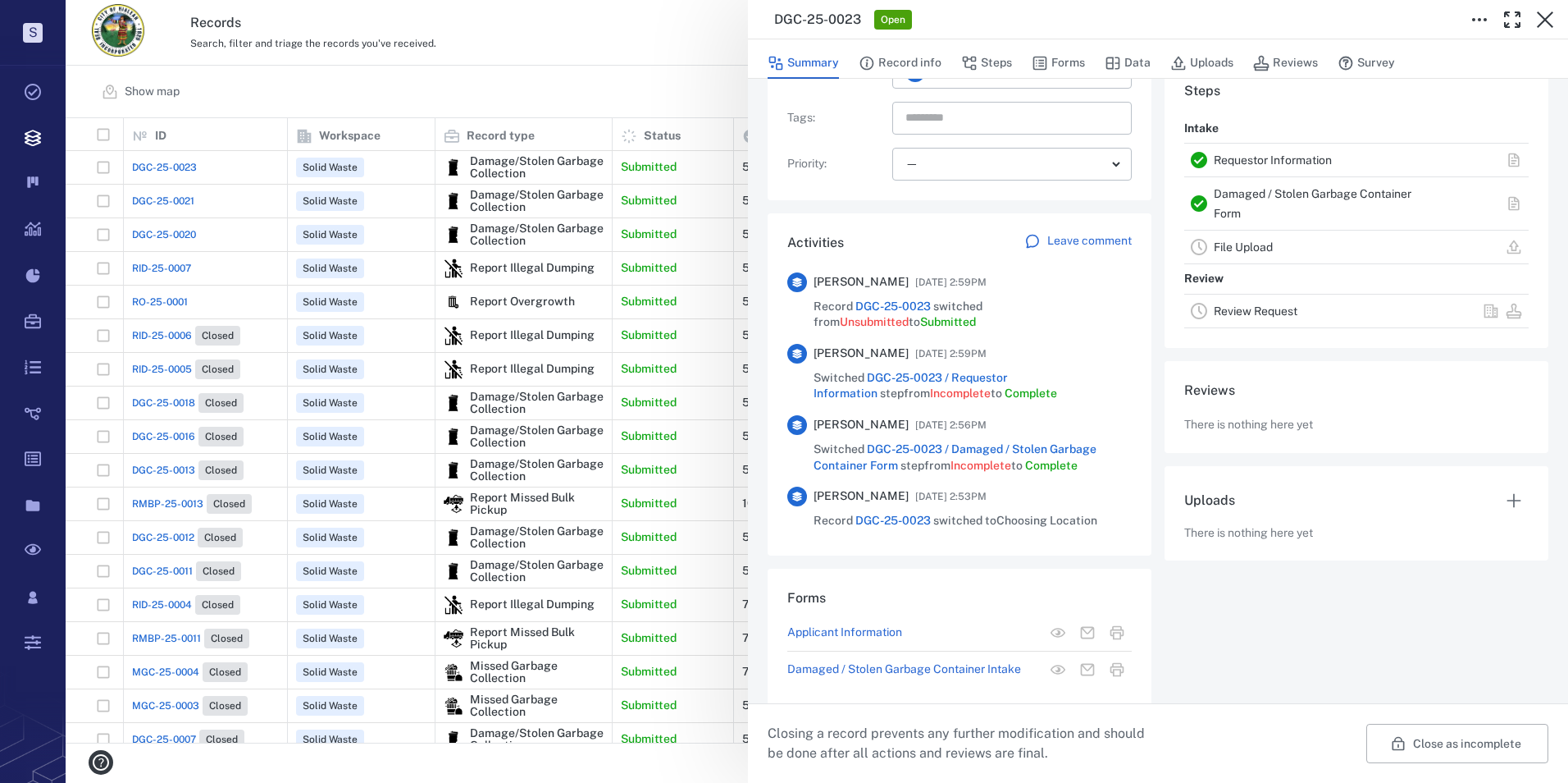
scroll to position [313, 0]
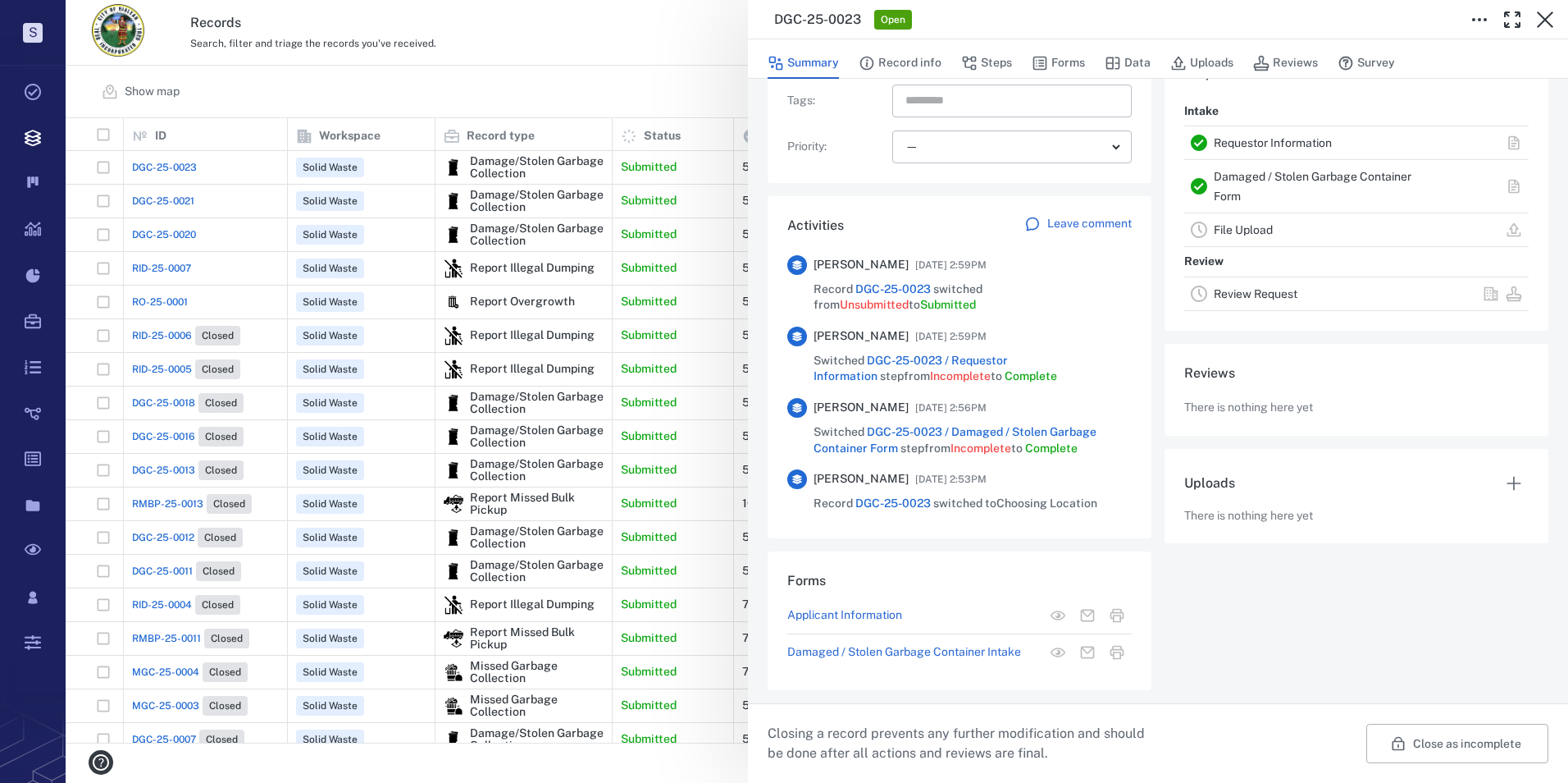
click at [1062, 224] on p "Leave comment" at bounding box center [1089, 223] width 84 height 16
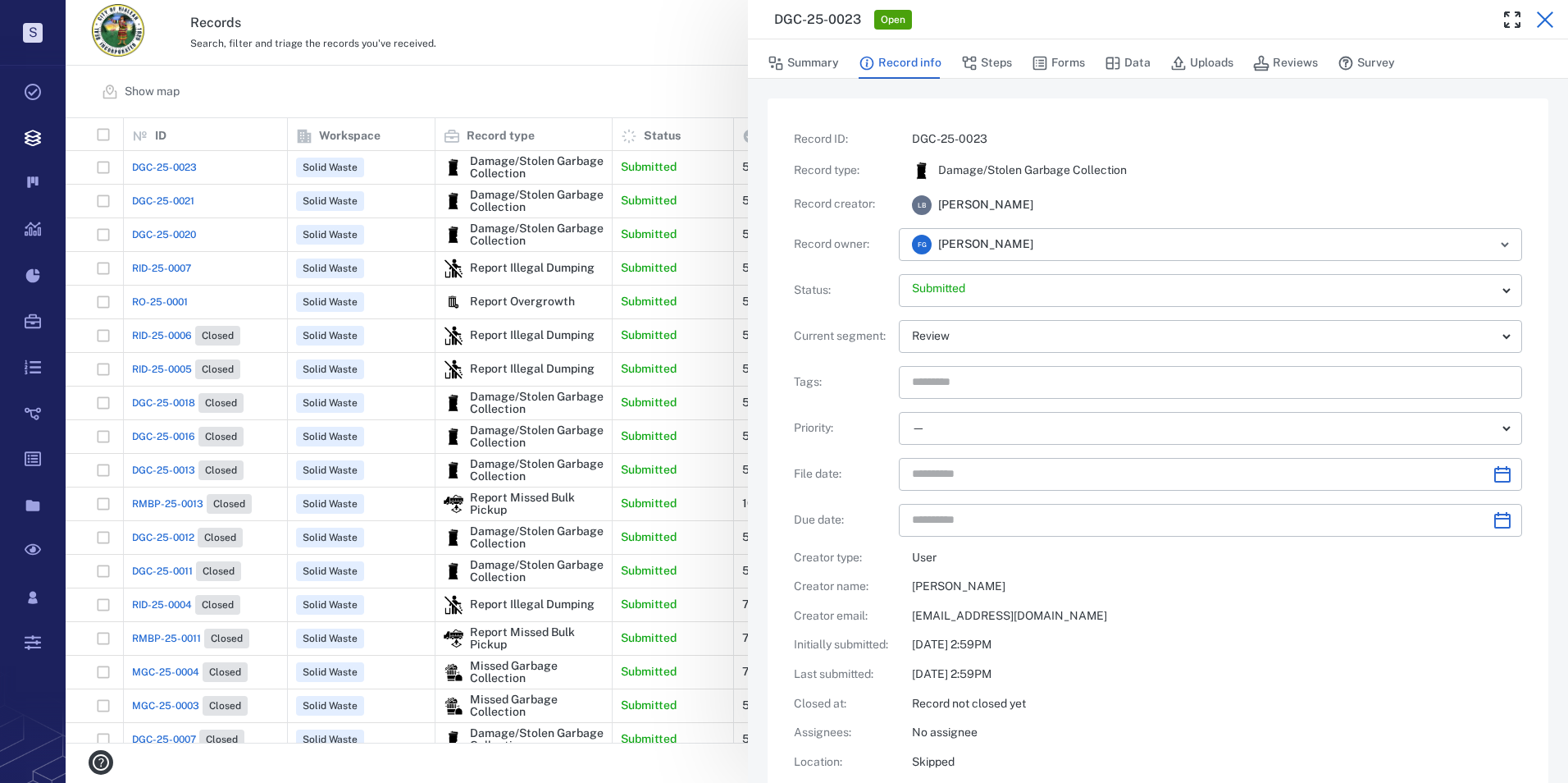
click at [1138, 20] on icon "button" at bounding box center [1545, 19] width 16 height 16
